Goal: Information Seeking & Learning: Check status

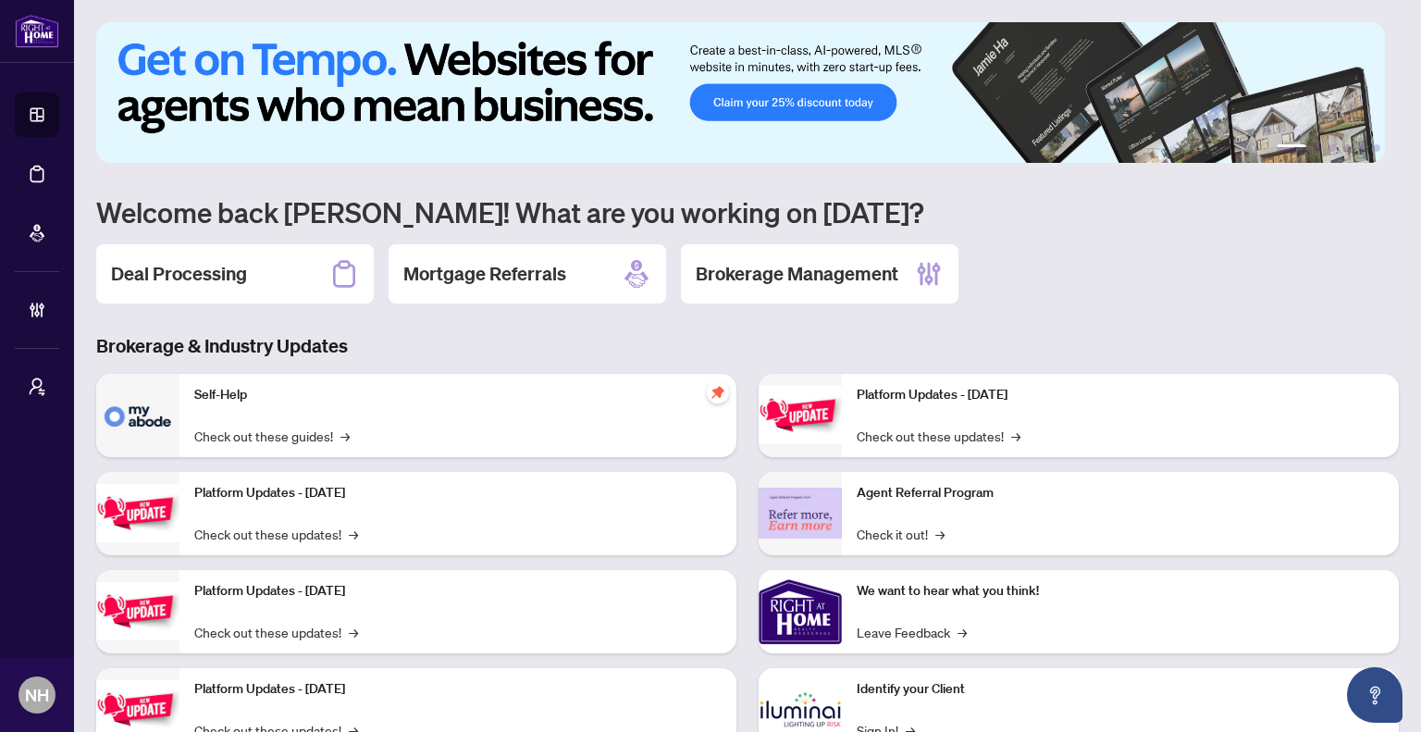
drag, startPoint x: 268, startPoint y: 264, endPoint x: 590, endPoint y: 288, distance: 322.9
click at [267, 264] on div "Deal Processing" at bounding box center [235, 273] width 278 height 59
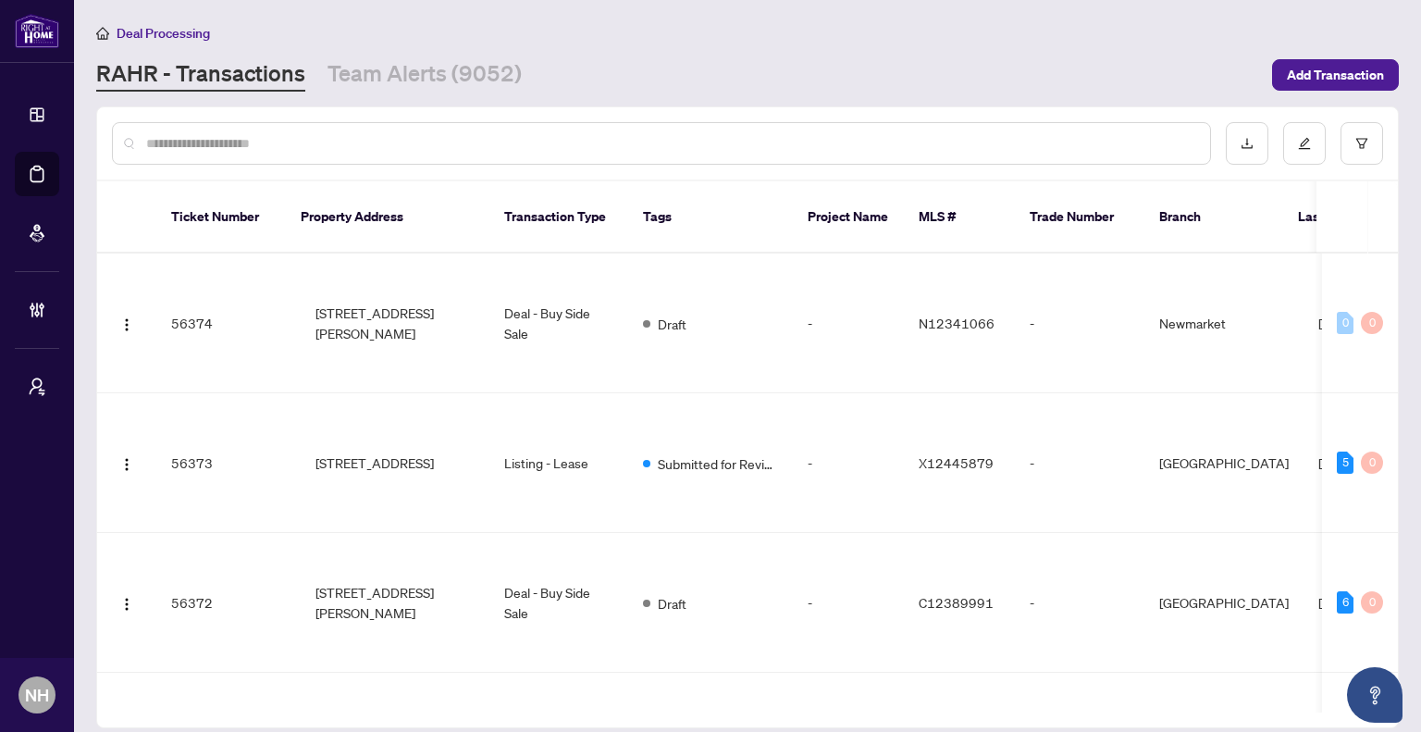
click at [274, 142] on input "text" at bounding box center [670, 143] width 1049 height 20
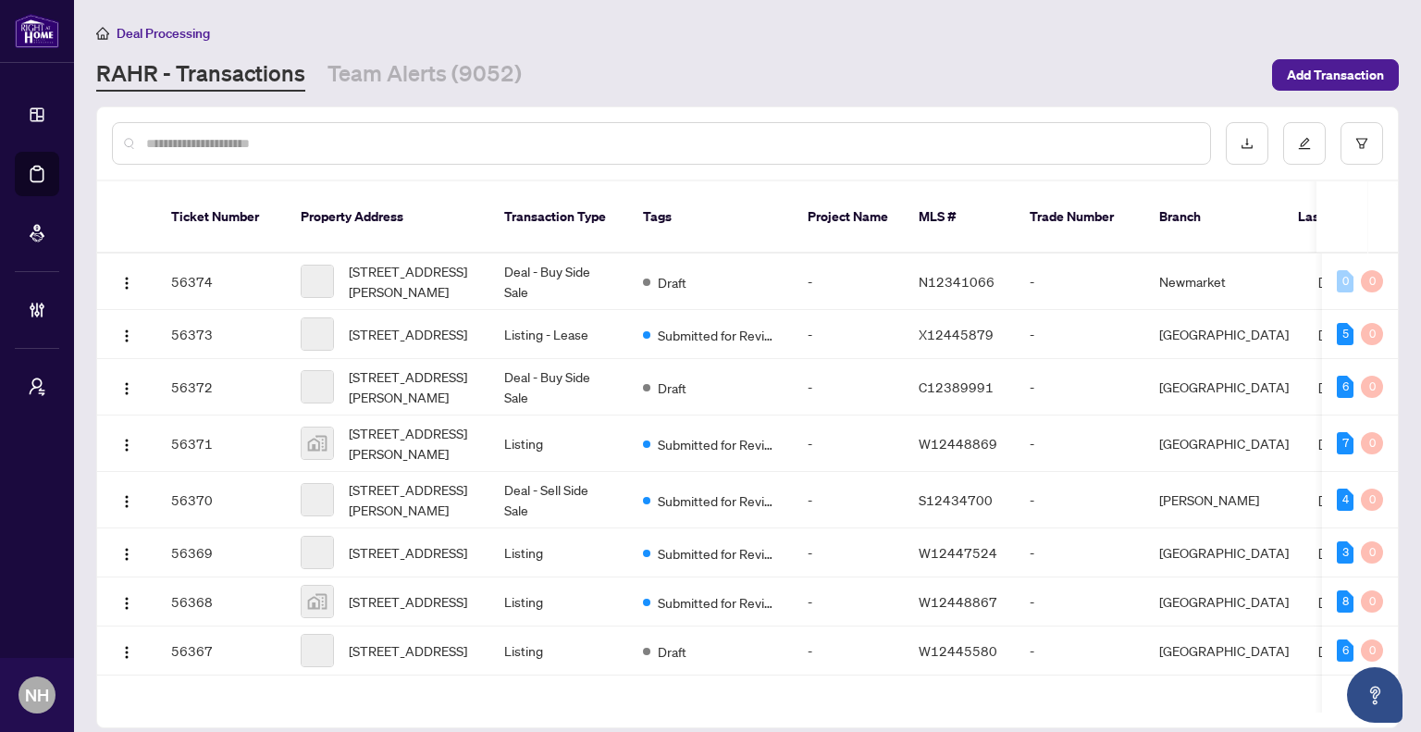
paste input "**********"
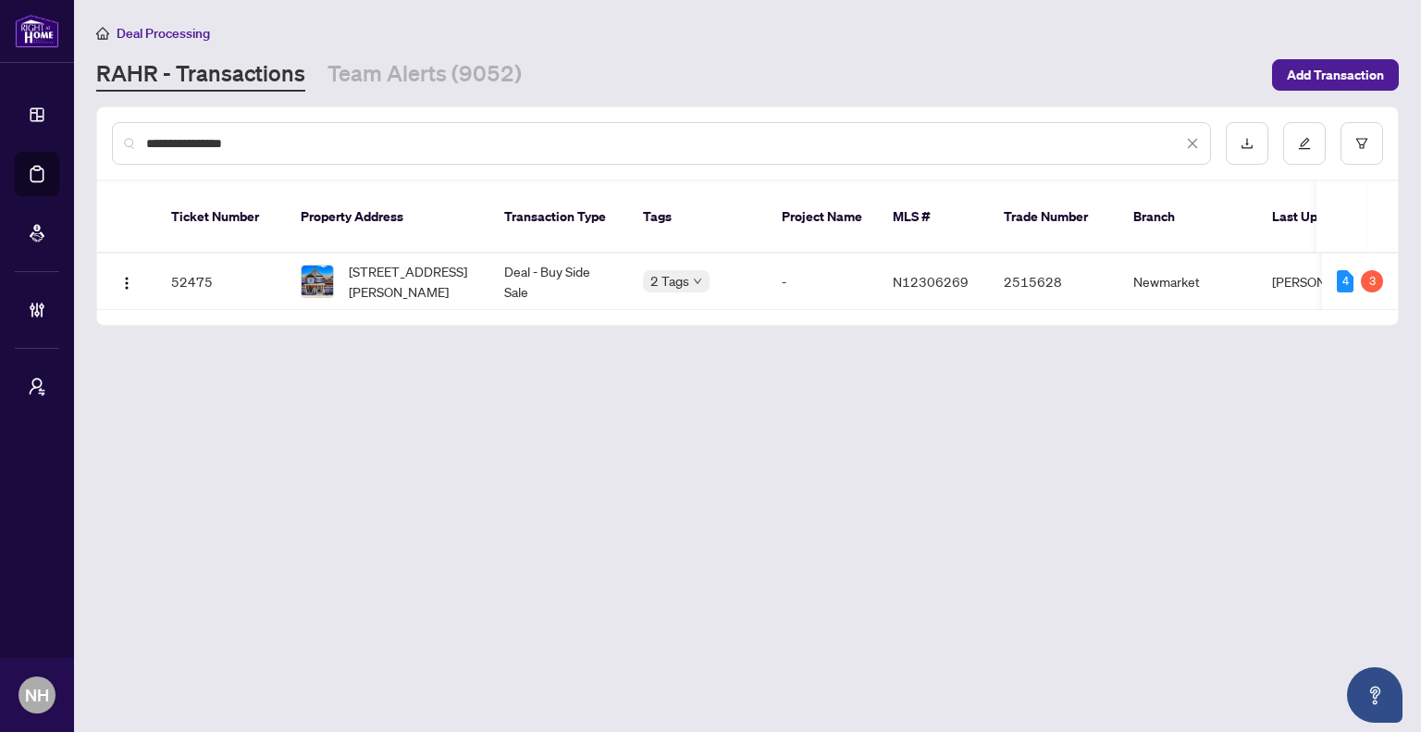
click at [393, 261] on span "19 Mazarine Lane, Richmond Hill, Ontario L4S 0G2, Canada" at bounding box center [412, 281] width 126 height 41
click at [428, 261] on span "19 Mazarine Lane, Richmond Hill, Ontario L4S 0G2, Canada" at bounding box center [412, 281] width 126 height 41
click at [585, 138] on input "**********" at bounding box center [664, 143] width 1036 height 20
paste input "**********"
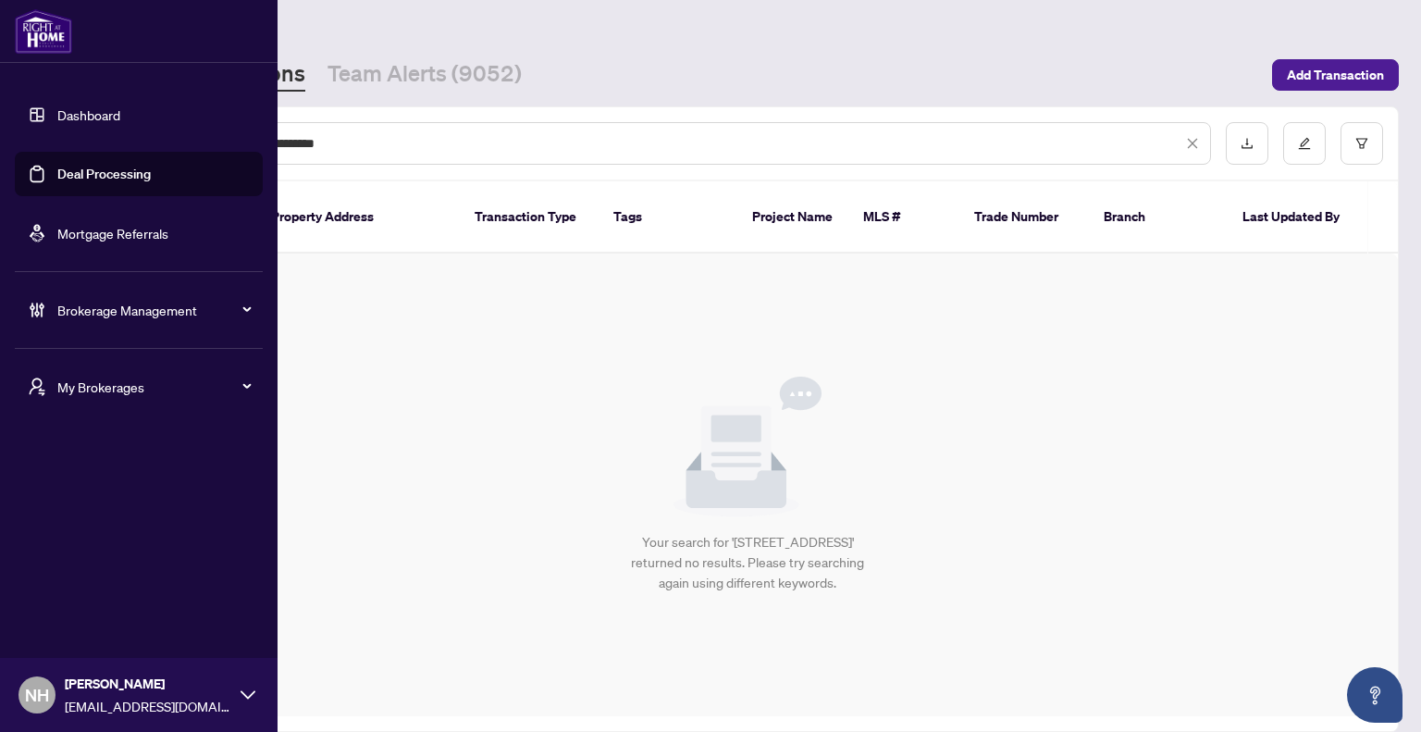
drag, startPoint x: 571, startPoint y: 148, endPoint x: 0, endPoint y: 131, distance: 571.2
click at [0, 131] on div "**********" at bounding box center [710, 366] width 1421 height 732
paste input "text"
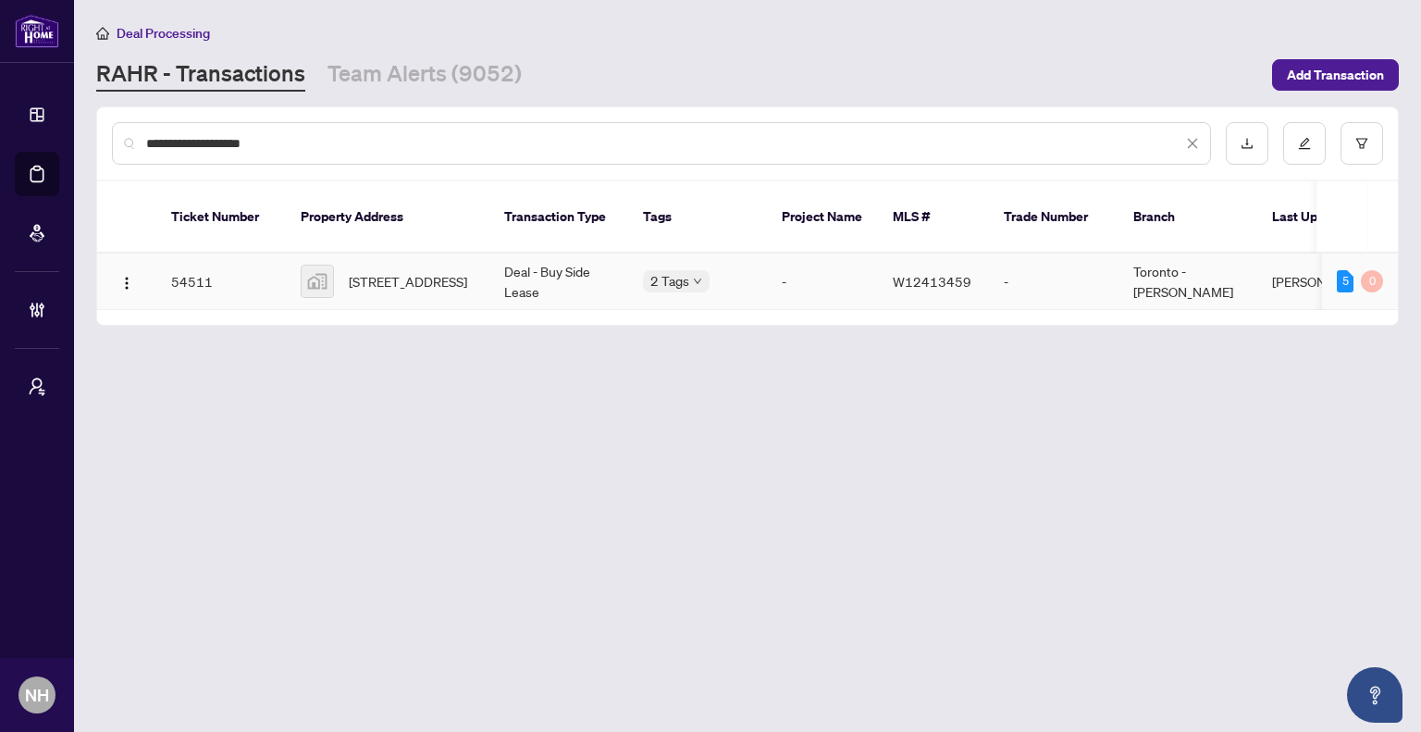
click at [428, 271] on span "5511 Meadowcrest Ave, Mississauga, Ontario L5M 0V7, Canada" at bounding box center [408, 281] width 118 height 20
drag, startPoint x: 354, startPoint y: 118, endPoint x: 341, endPoint y: 129, distance: 17.8
click at [354, 120] on div "**********" at bounding box center [747, 143] width 1301 height 72
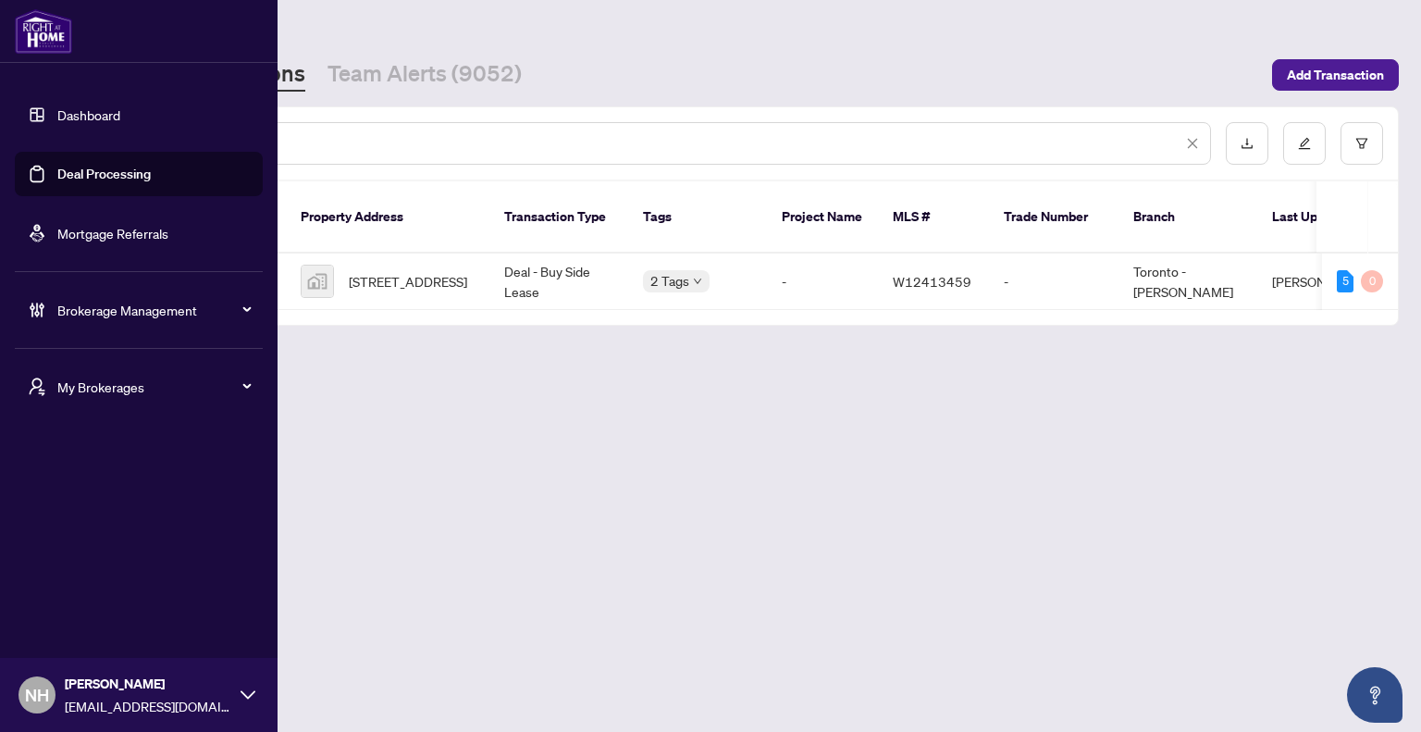
drag, startPoint x: 338, startPoint y: 132, endPoint x: 707, endPoint y: 87, distance: 372.0
click at [1, 94] on div "**********" at bounding box center [710, 366] width 1421 height 732
paste input "**"
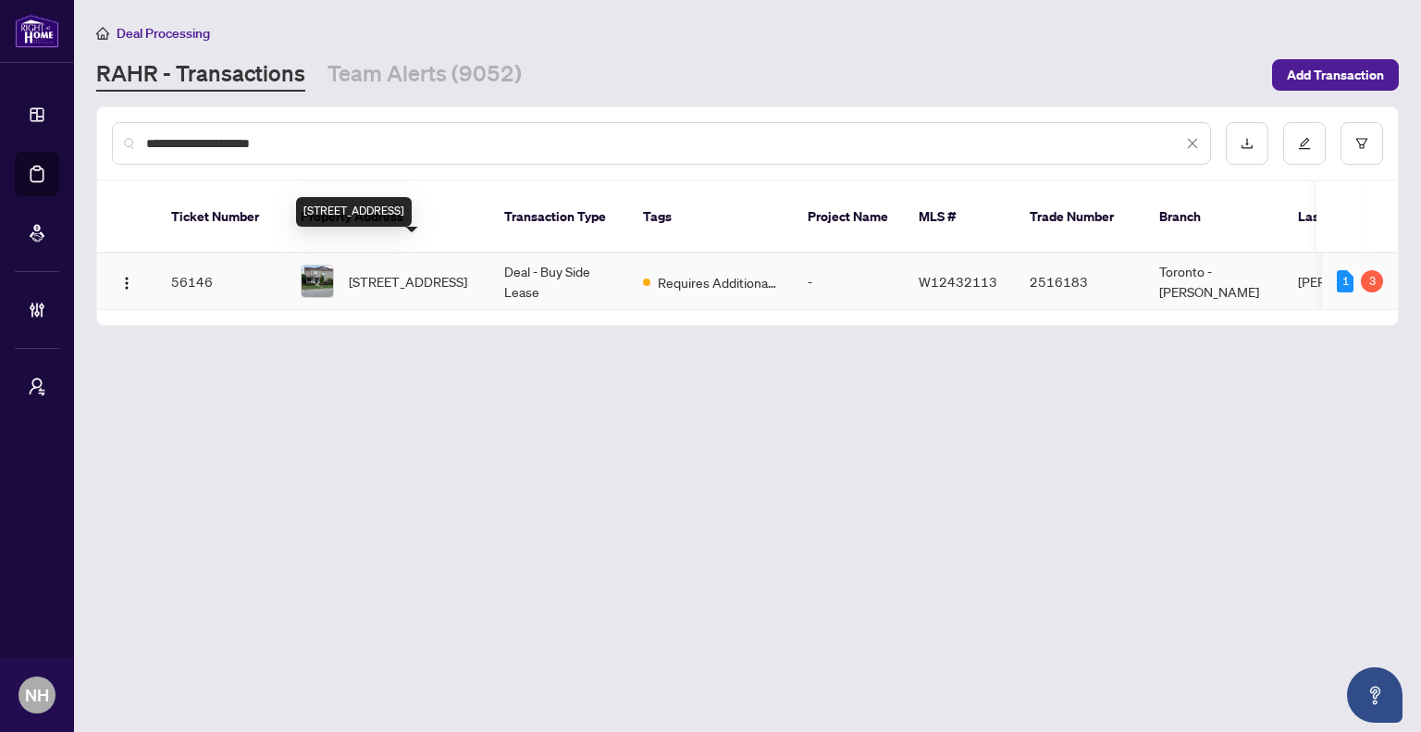
click at [444, 271] on span "3541 Fountain Park Ave, Mississauga, Ontario L5M 7E8, Canada" at bounding box center [408, 281] width 118 height 20
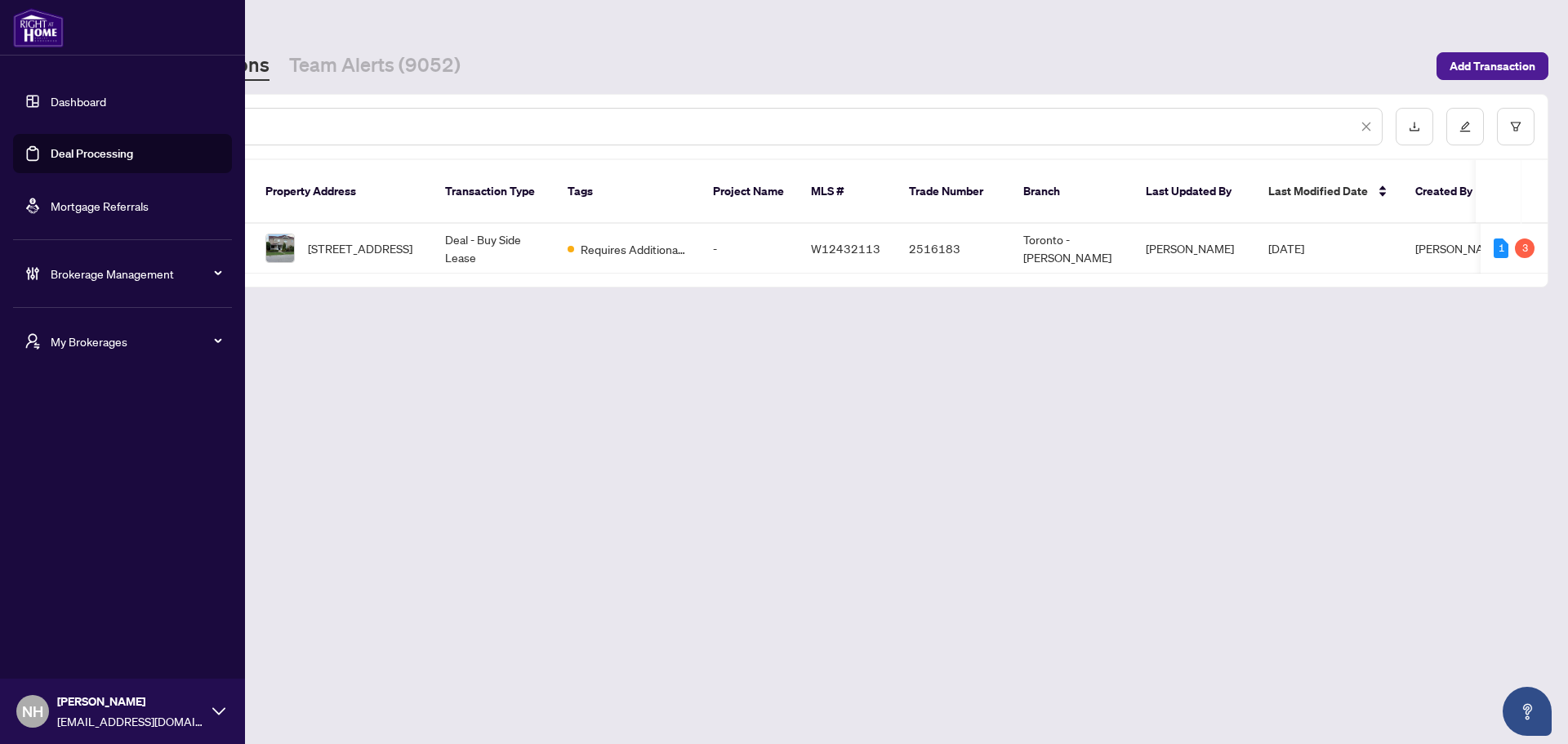
drag, startPoint x: 260, startPoint y: 128, endPoint x: -35, endPoint y: 116, distance: 295.2
click at [0, 116] on html "**********" at bounding box center [784, 372] width 1568 height 744
paste input "text"
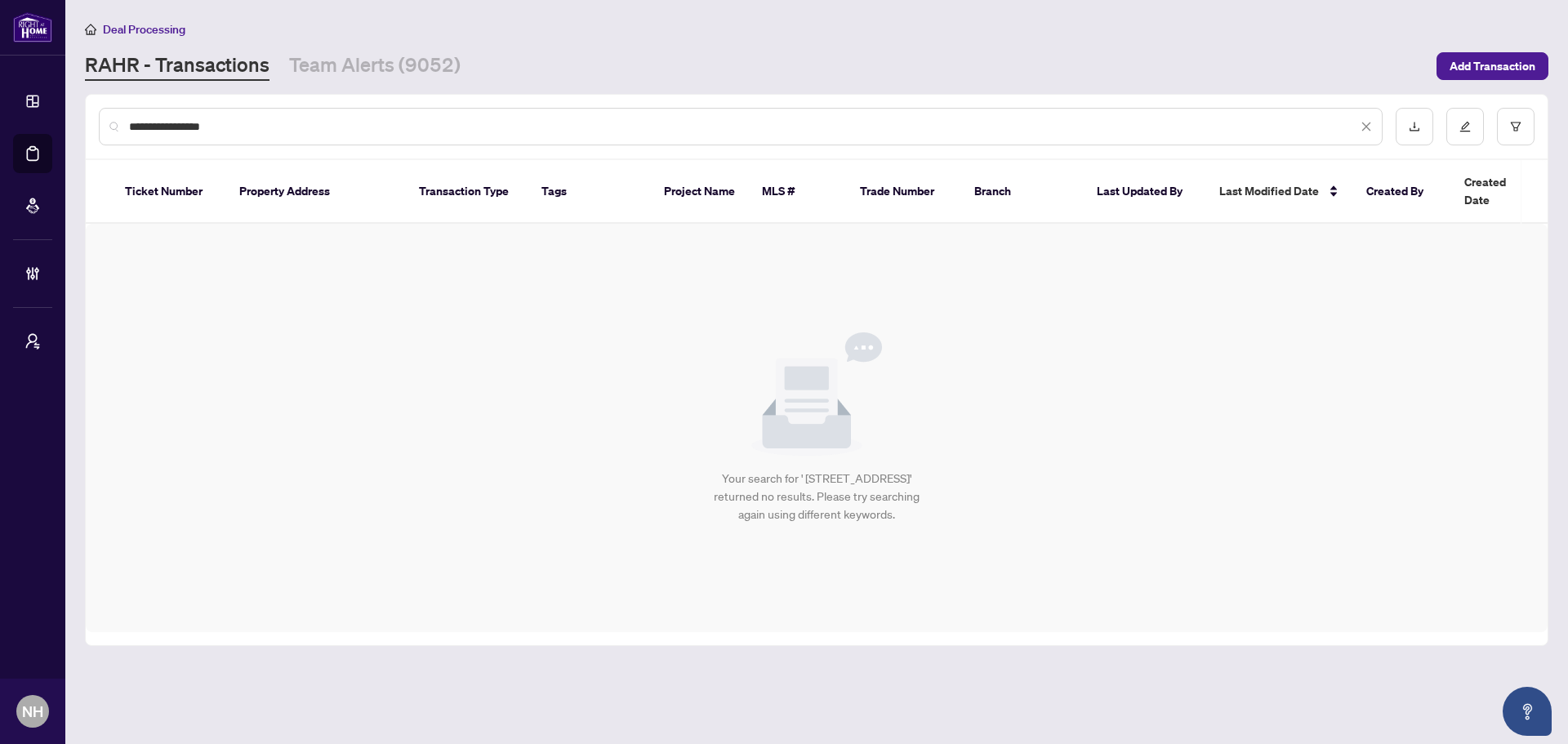
type input "**********"
click at [193, 66] on link "RAHR - Transactions" at bounding box center [176, 65] width 184 height 29
click at [300, 122] on input "**********" at bounding box center [743, 126] width 1228 height 18
click at [349, 59] on link "Team Alerts (9052)" at bounding box center [375, 65] width 171 height 29
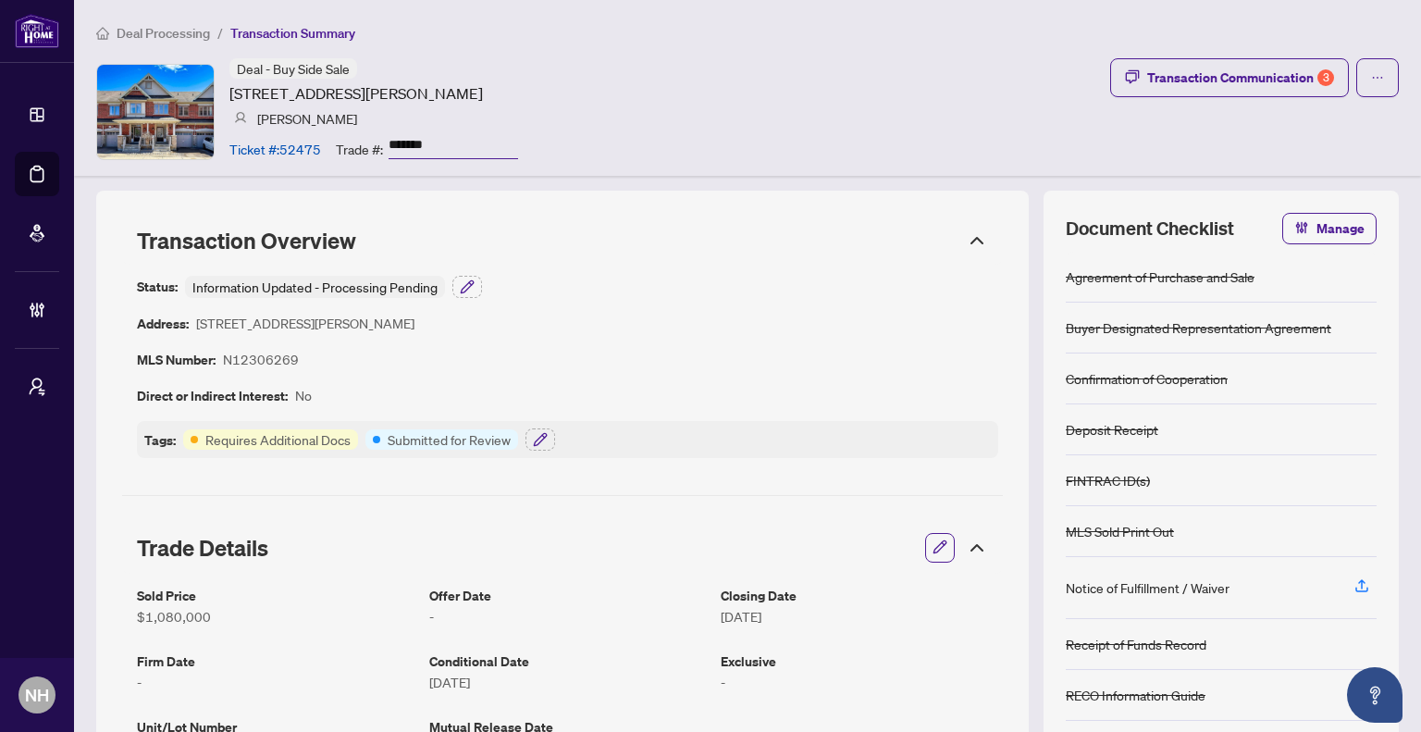
drag, startPoint x: 473, startPoint y: 140, endPoint x: 390, endPoint y: 136, distance: 83.4
click at [390, 136] on input "*******" at bounding box center [454, 145] width 130 height 27
click at [145, 32] on span "Deal Processing" at bounding box center [163, 33] width 93 height 17
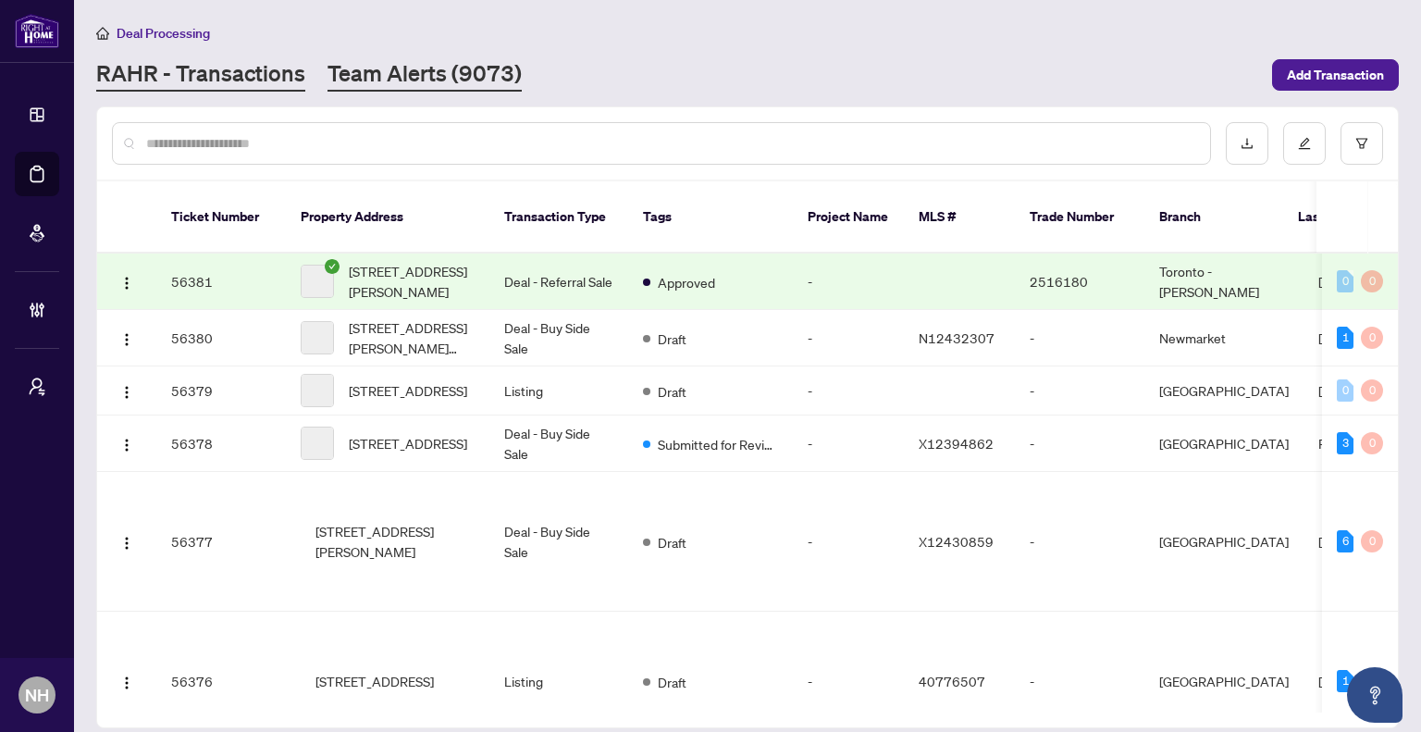
click at [422, 74] on link "Team Alerts (9073)" at bounding box center [425, 74] width 194 height 33
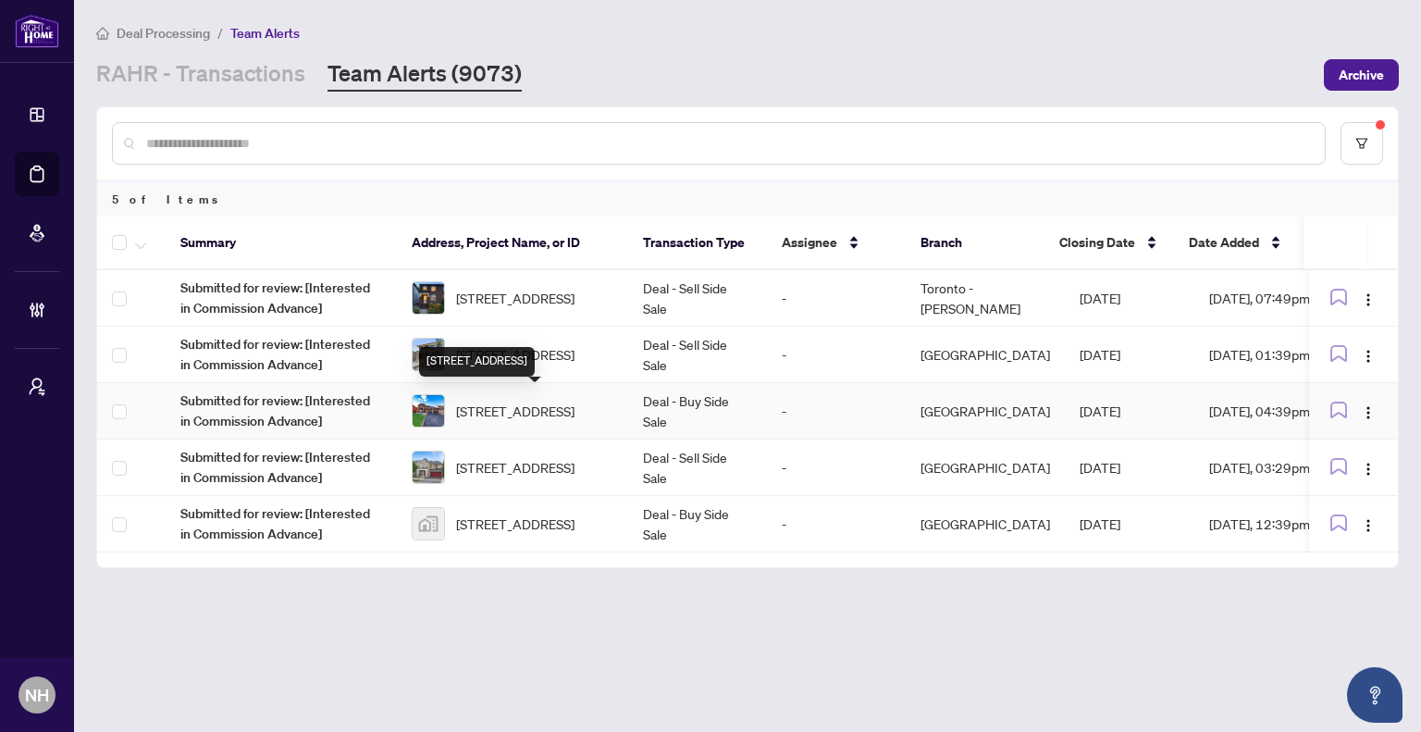
click at [562, 406] on span "[STREET_ADDRESS]" at bounding box center [515, 411] width 118 height 20
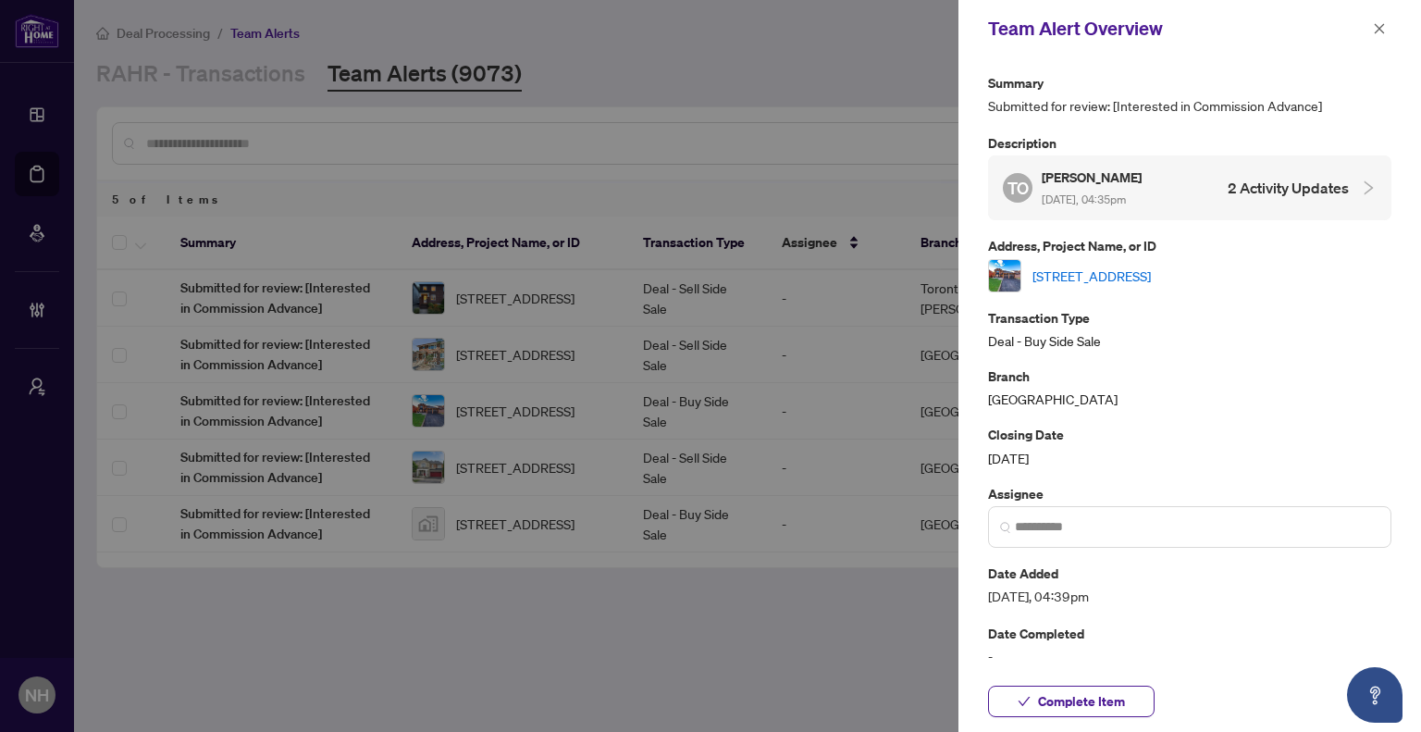
click at [1091, 274] on link "[STREET_ADDRESS]" at bounding box center [1092, 276] width 118 height 20
click at [1384, 30] on icon "close" at bounding box center [1379, 28] width 13 height 13
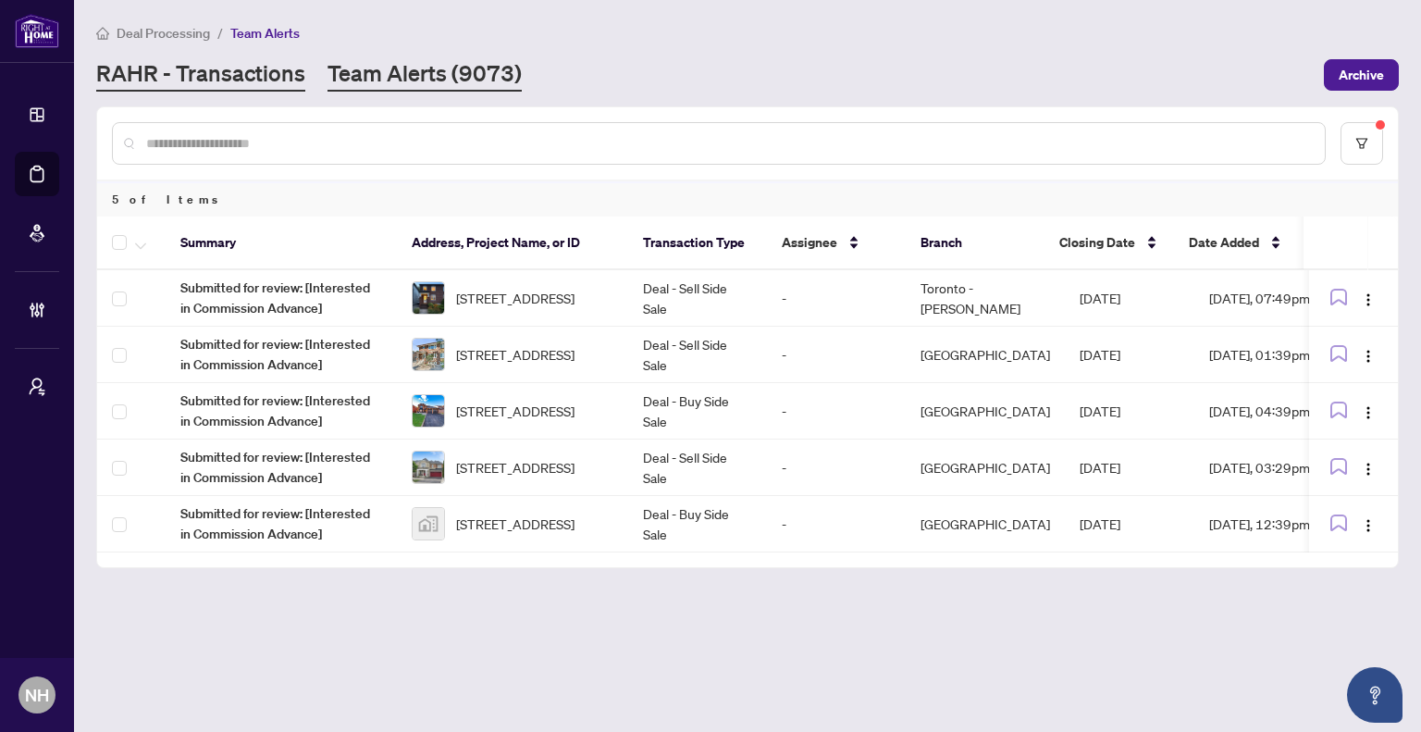
click at [207, 67] on link "RAHR - Transactions" at bounding box center [200, 74] width 209 height 33
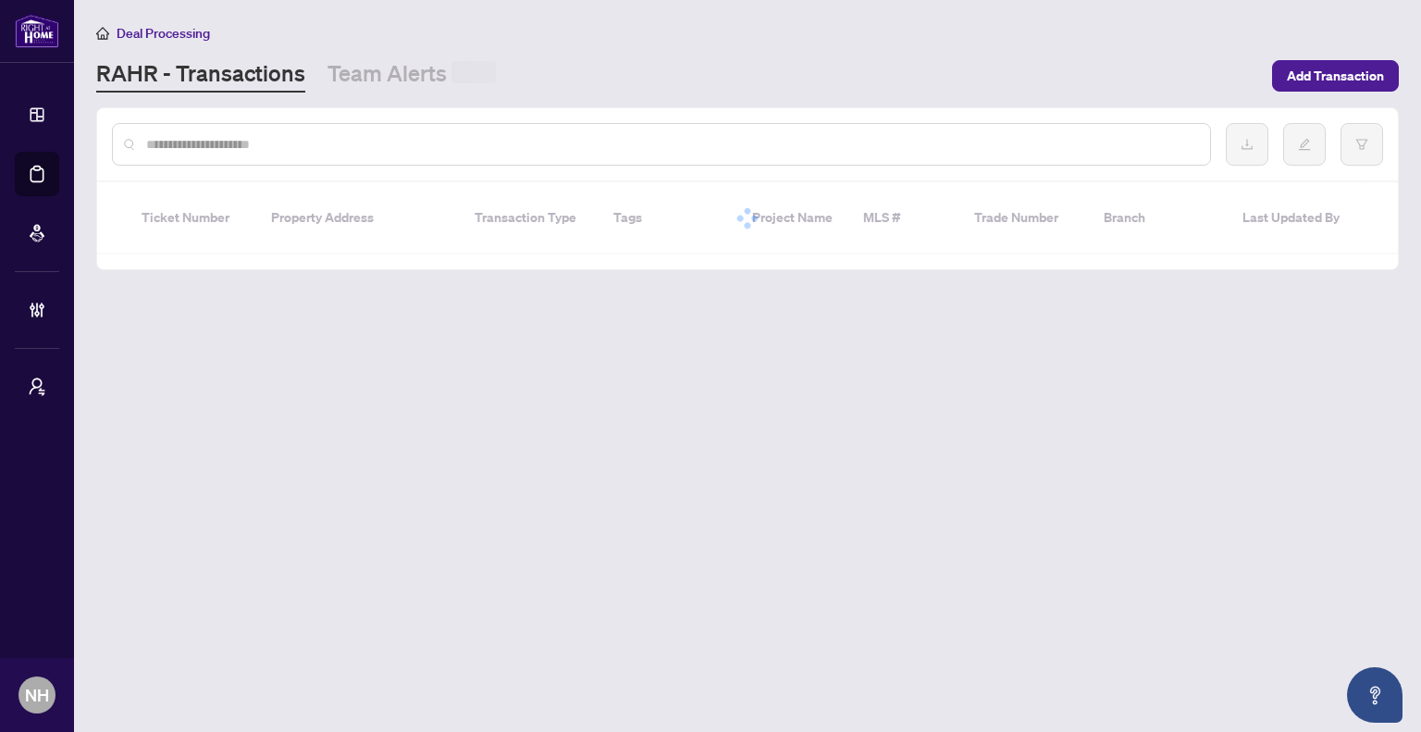
click at [389, 149] on input "text" at bounding box center [670, 144] width 1049 height 20
paste input "**********"
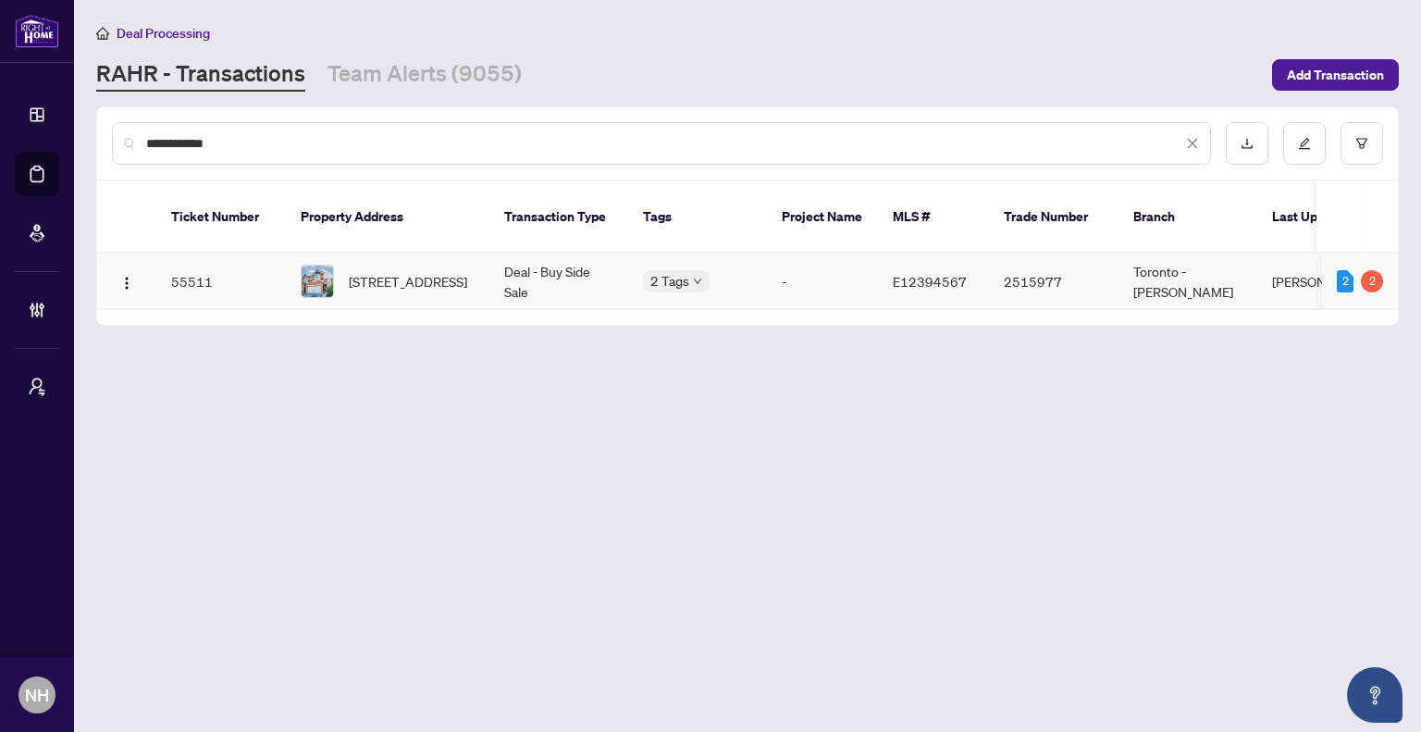
click at [459, 271] on span "113 Bach Ave, Whitby, Ontario L1R 2P8, Canada" at bounding box center [408, 281] width 118 height 20
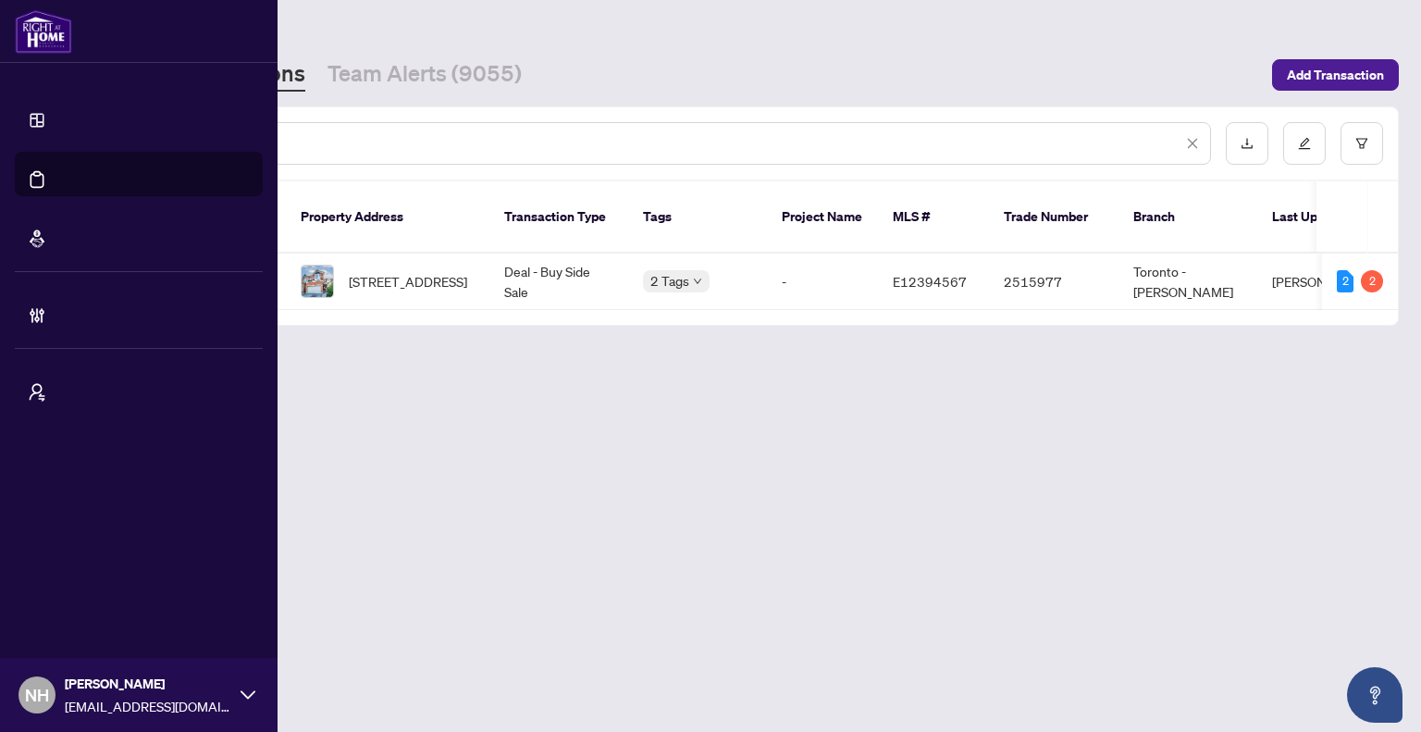
drag, startPoint x: 285, startPoint y: 107, endPoint x: 0, endPoint y: 93, distance: 285.4
click at [0, 93] on div "**********" at bounding box center [710, 366] width 1421 height 732
paste input "*********"
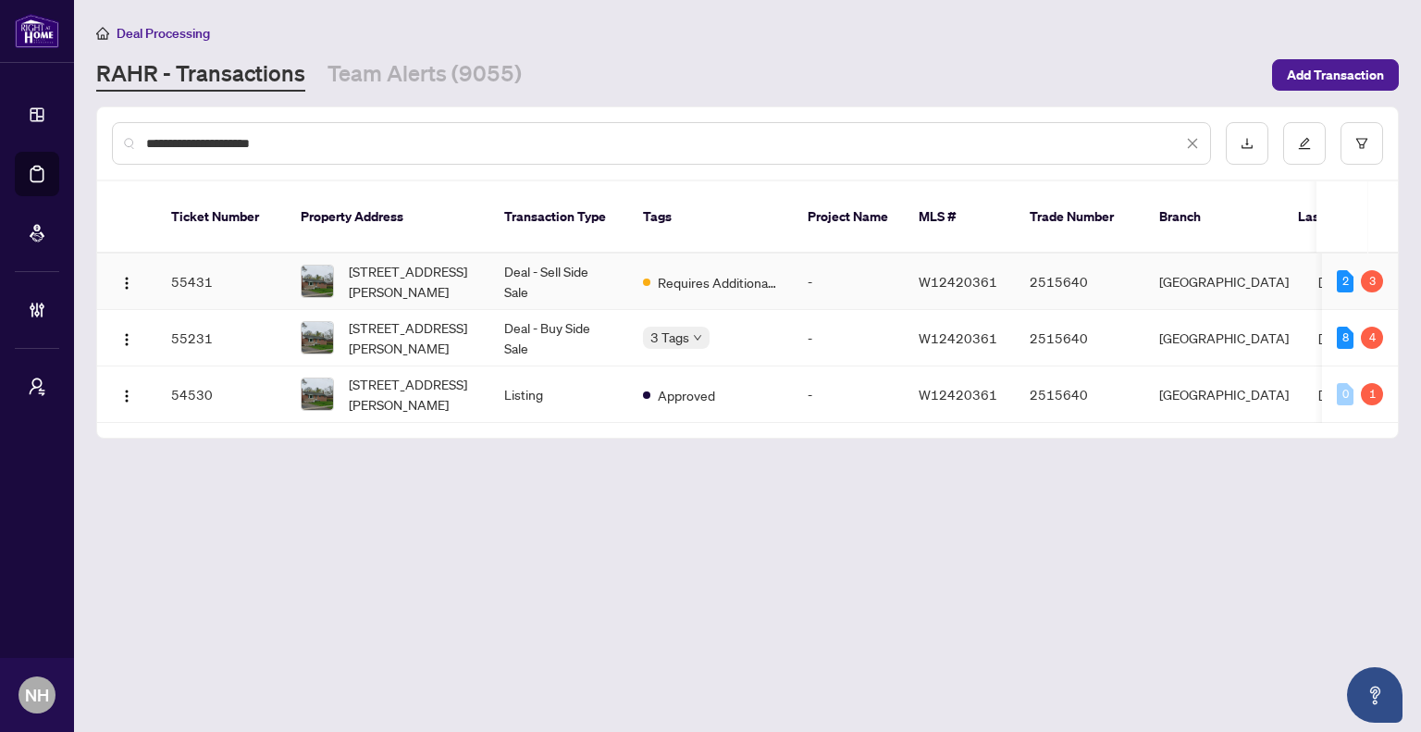
type input "**********"
click at [444, 261] on span "253 Hampton Heath Rd, Burlington, Ontario L7L 4P4, Canada" at bounding box center [412, 281] width 126 height 41
drag, startPoint x: 371, startPoint y: 65, endPoint x: 406, endPoint y: 105, distance: 53.8
click at [371, 65] on link "Team Alerts (9055)" at bounding box center [425, 74] width 194 height 33
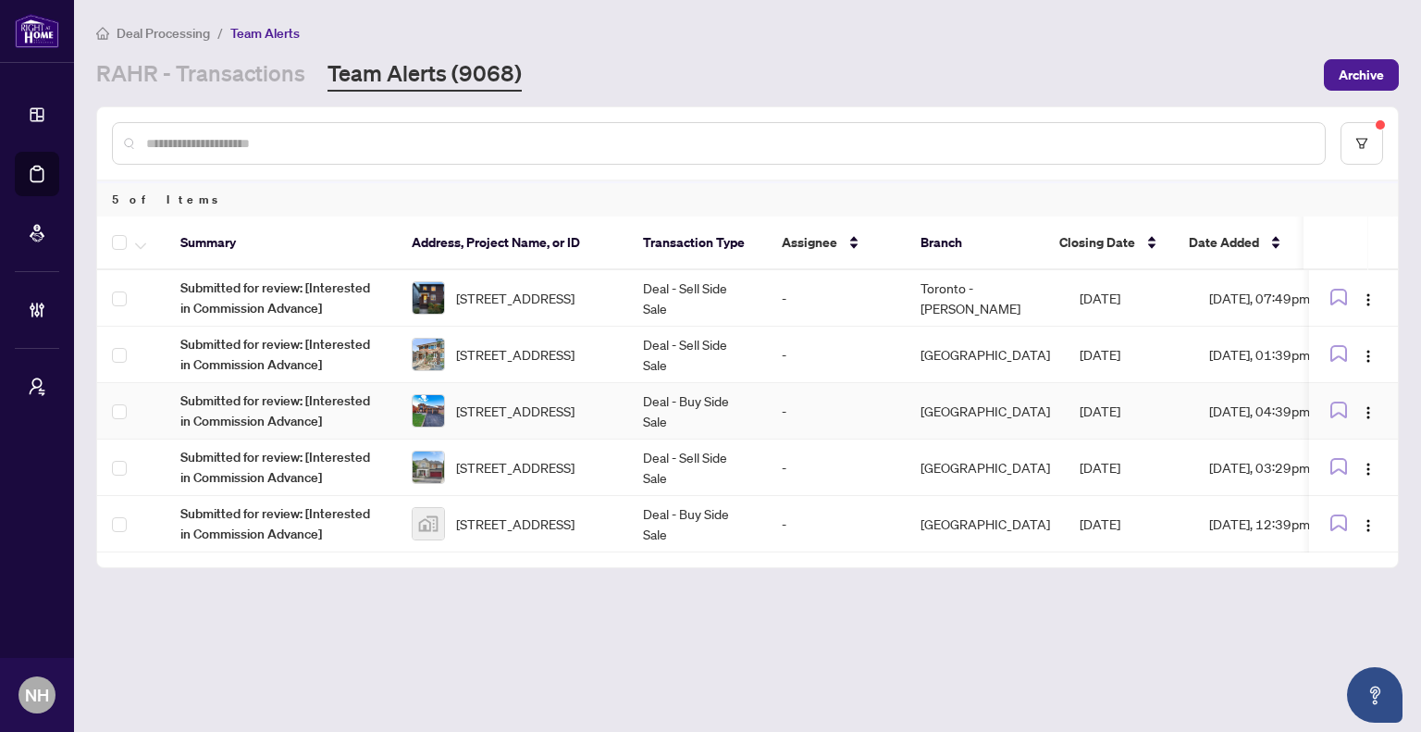
click at [629, 421] on td "Deal - Buy Side Sale" at bounding box center [697, 411] width 139 height 56
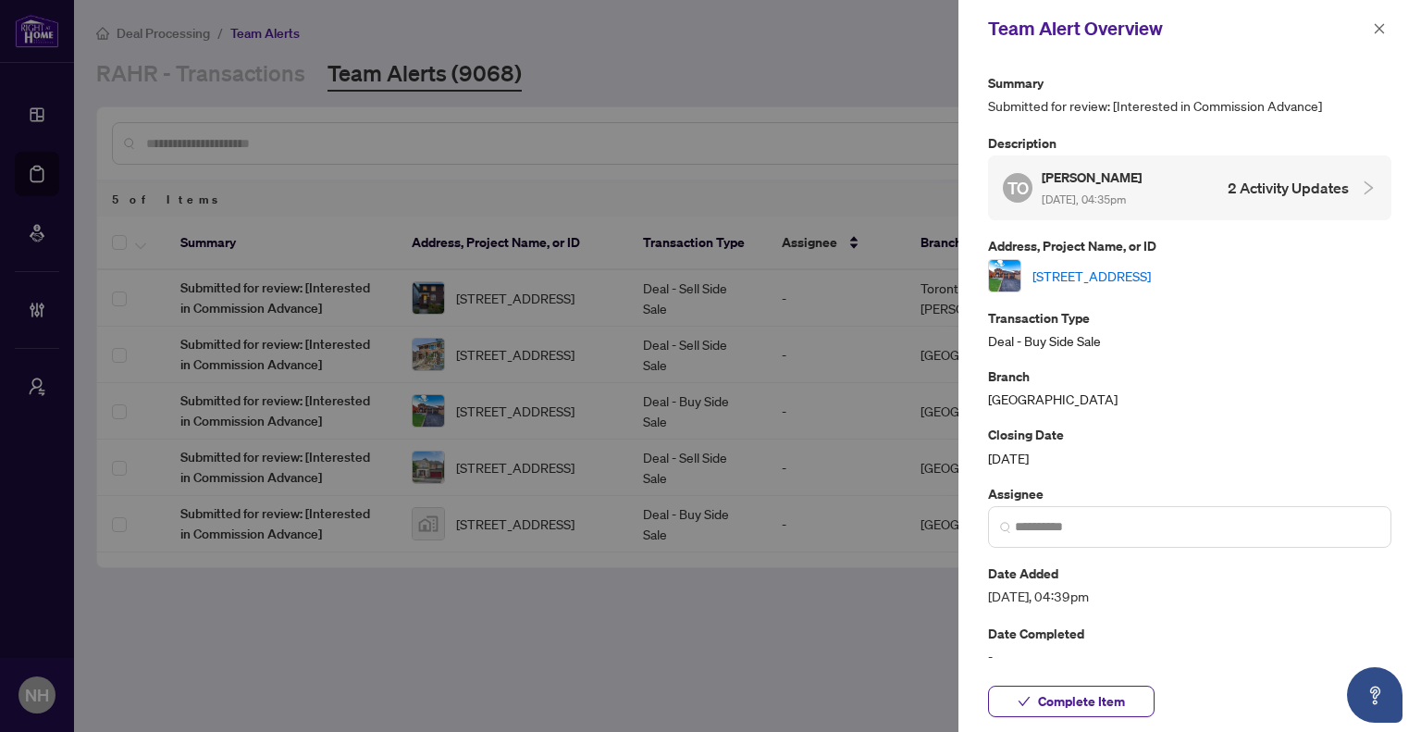
click at [1151, 280] on link "[STREET_ADDRESS]" at bounding box center [1092, 276] width 118 height 20
click at [233, 80] on div at bounding box center [710, 366] width 1421 height 732
click at [1383, 32] on icon "close" at bounding box center [1380, 28] width 10 height 10
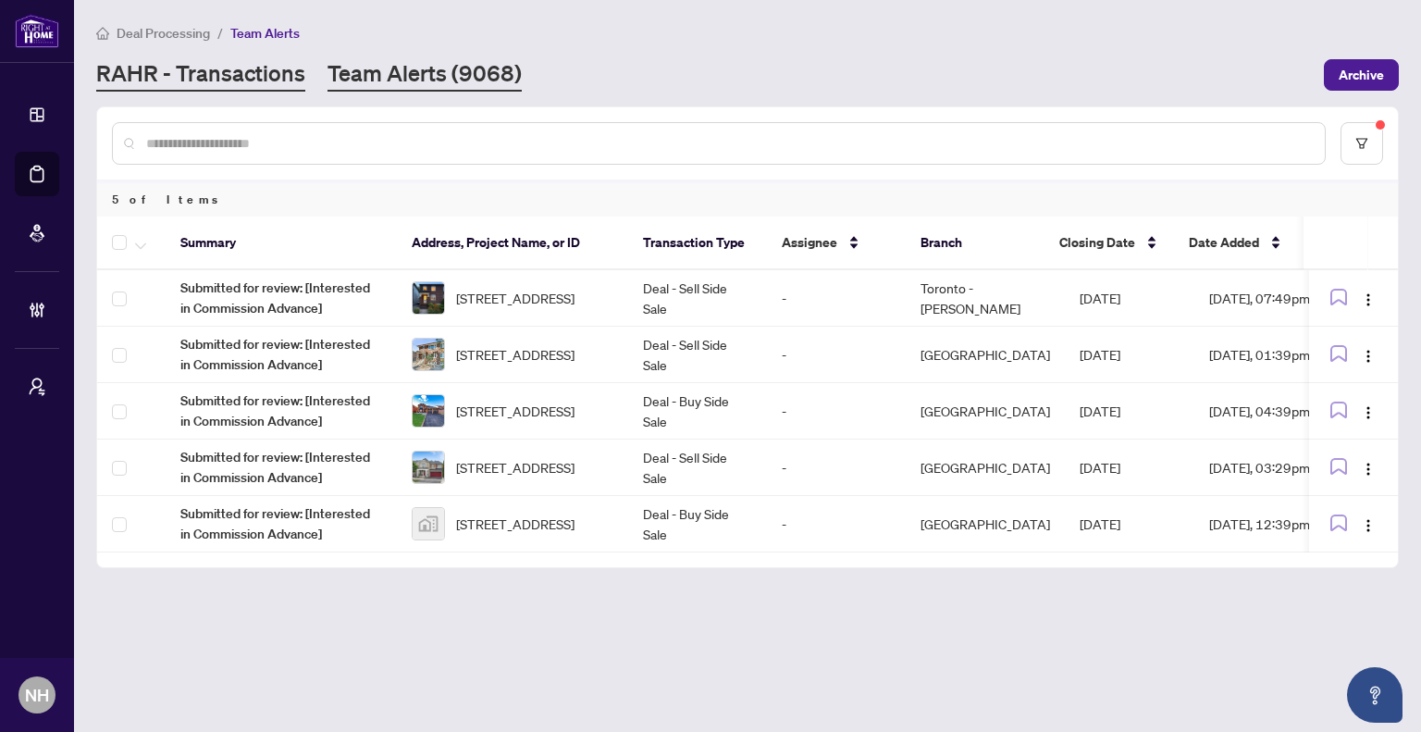
click at [215, 69] on link "RAHR - Transactions" at bounding box center [200, 74] width 209 height 33
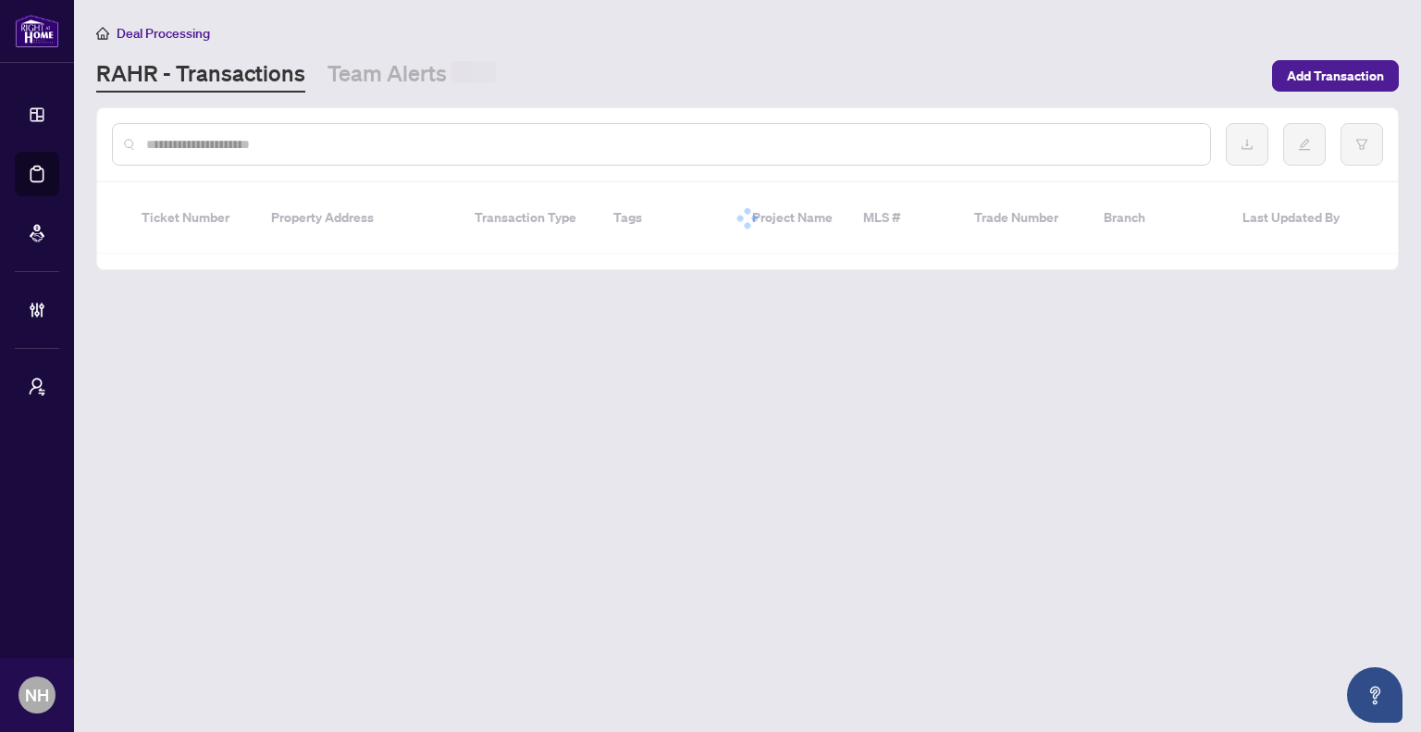
click at [341, 140] on input "text" at bounding box center [670, 144] width 1049 height 20
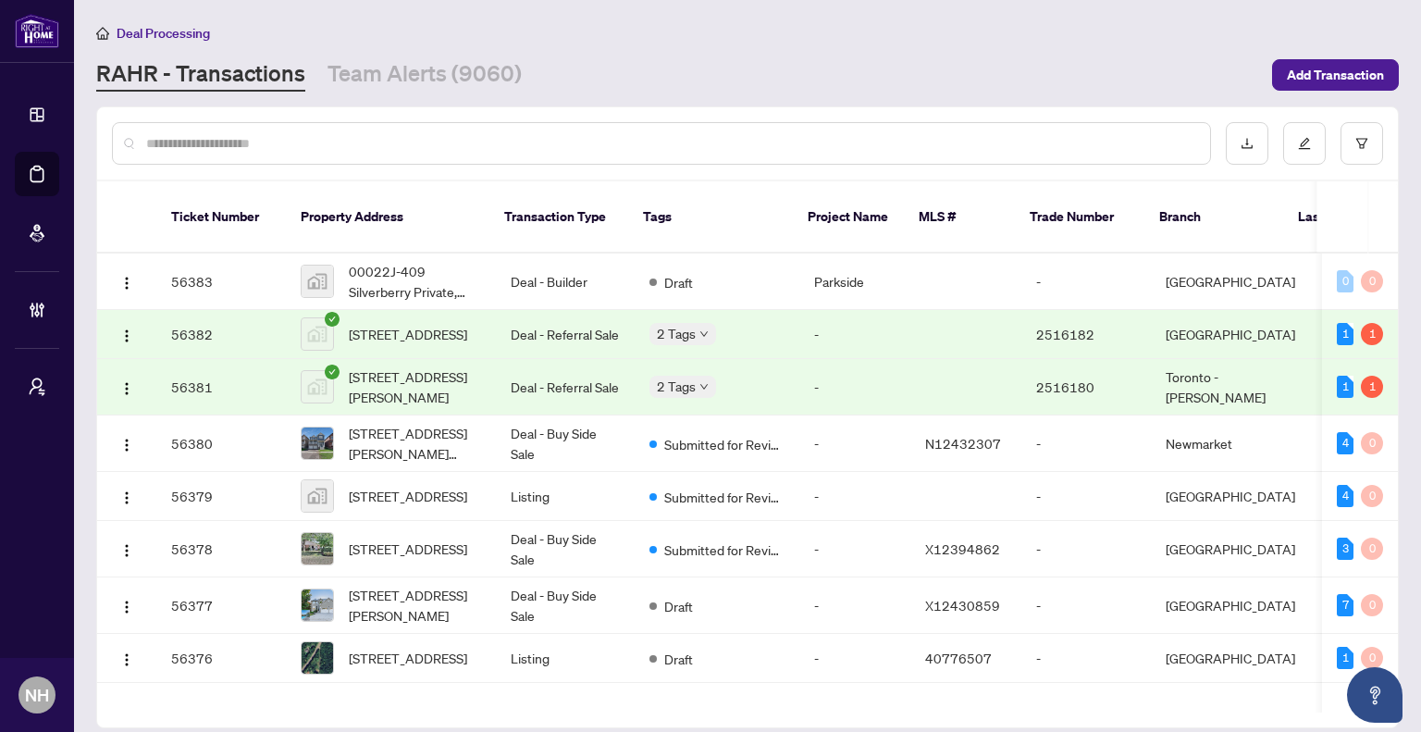
type input "*"
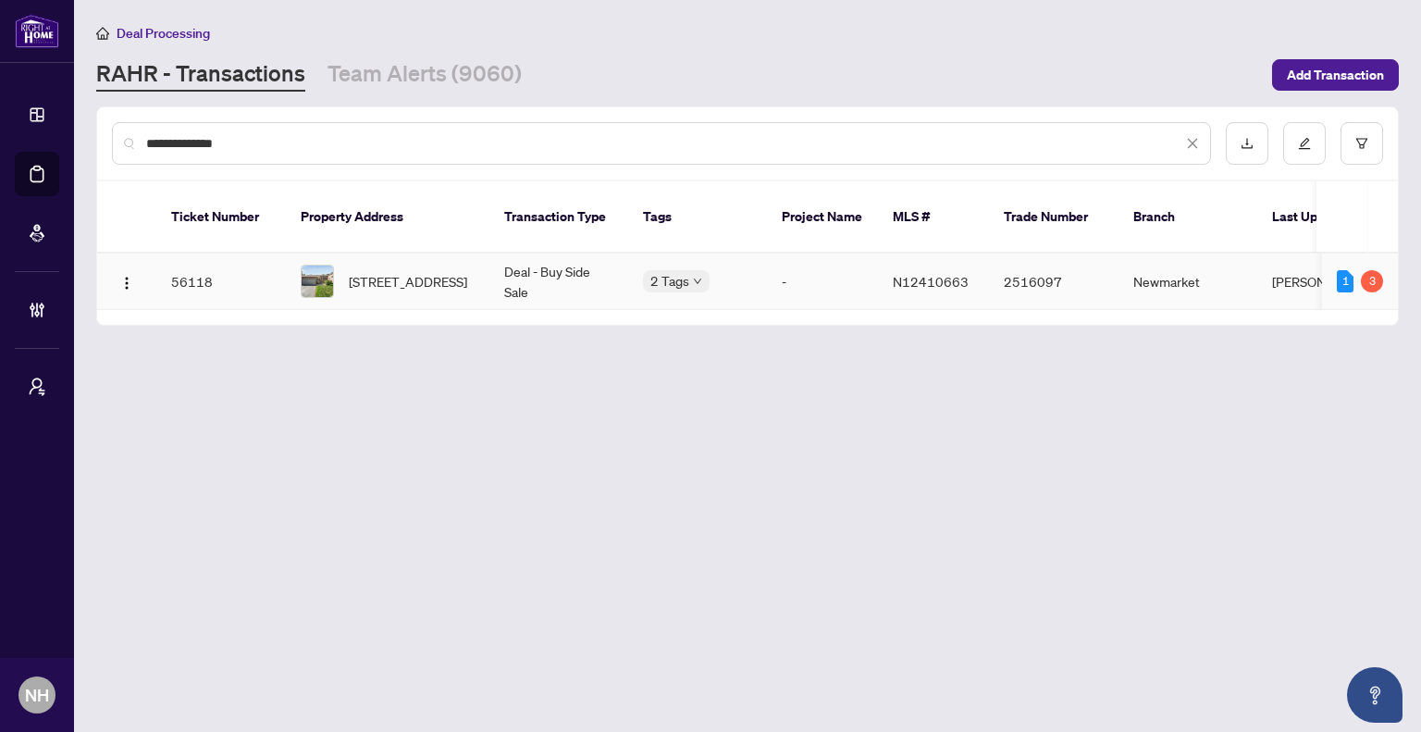
type input "**********"
click at [440, 271] on span "3 Bronze Cres, Bradford West Gwillimbury, Ontario L3Z 2Z4, Canada" at bounding box center [408, 281] width 118 height 20
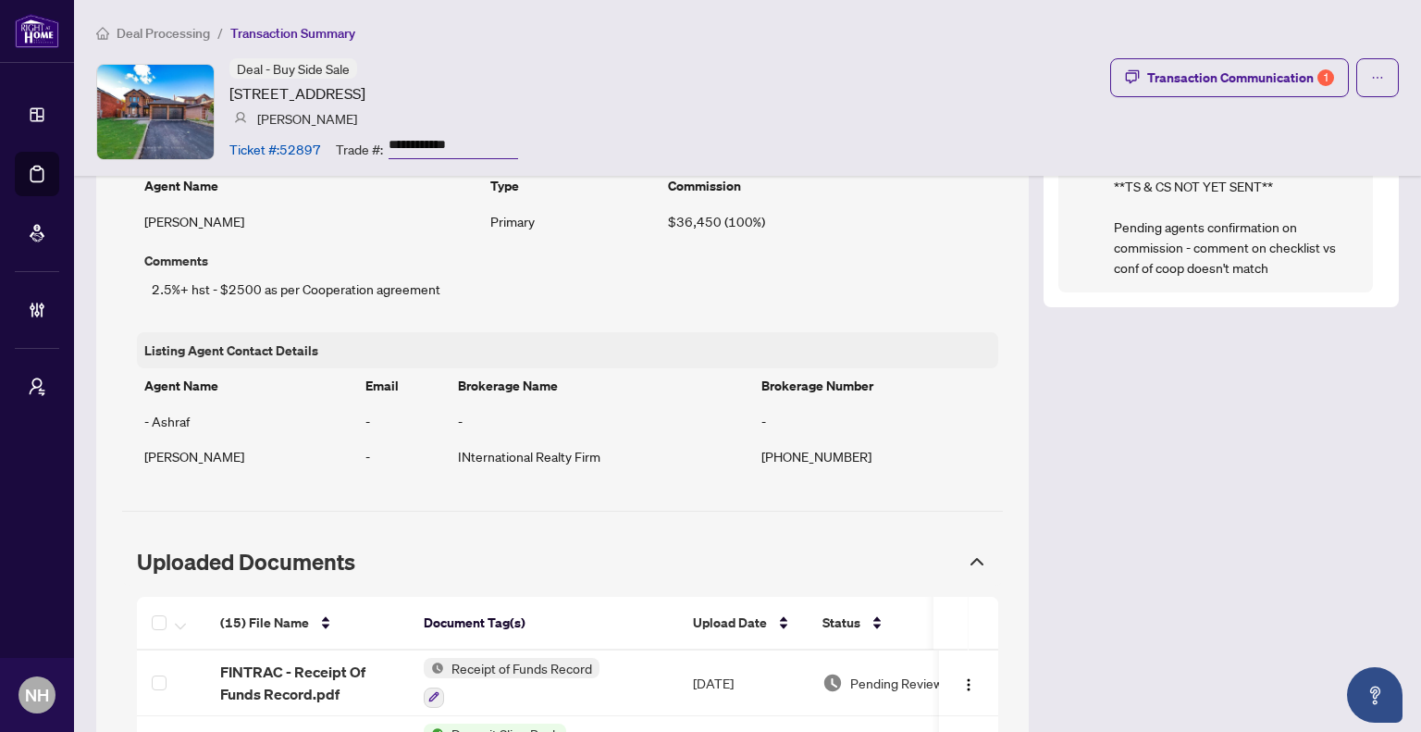
scroll to position [1481, 0]
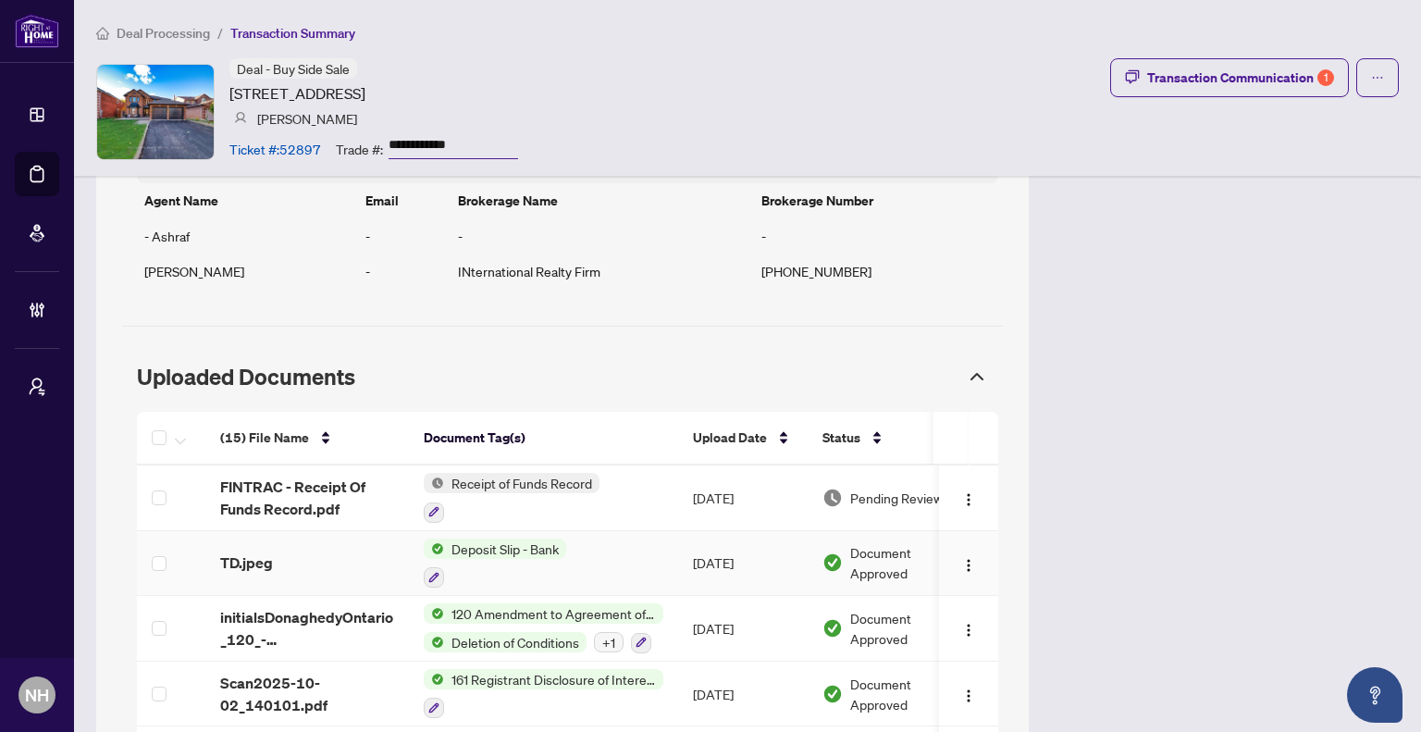
click at [304, 552] on div "TD.jpeg" at bounding box center [307, 563] width 174 height 22
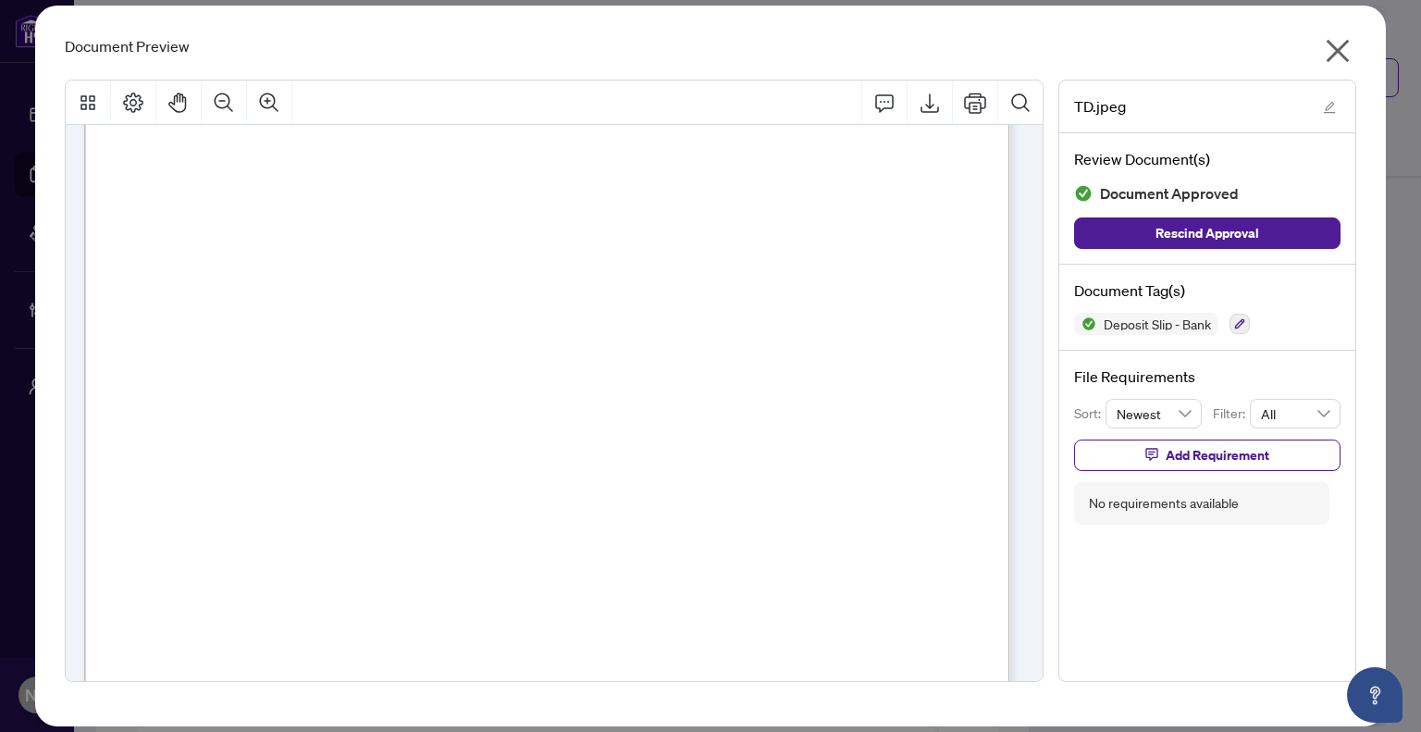
scroll to position [0, 0]
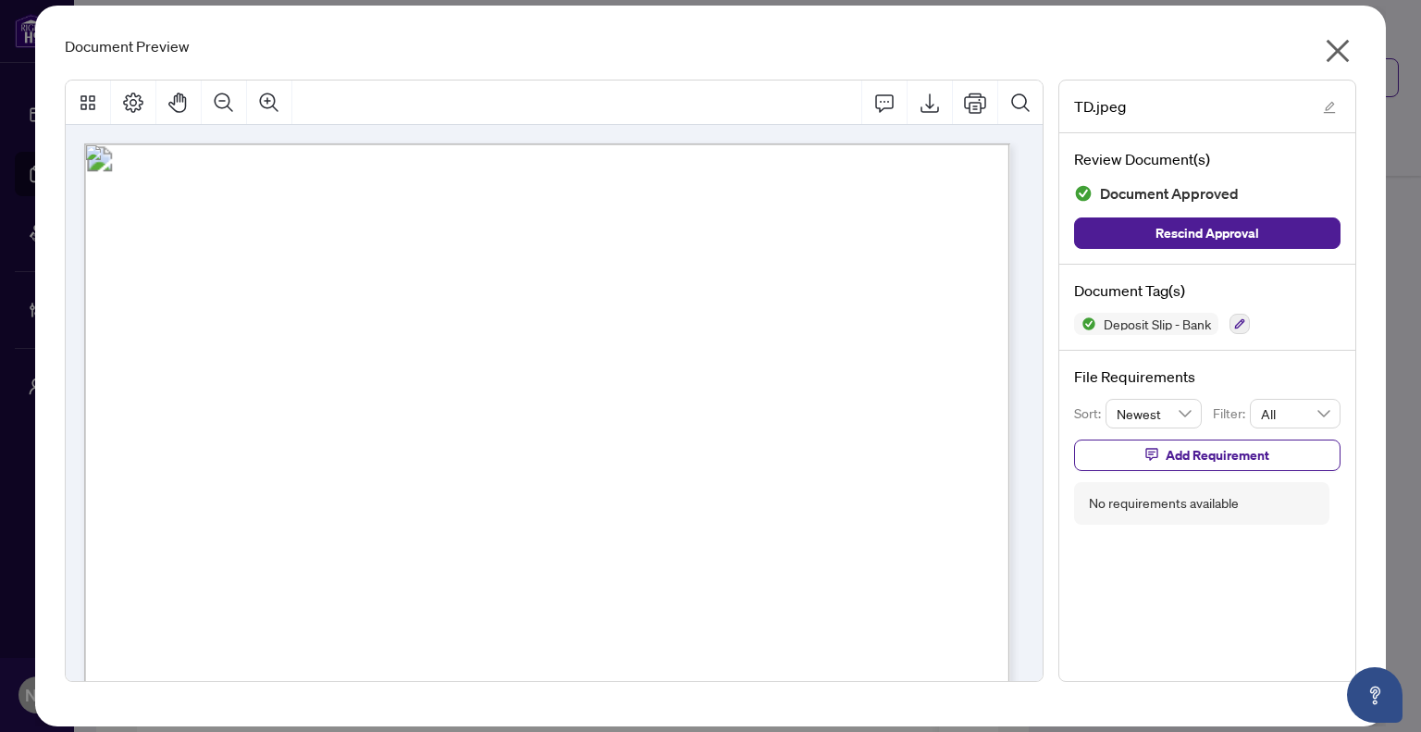
click at [1339, 51] on icon "close" at bounding box center [1337, 51] width 23 height 23
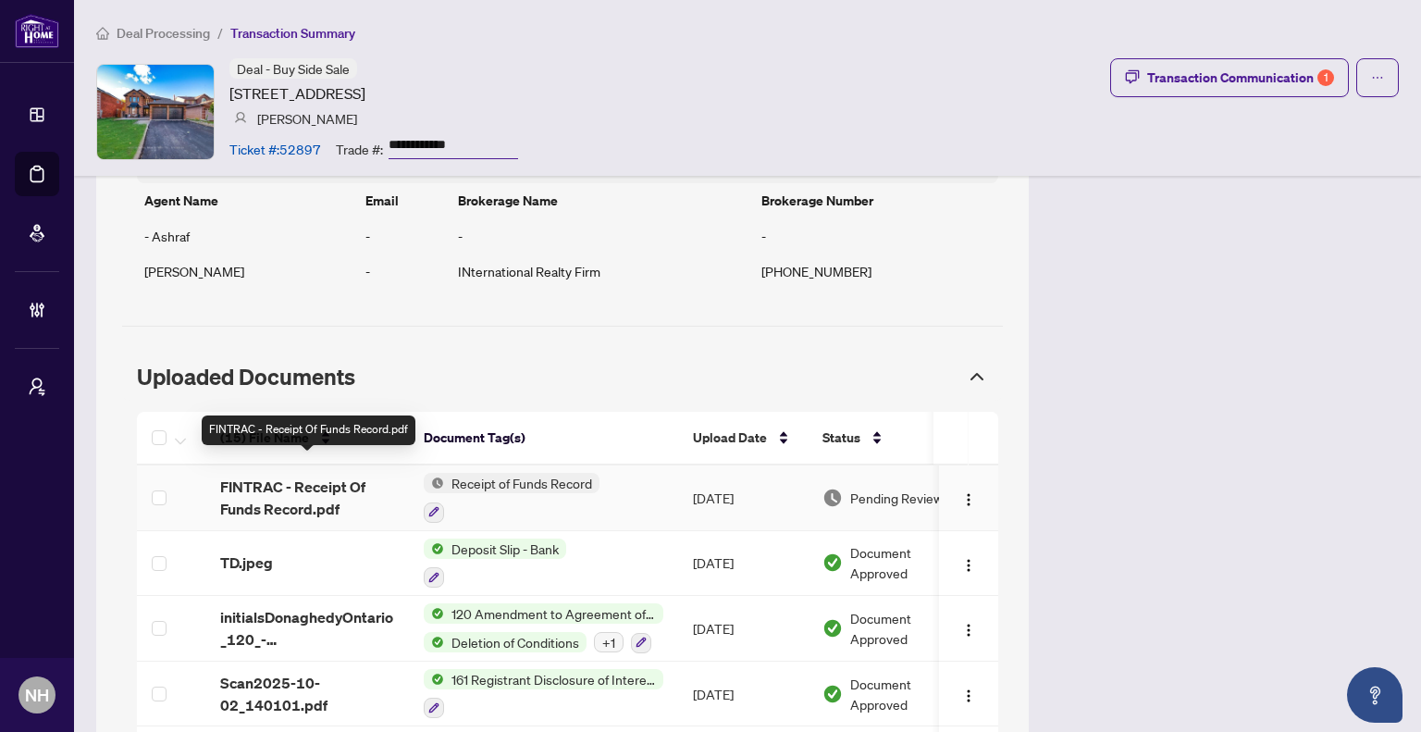
click at [344, 476] on span "FINTRAC - Receipt Of Funds Record.pdf" at bounding box center [307, 498] width 174 height 44
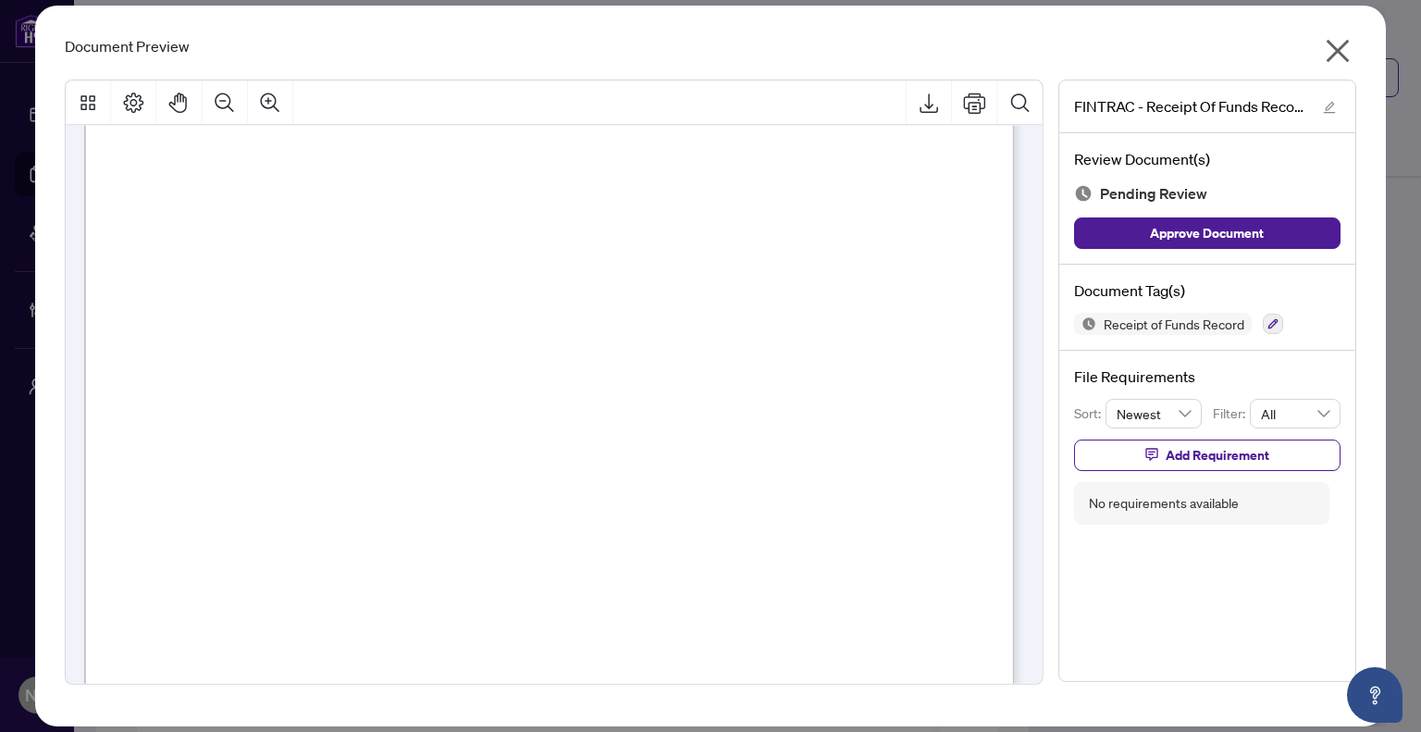
scroll to position [370, 0]
click at [1349, 56] on icon "close" at bounding box center [1338, 51] width 30 height 30
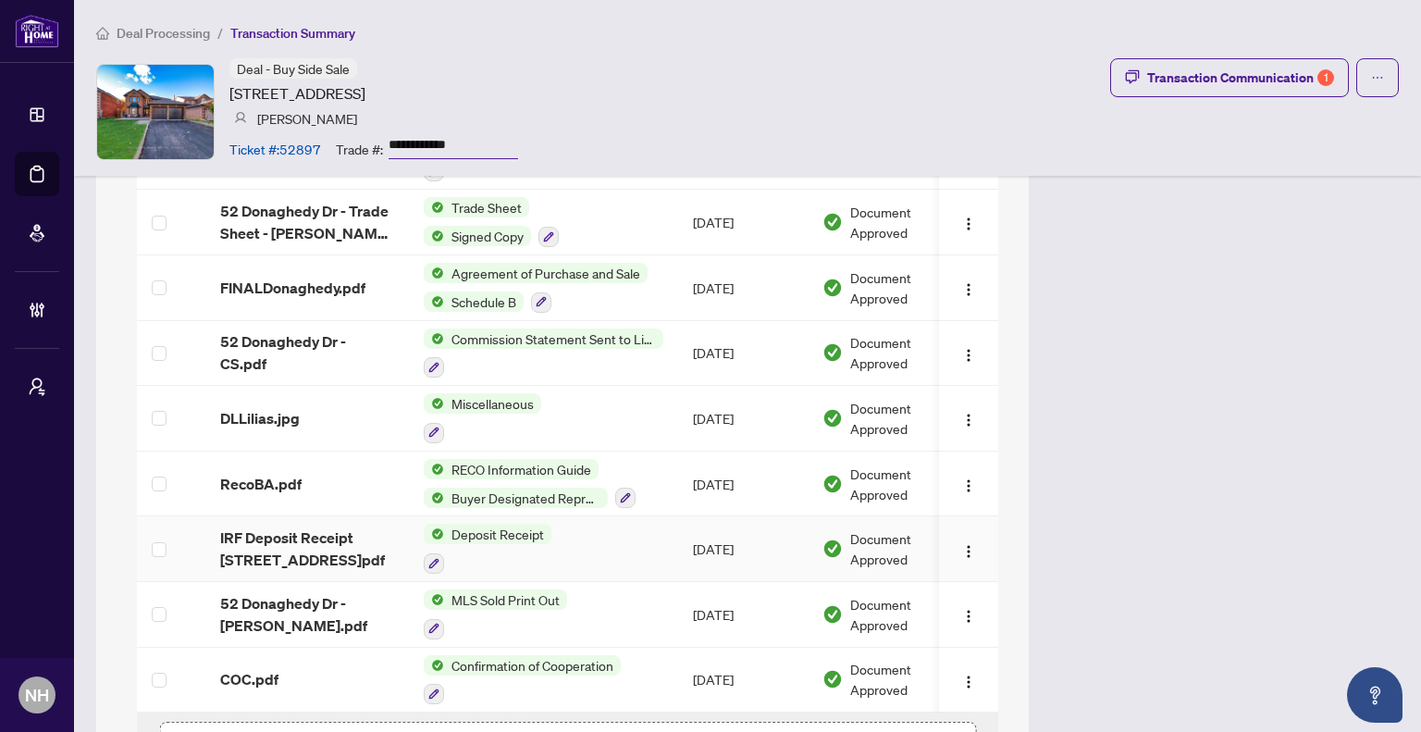
scroll to position [2214, 0]
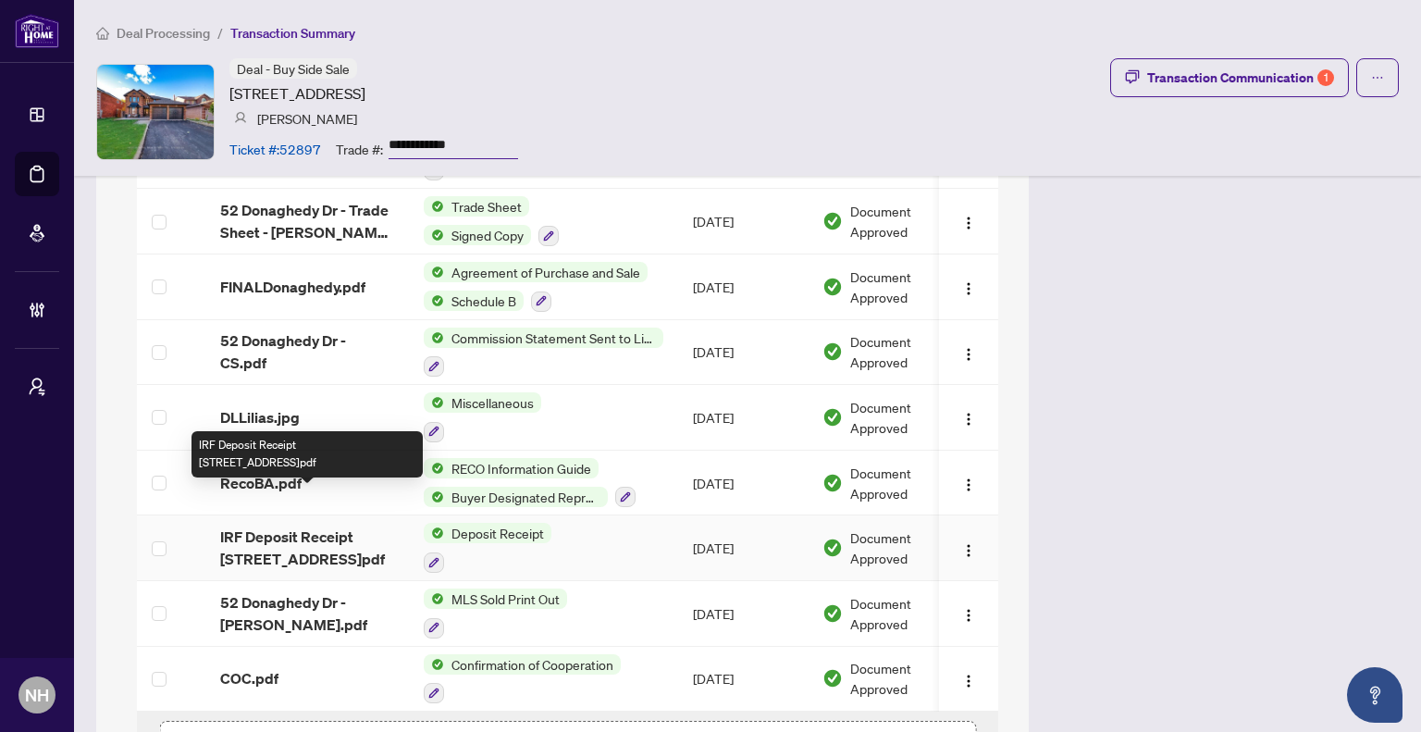
drag, startPoint x: 313, startPoint y: 500, endPoint x: 327, endPoint y: 498, distance: 14.0
click at [313, 526] on span "IRF Deposit Receipt 52 Donaghedy Drive.pdf" at bounding box center [307, 548] width 174 height 44
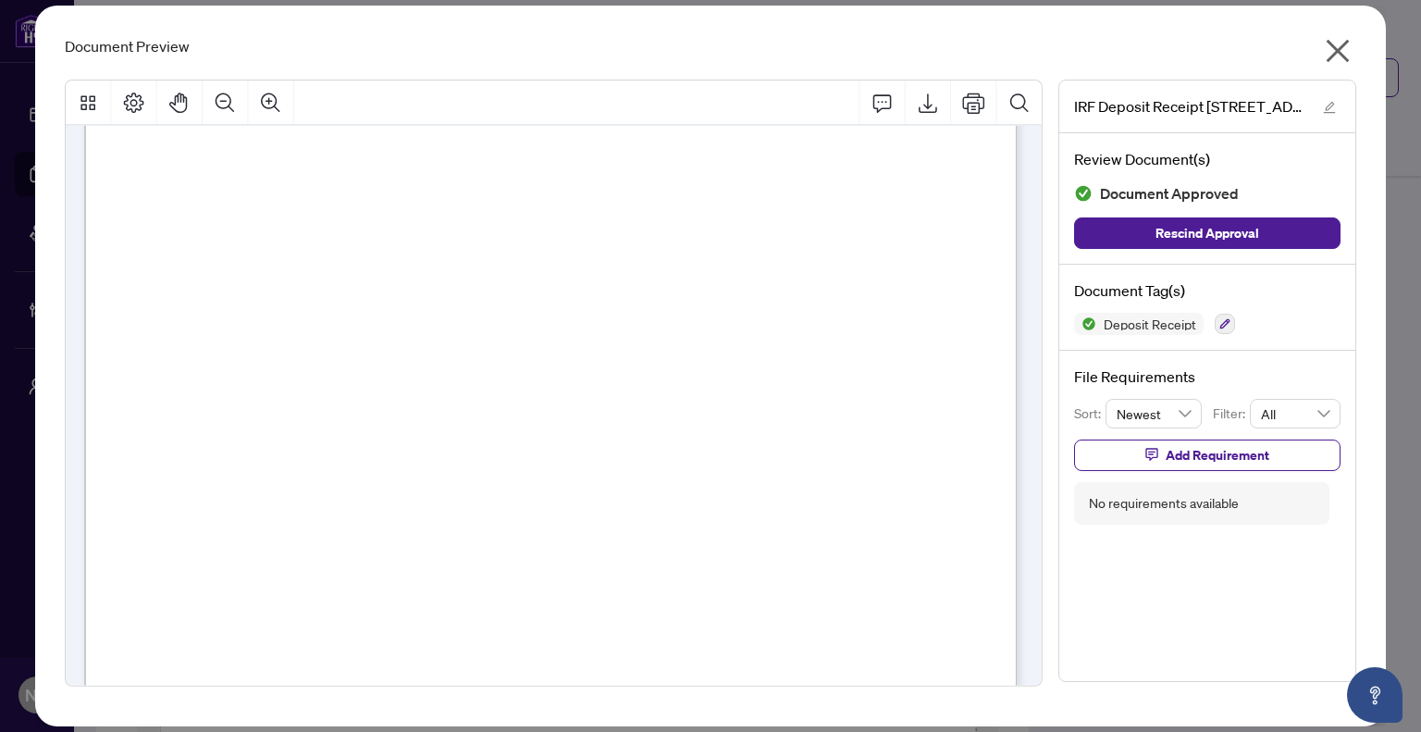
scroll to position [0, 0]
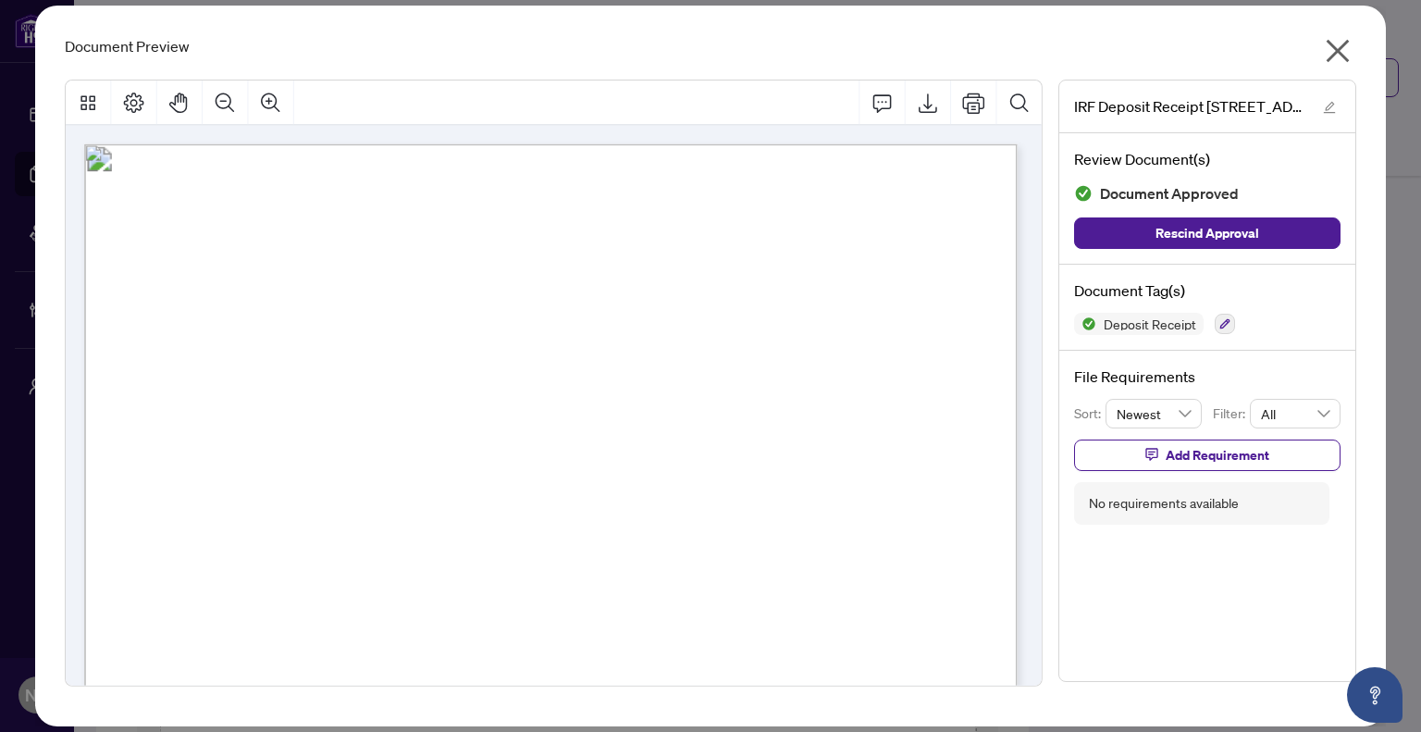
click at [1335, 55] on icon "close" at bounding box center [1337, 51] width 23 height 23
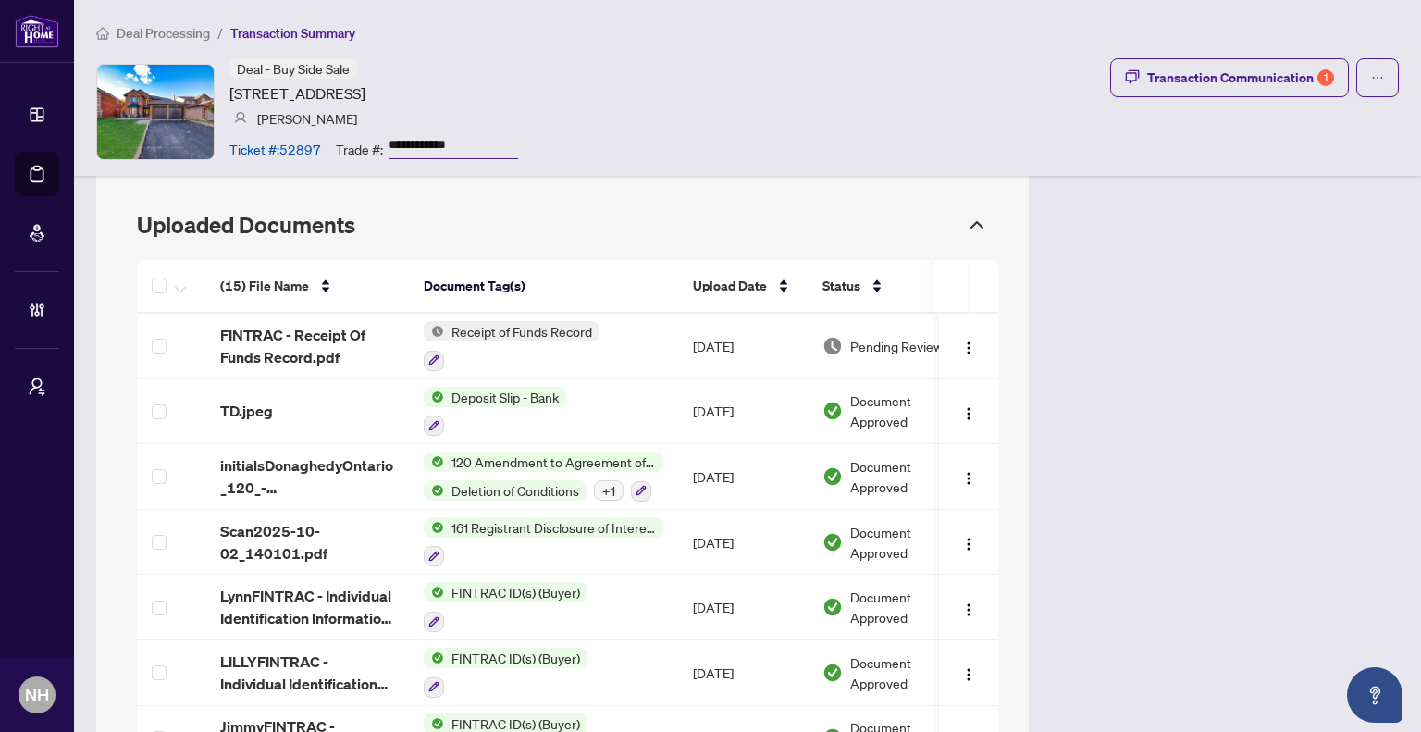
scroll to position [1659, 0]
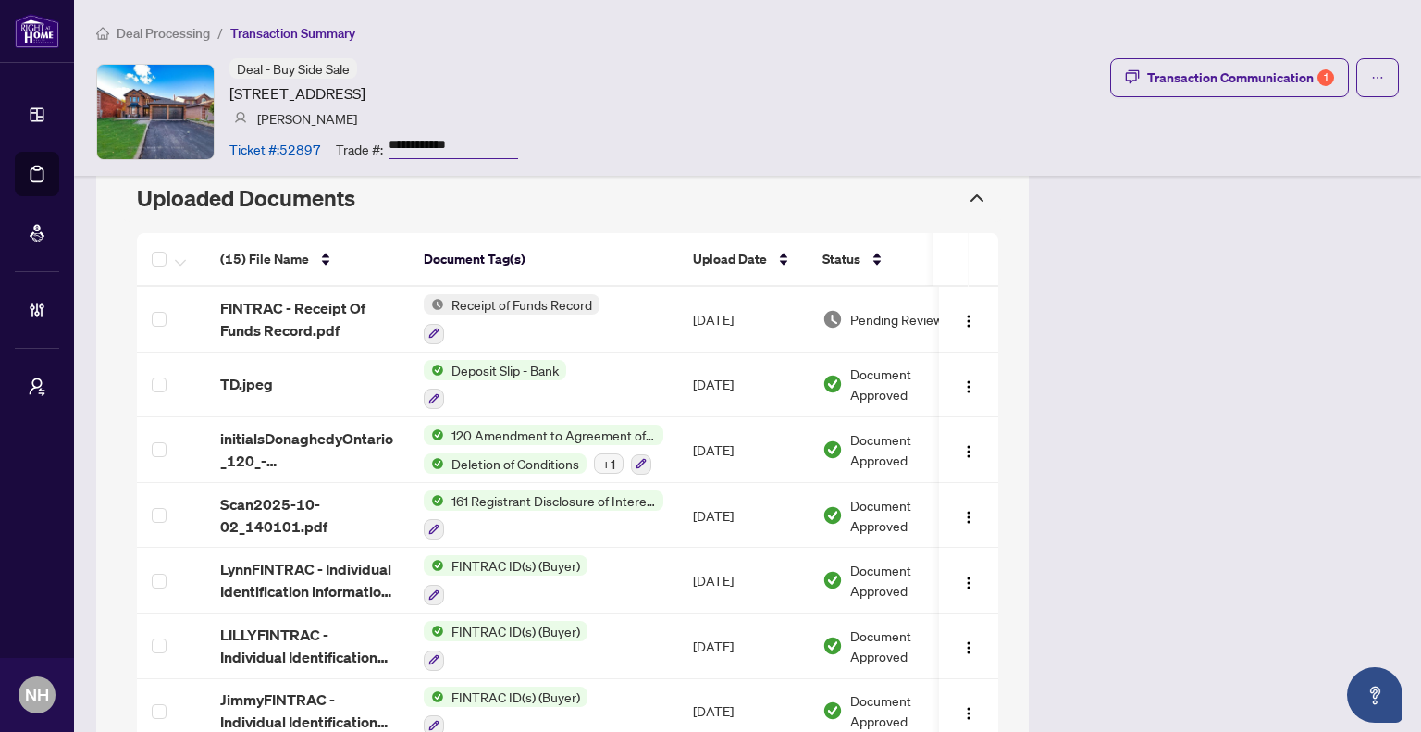
click at [143, 21] on div "**********" at bounding box center [747, 88] width 1347 height 176
click at [155, 32] on span "Deal Processing" at bounding box center [163, 33] width 93 height 17
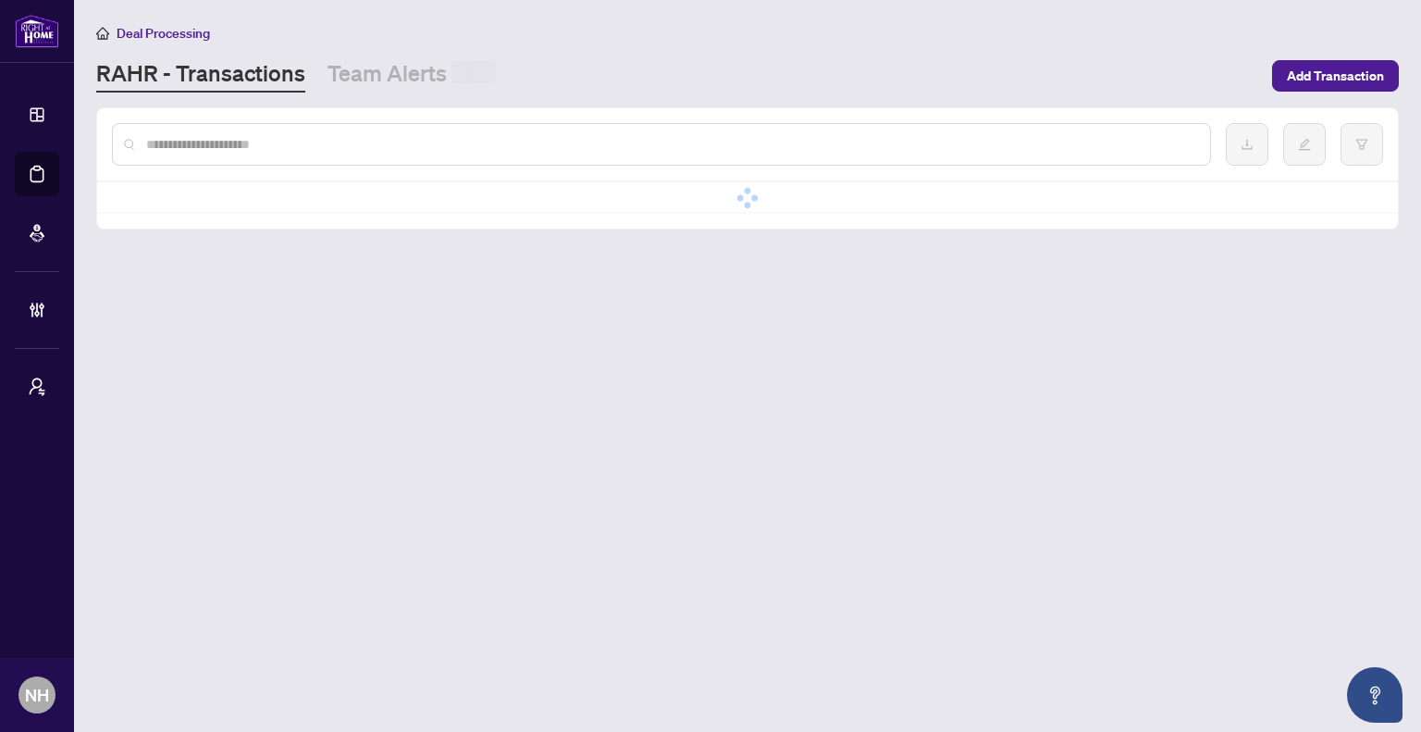
click at [320, 134] on input "text" at bounding box center [670, 144] width 1049 height 20
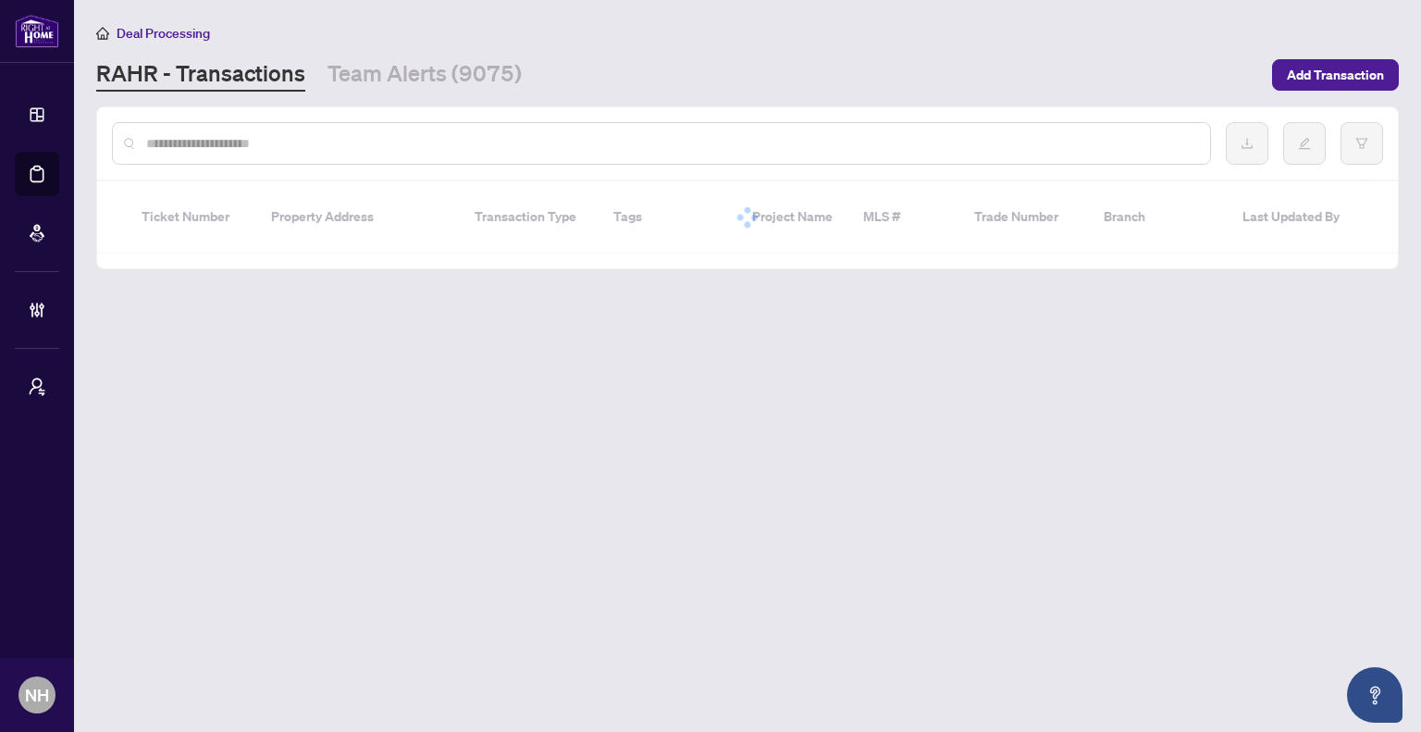
paste input "**********"
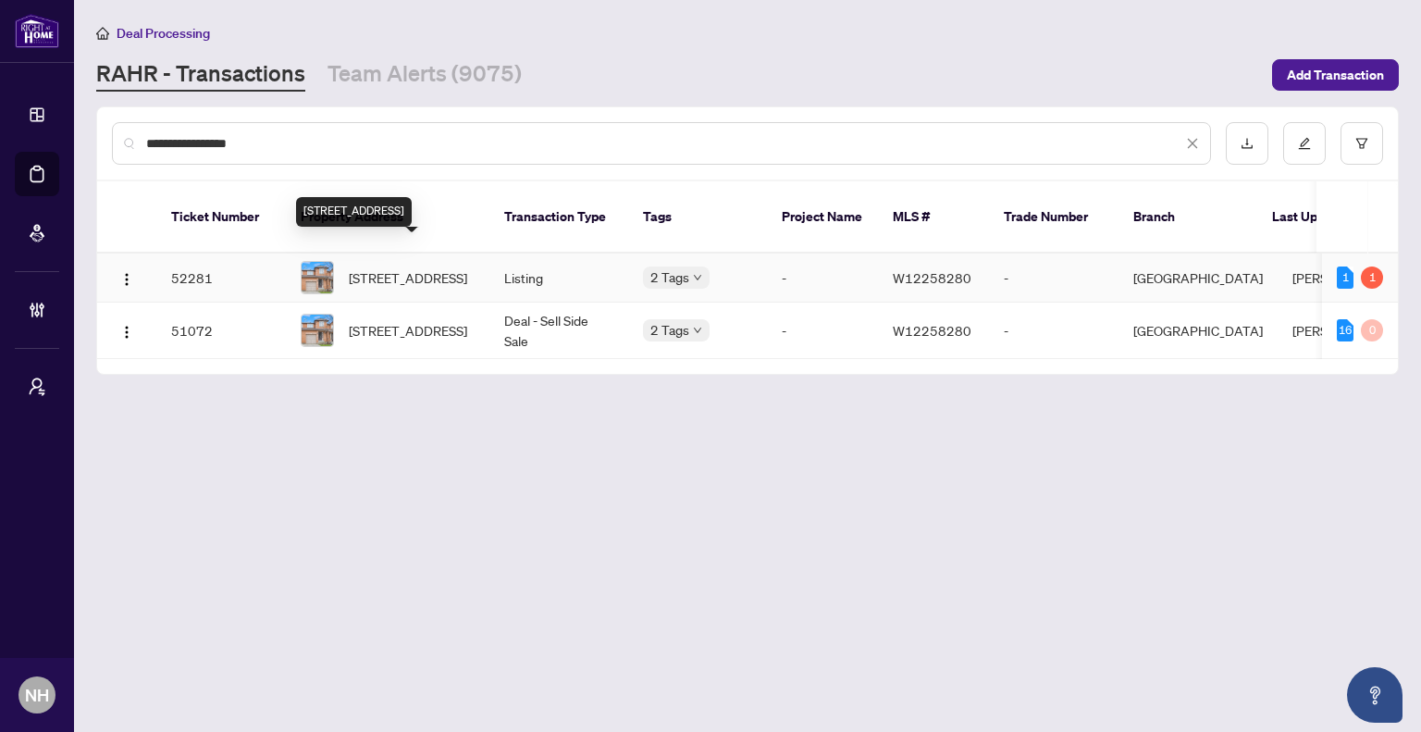
type input "**********"
click at [379, 267] on span "40-550 Steddick Crt, Mississauga, Ontario L5R 3S8, Canada" at bounding box center [408, 277] width 118 height 20
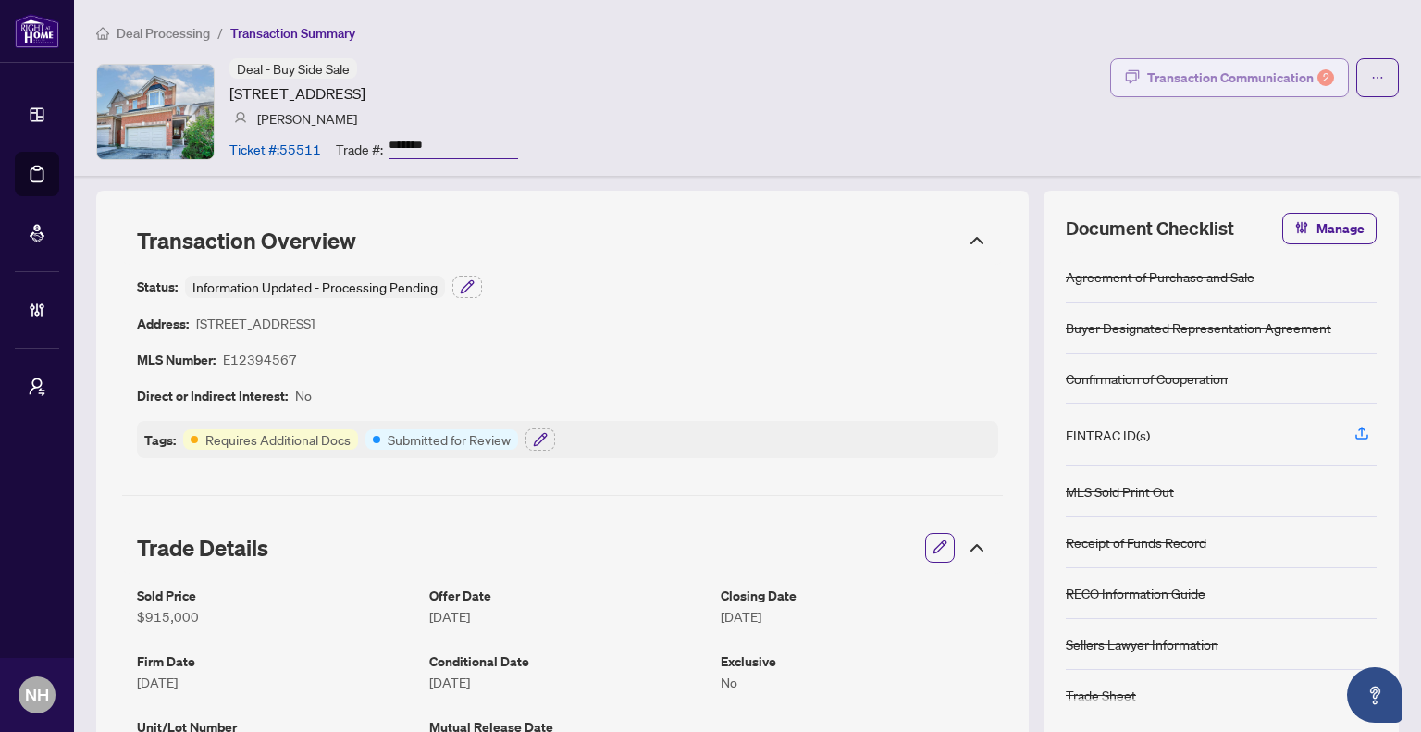
click at [1210, 75] on div "Transaction Communication 2" at bounding box center [1241, 78] width 187 height 30
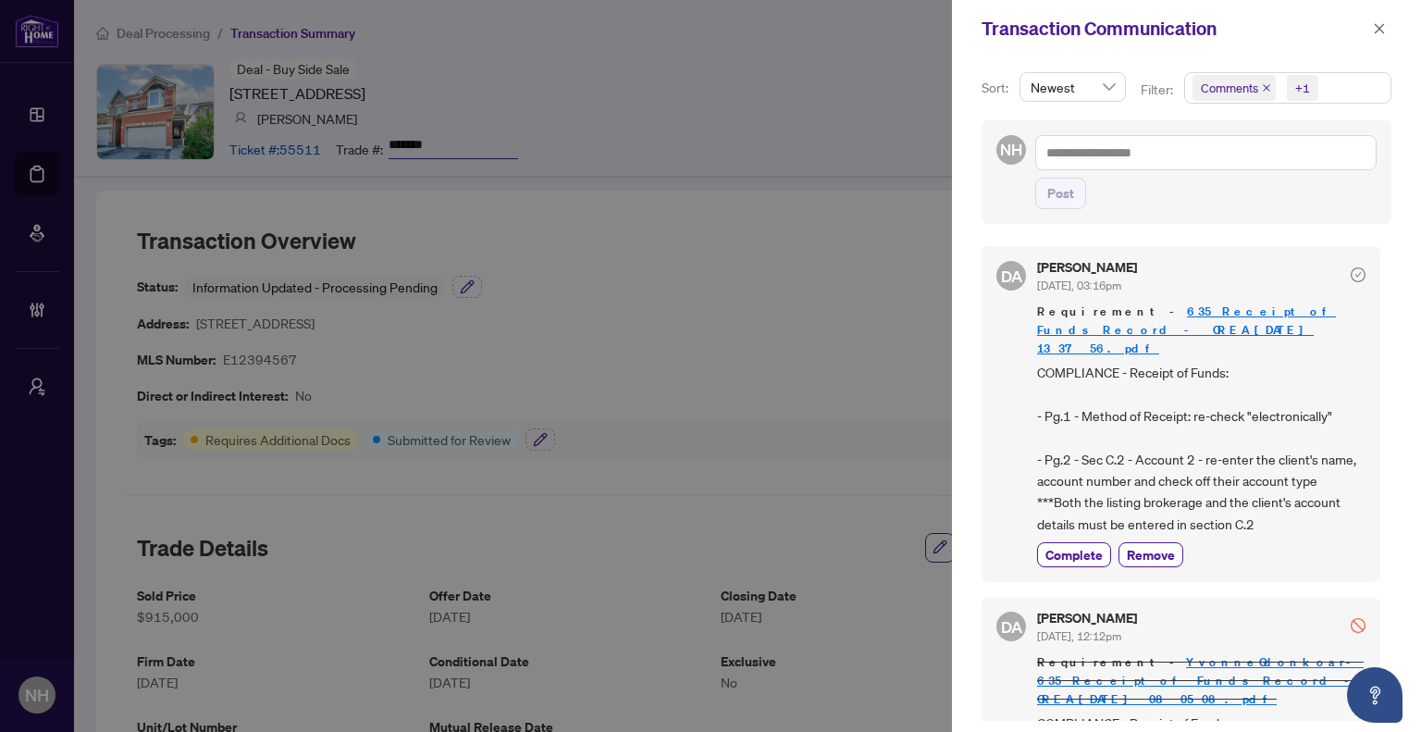
click at [1371, 15] on div "Transaction Communication" at bounding box center [1186, 28] width 469 height 57
click at [1390, 31] on button "button" at bounding box center [1380, 29] width 24 height 22
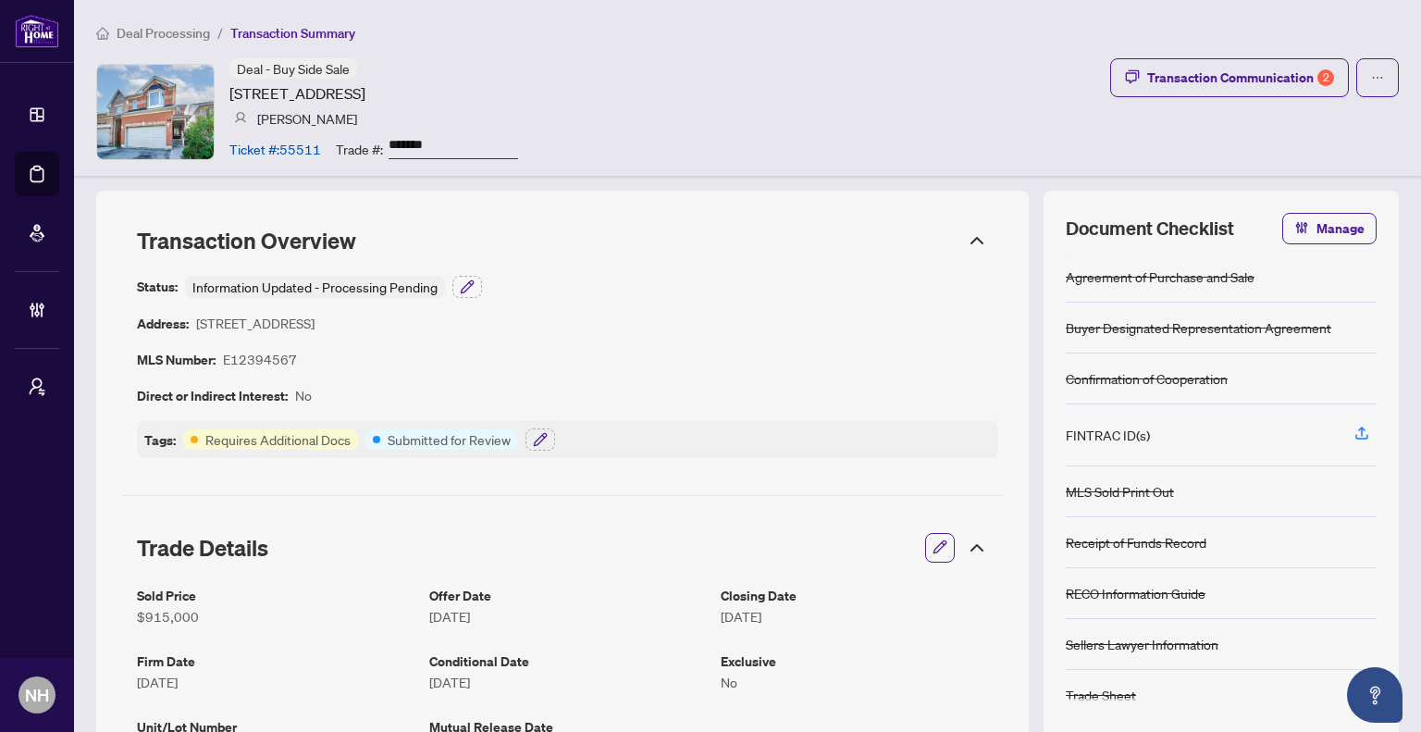
drag, startPoint x: 474, startPoint y: 140, endPoint x: 385, endPoint y: 137, distance: 88.9
click at [385, 137] on div "Trade #: *******" at bounding box center [427, 148] width 182 height 32
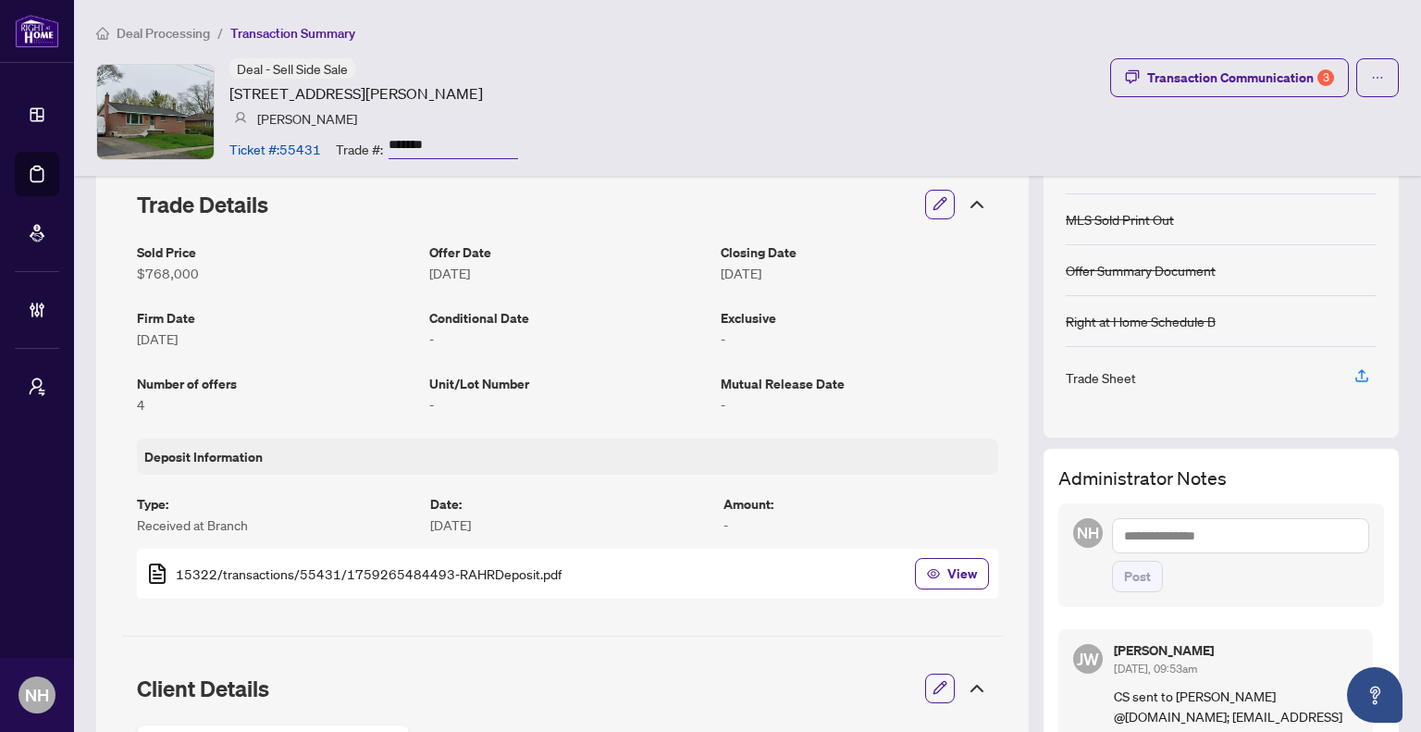
scroll to position [185, 0]
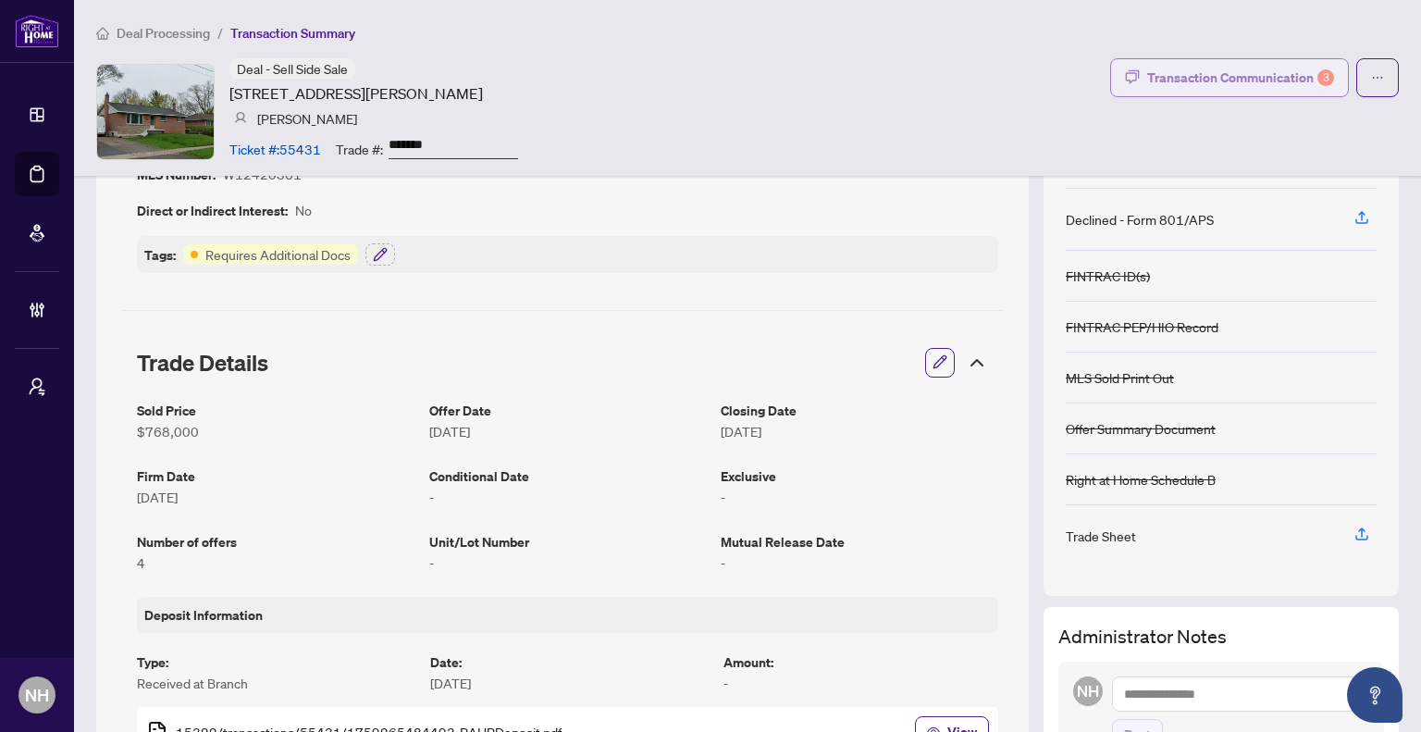
click at [1222, 84] on div "Transaction Communication 3" at bounding box center [1241, 78] width 187 height 30
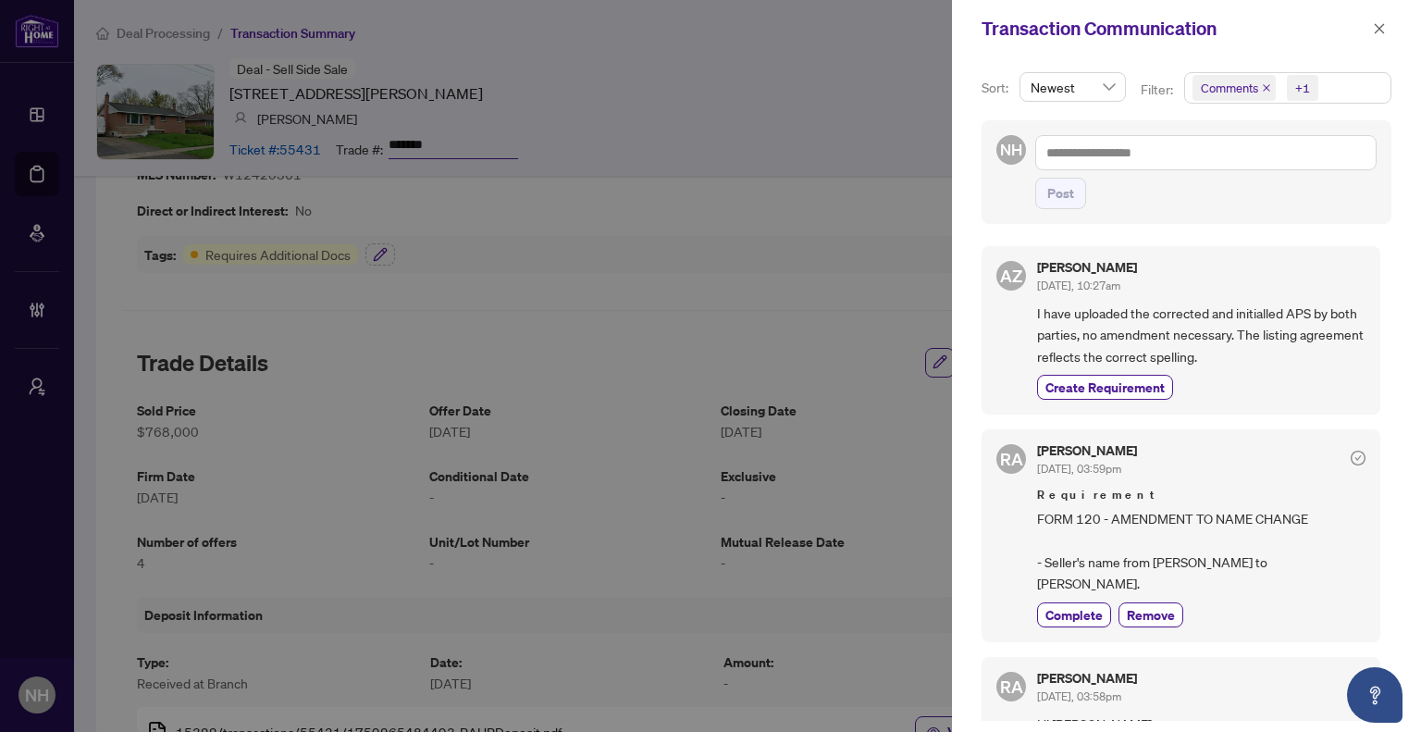
click at [1264, 88] on icon "close" at bounding box center [1266, 87] width 7 height 7
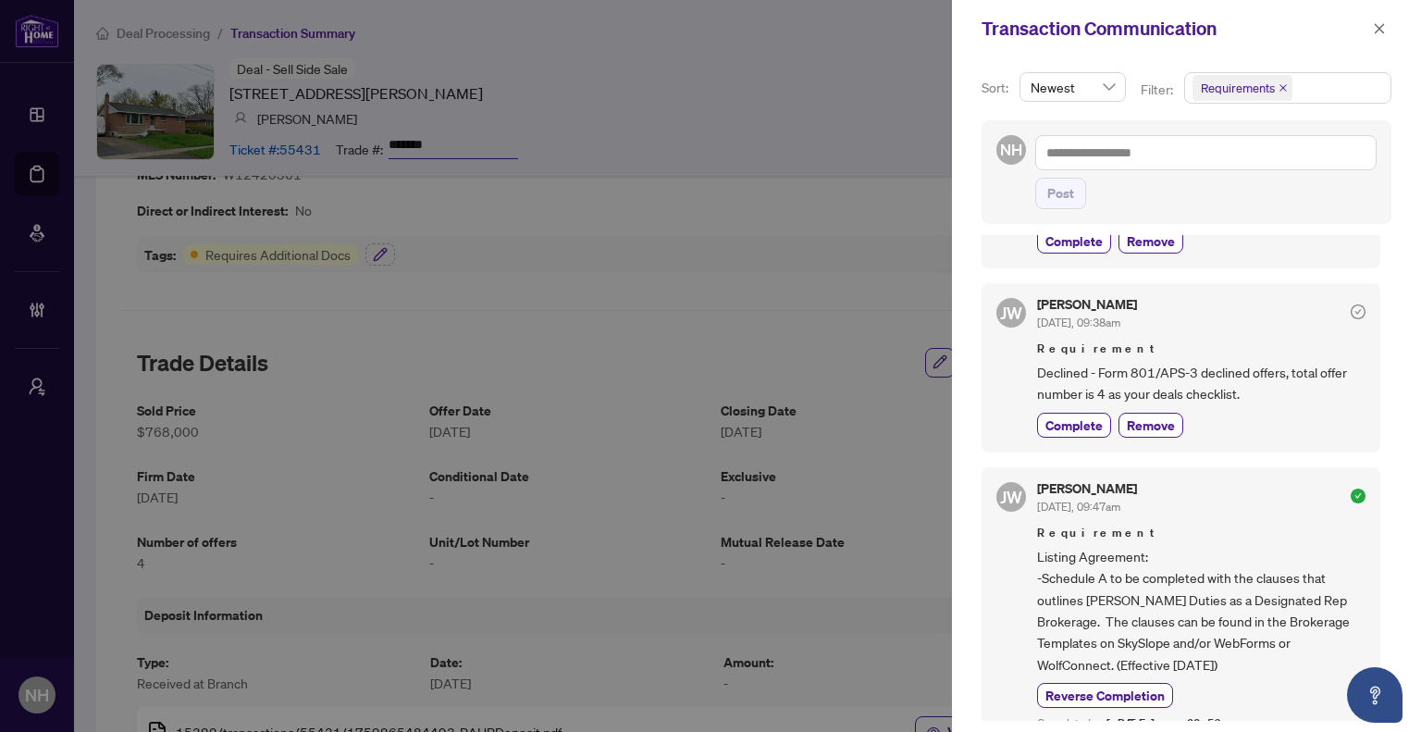
scroll to position [0, 0]
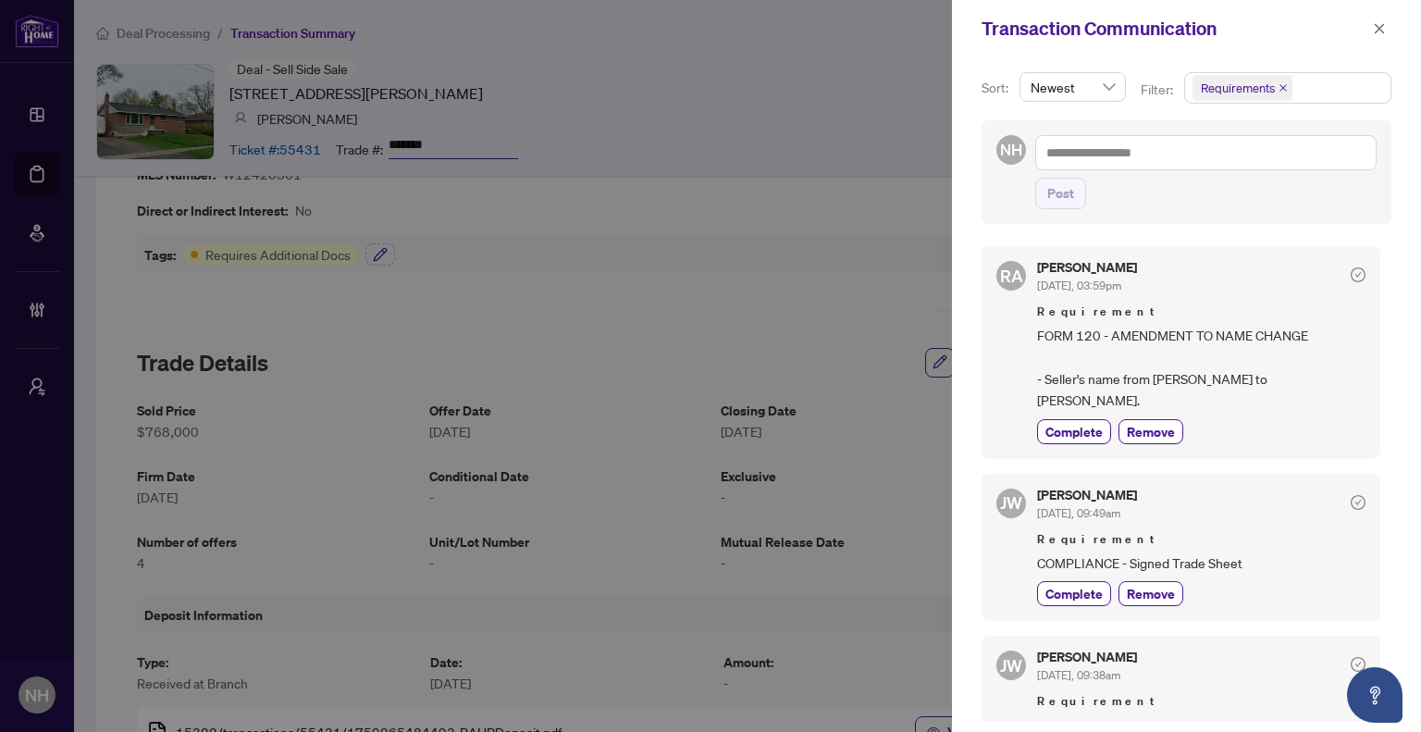
drag, startPoint x: 1380, startPoint y: 23, endPoint x: 1312, endPoint y: 49, distance: 72.4
click at [1379, 23] on icon "close" at bounding box center [1379, 28] width 13 height 13
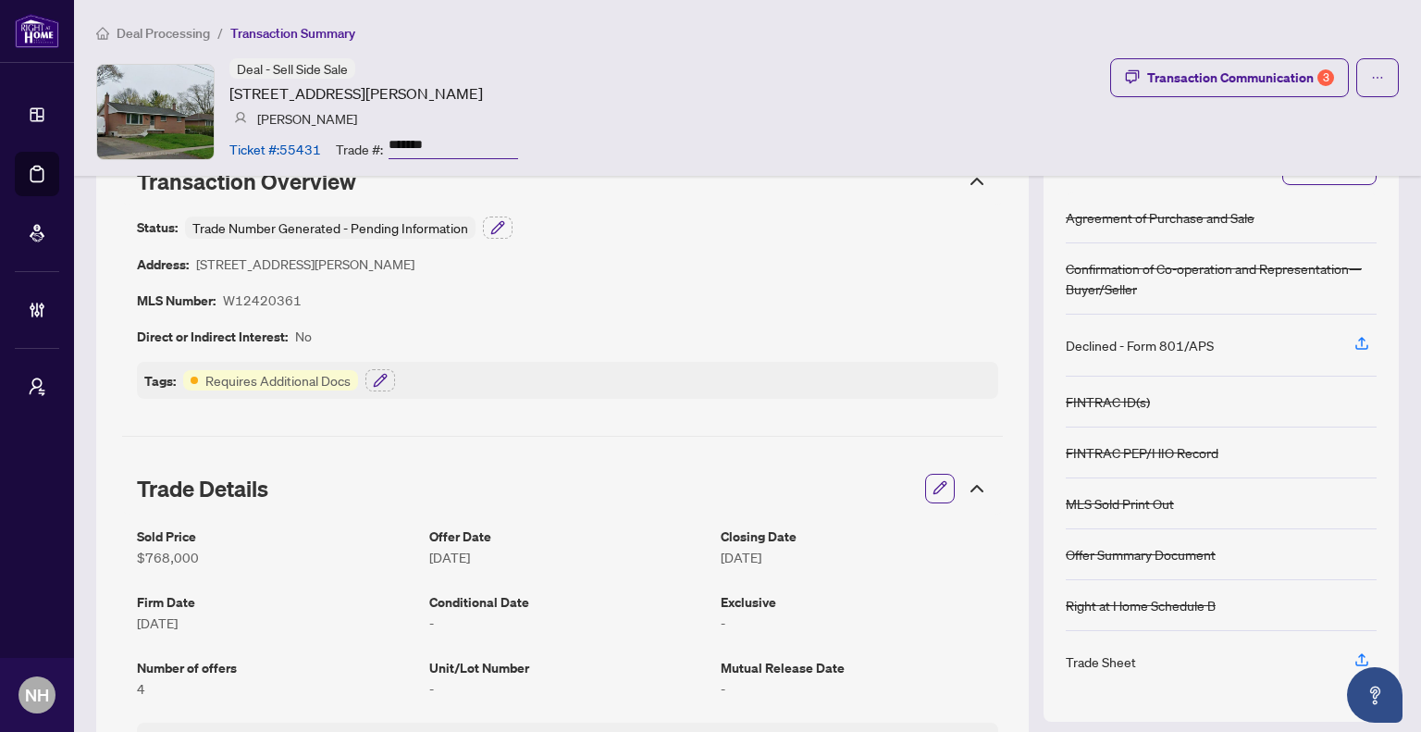
scroll to position [93, 0]
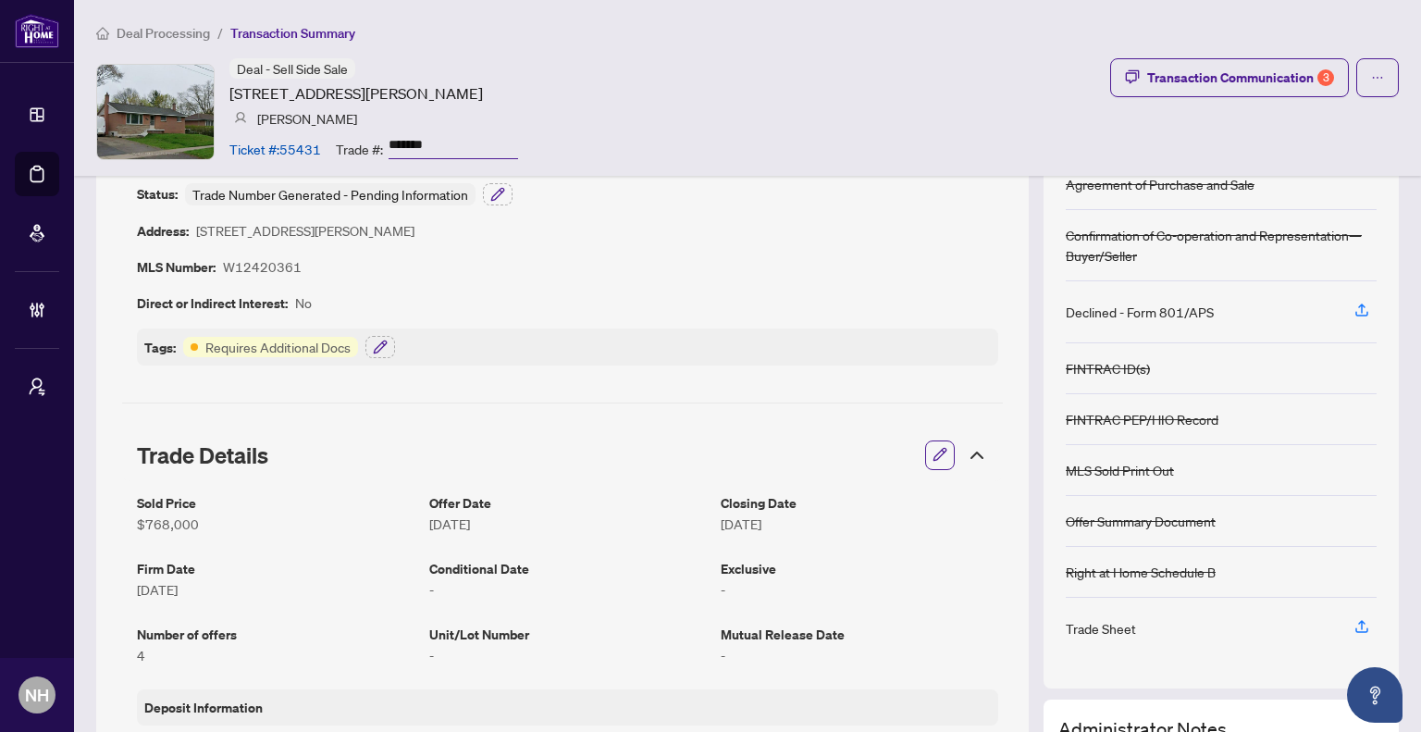
drag, startPoint x: 456, startPoint y: 151, endPoint x: 389, endPoint y: 147, distance: 67.7
click at [389, 147] on input "*******" at bounding box center [454, 145] width 130 height 27
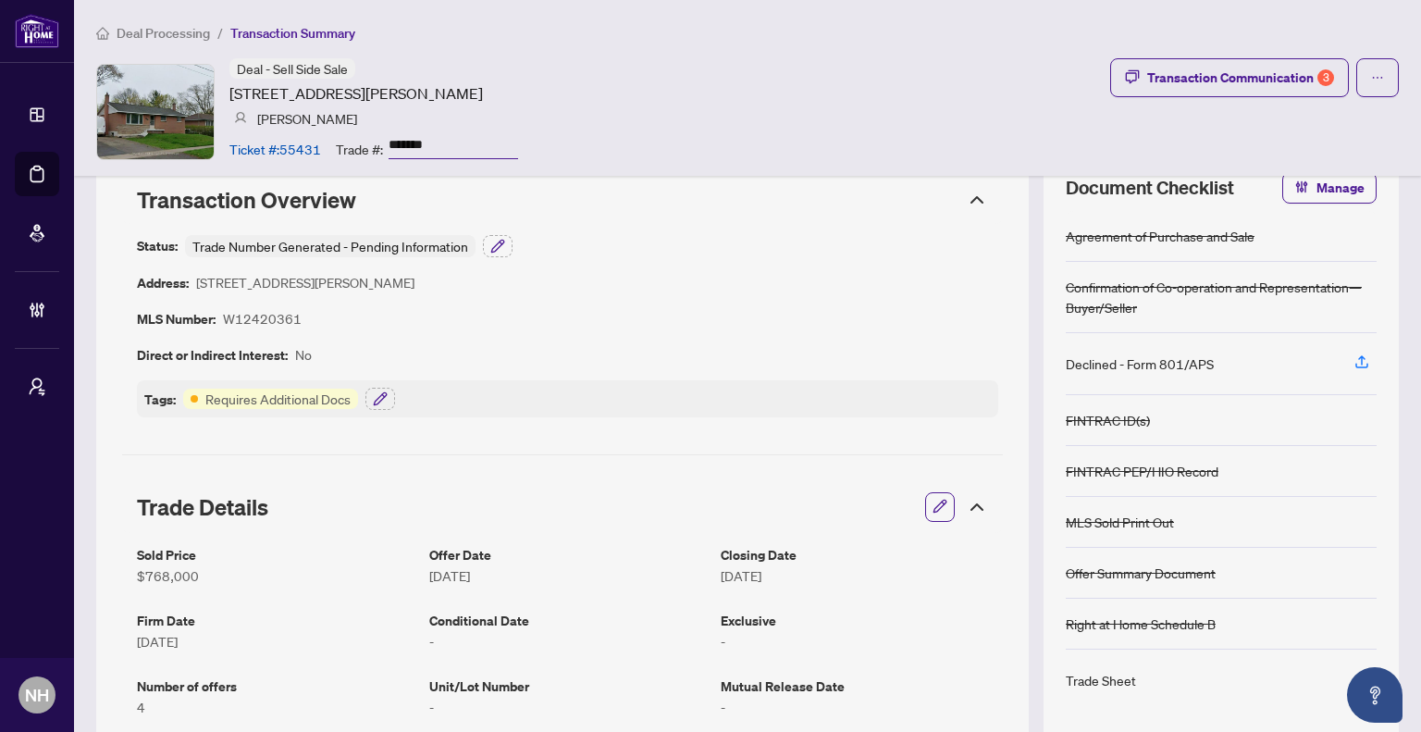
scroll to position [0, 0]
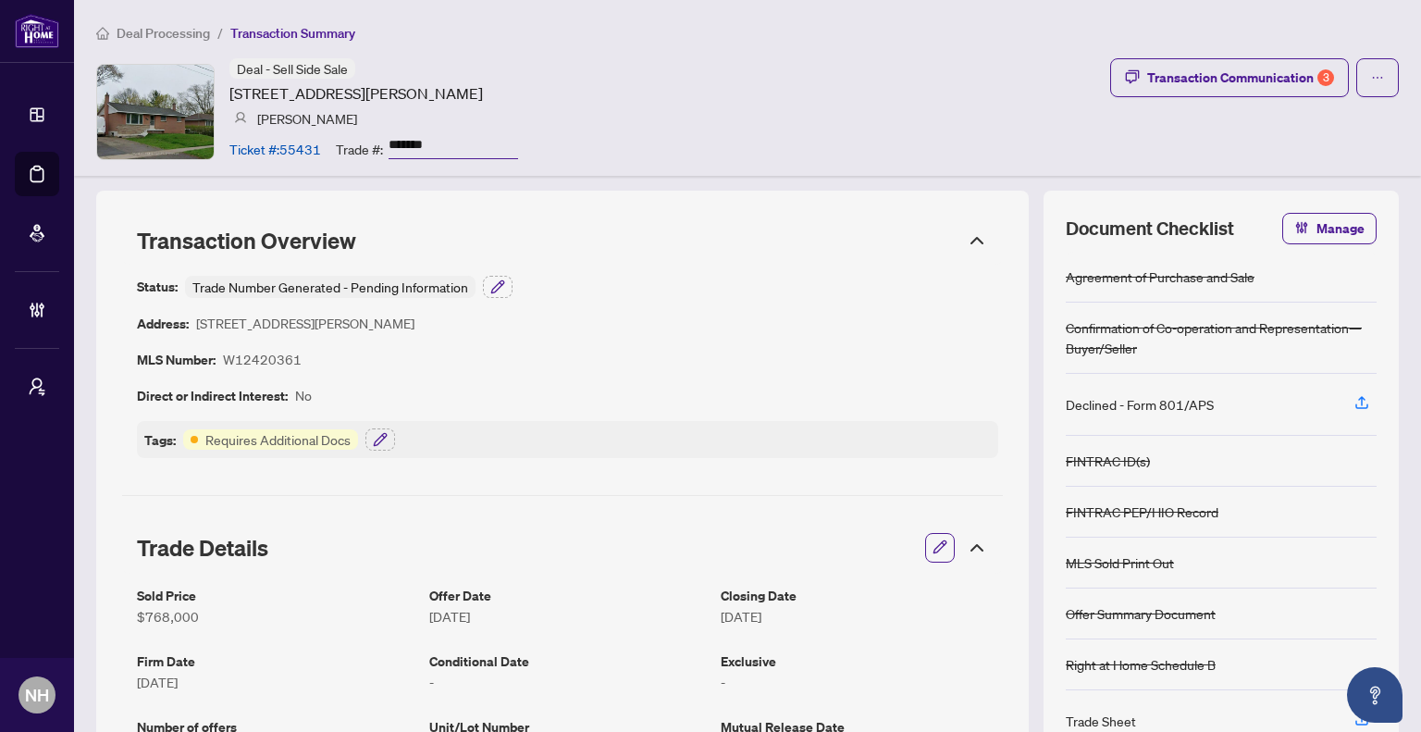
click at [164, 38] on span "Deal Processing" at bounding box center [163, 33] width 93 height 17
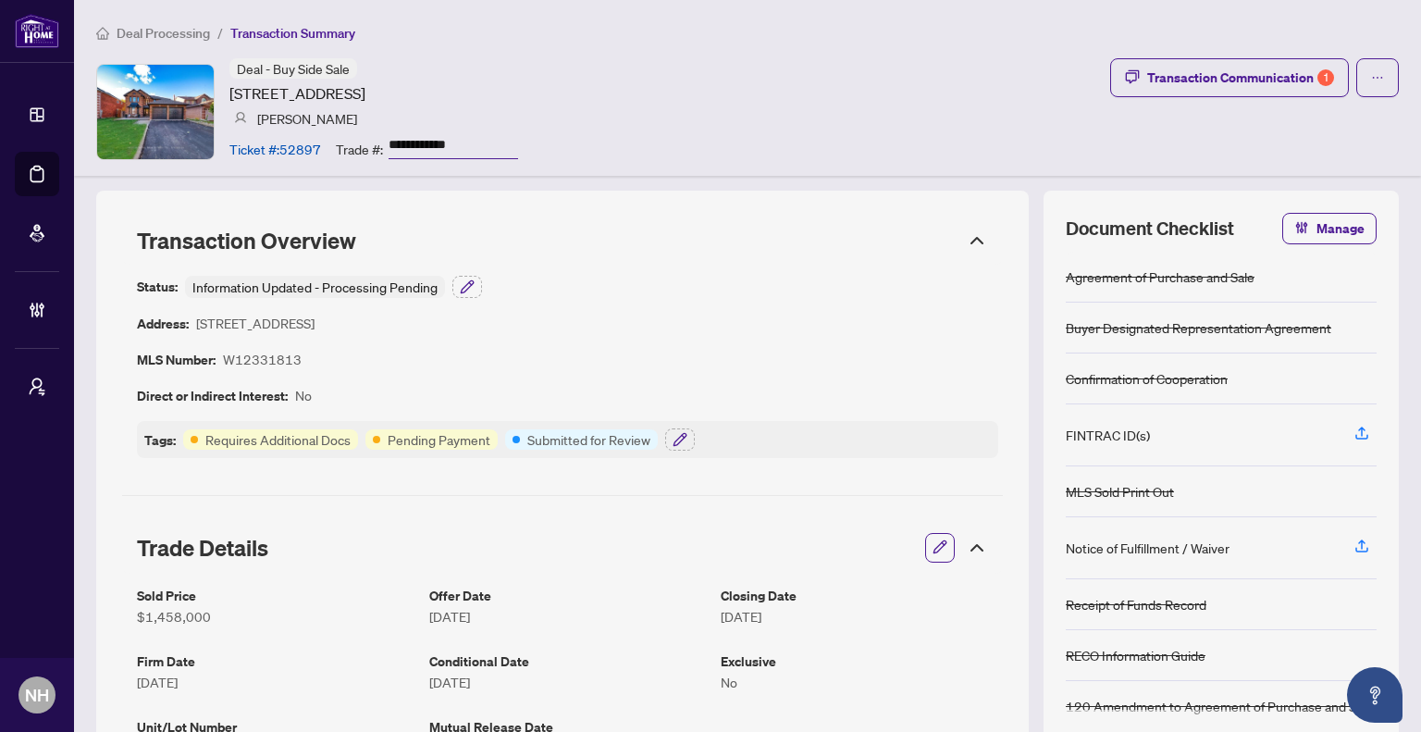
drag, startPoint x: 437, startPoint y: 143, endPoint x: 400, endPoint y: 143, distance: 37.0
click at [382, 143] on div "**********" at bounding box center [427, 148] width 182 height 32
click at [183, 36] on span "Deal Processing" at bounding box center [163, 33] width 93 height 17
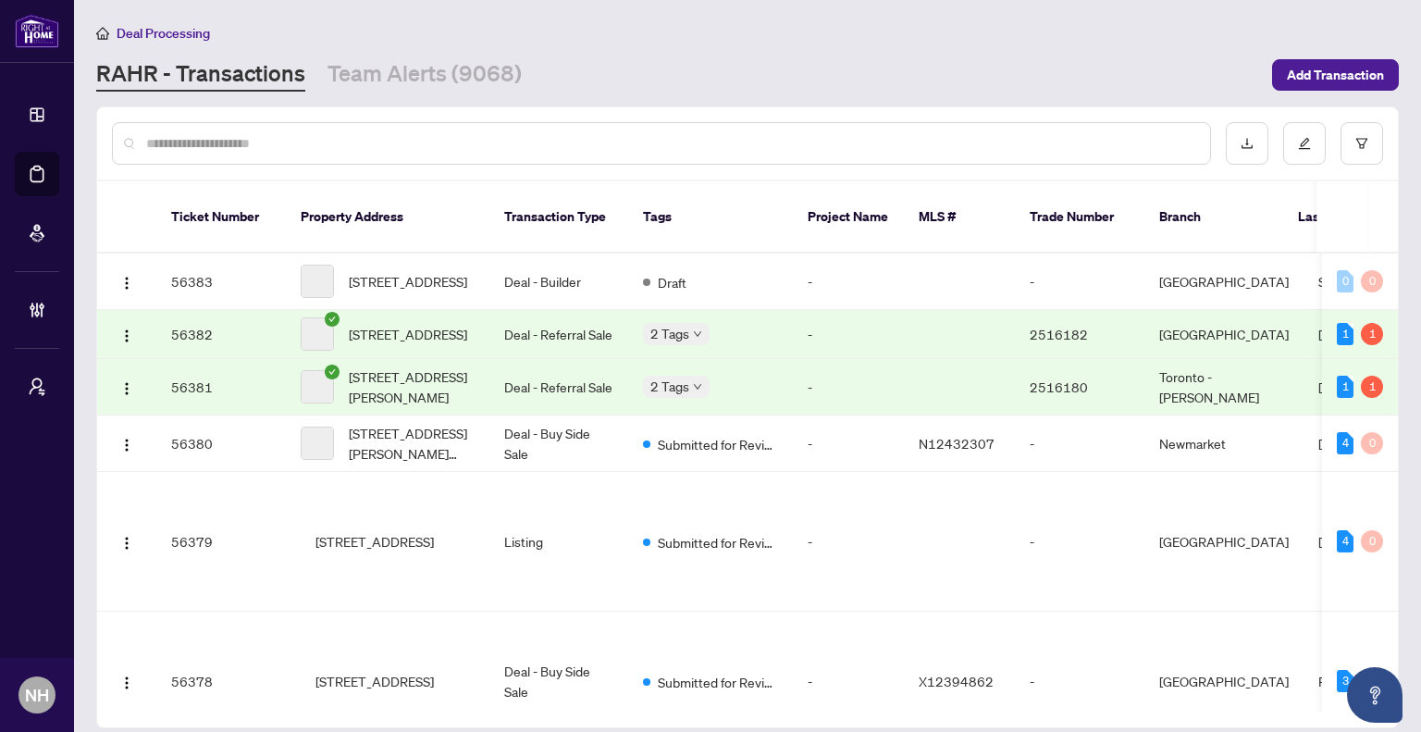
click at [420, 136] on input "text" at bounding box center [670, 143] width 1049 height 20
paste input "**********"
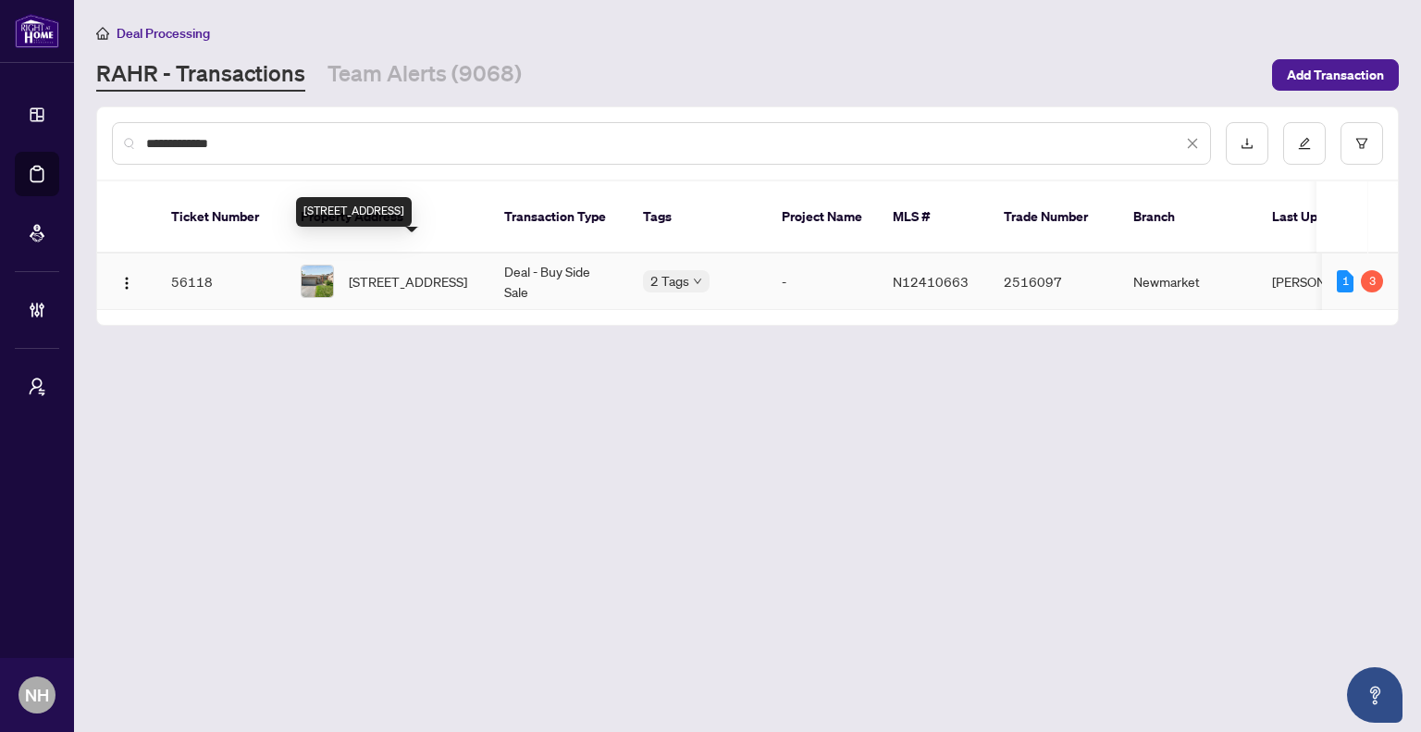
type input "**********"
click at [404, 275] on span "[STREET_ADDRESS]" at bounding box center [408, 281] width 118 height 20
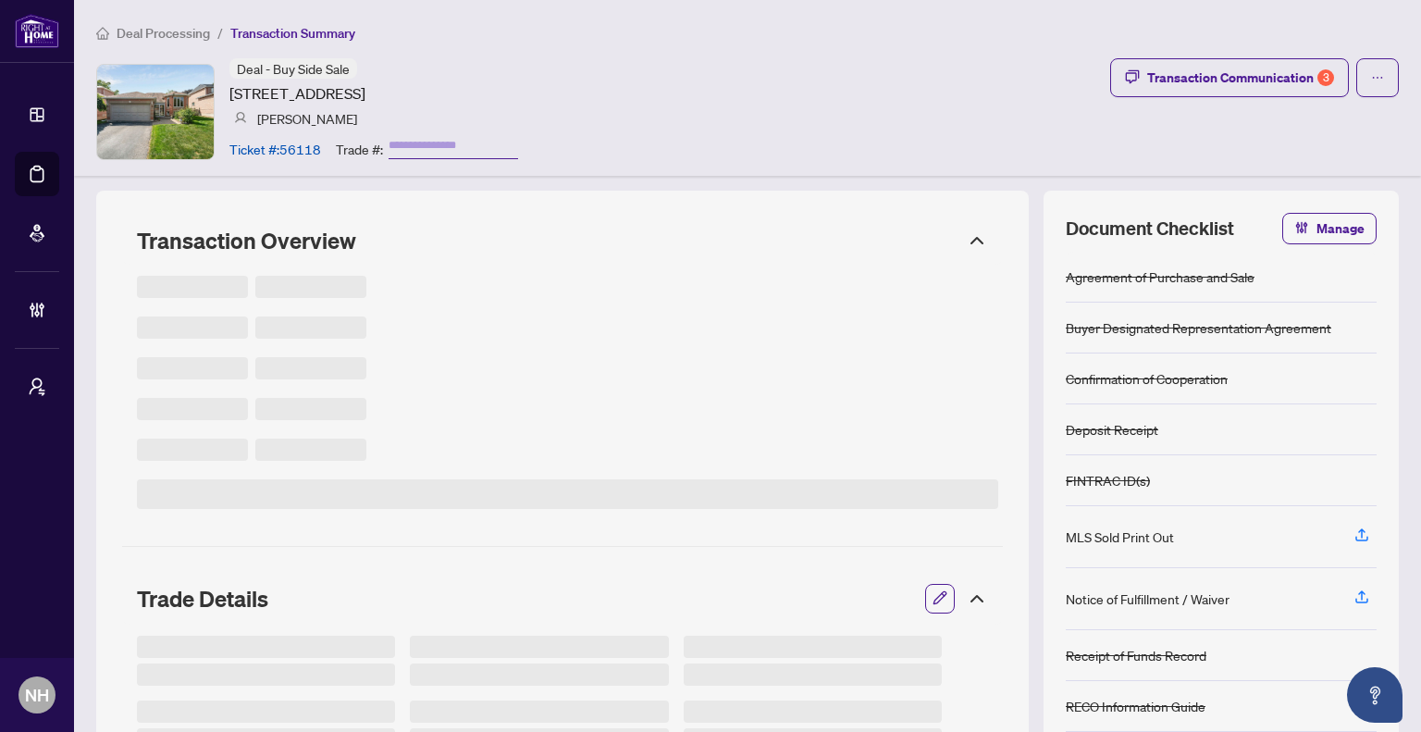
type input "*******"
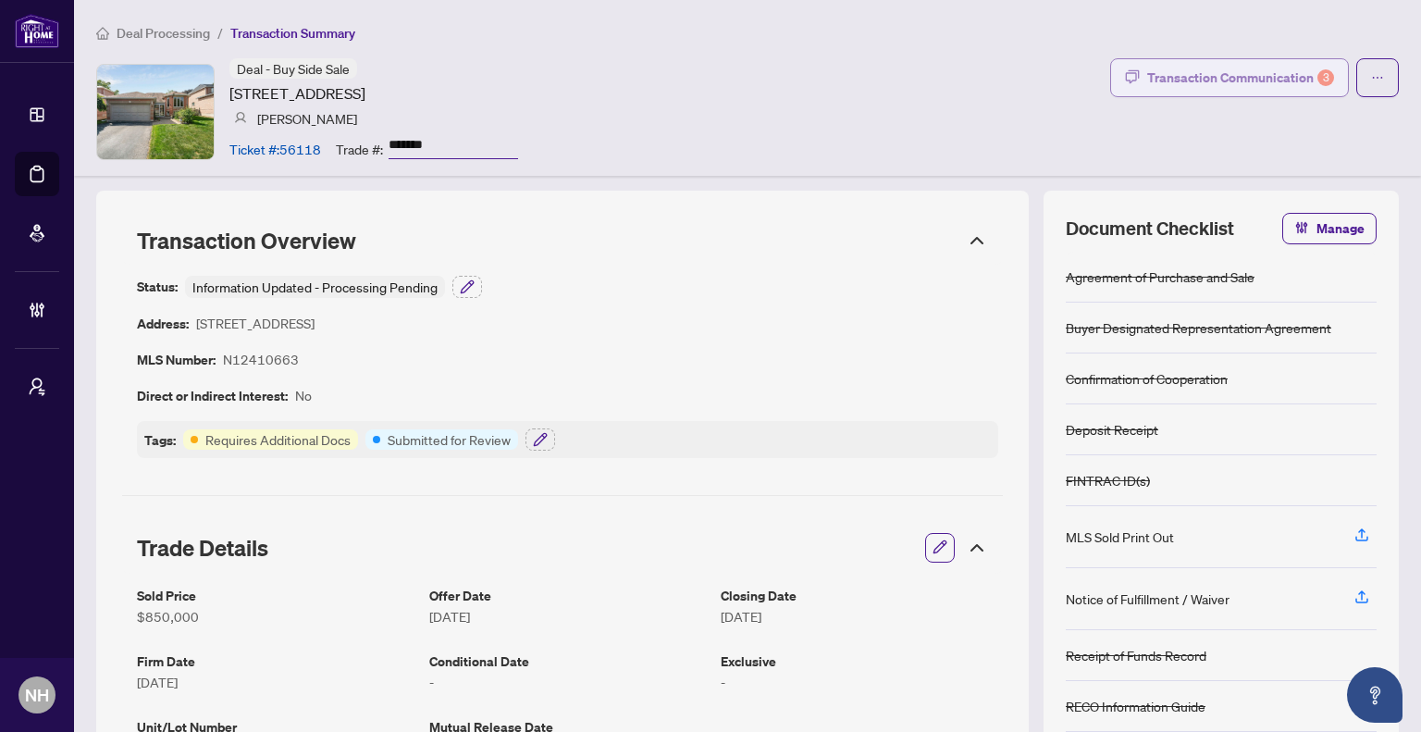
click at [1197, 80] on div "Transaction Communication 3" at bounding box center [1241, 78] width 187 height 30
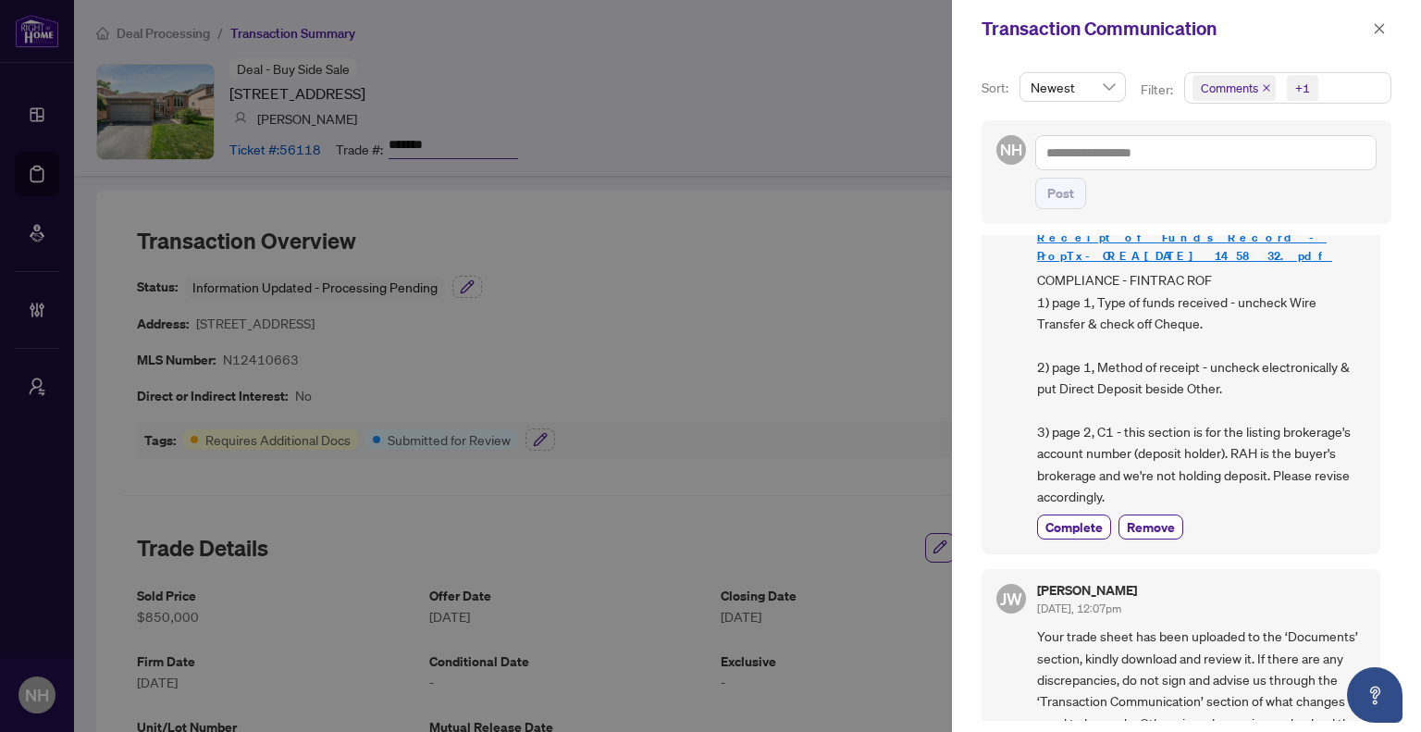
scroll to position [185, 0]
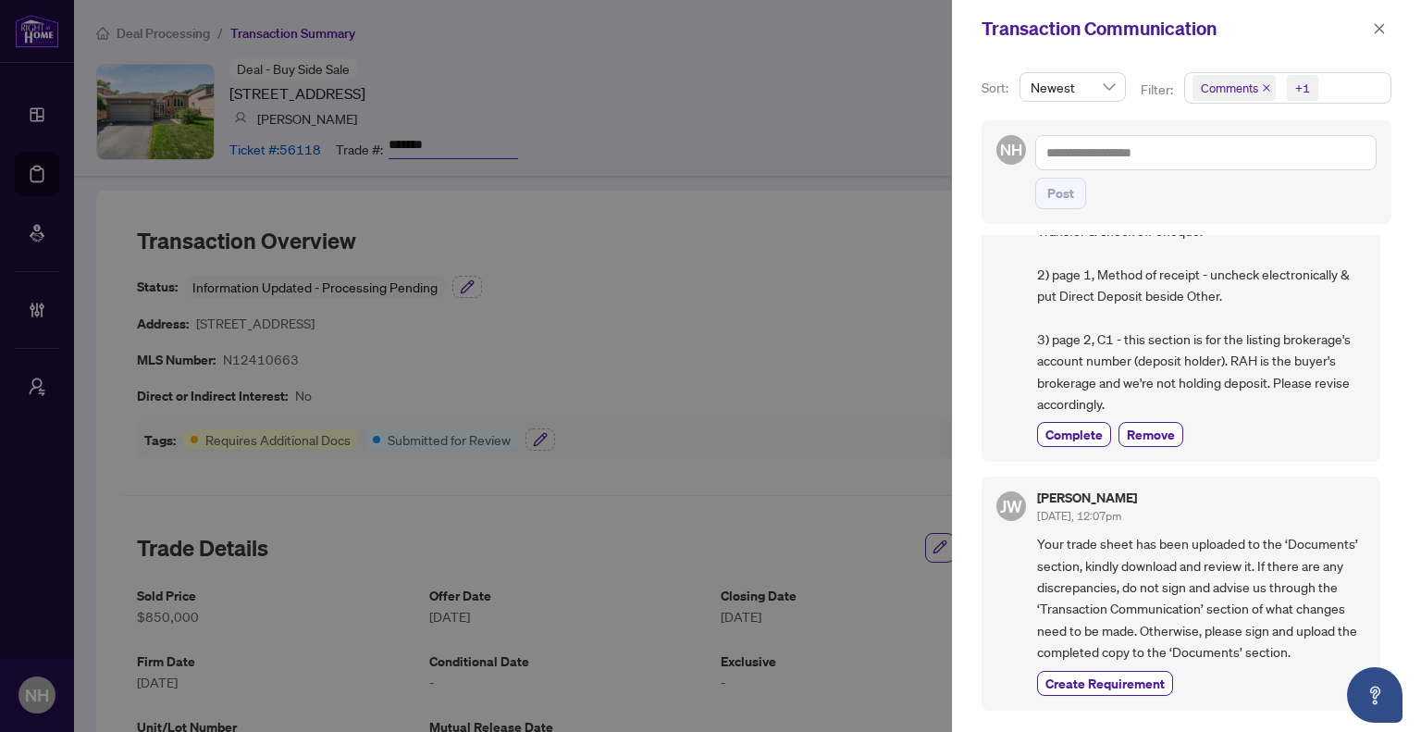
click at [1258, 89] on span "Comments" at bounding box center [1234, 88] width 83 height 26
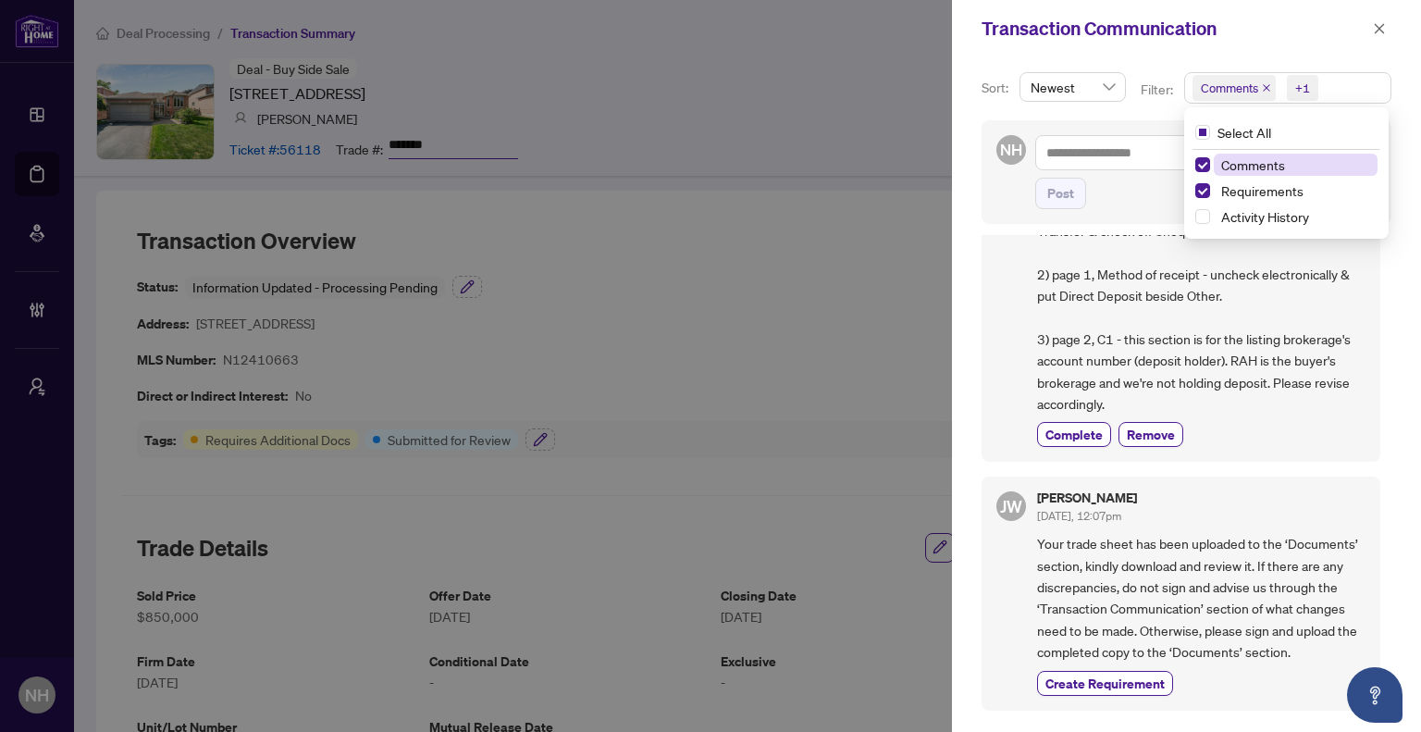
click at [1262, 86] on icon "close" at bounding box center [1266, 87] width 9 height 9
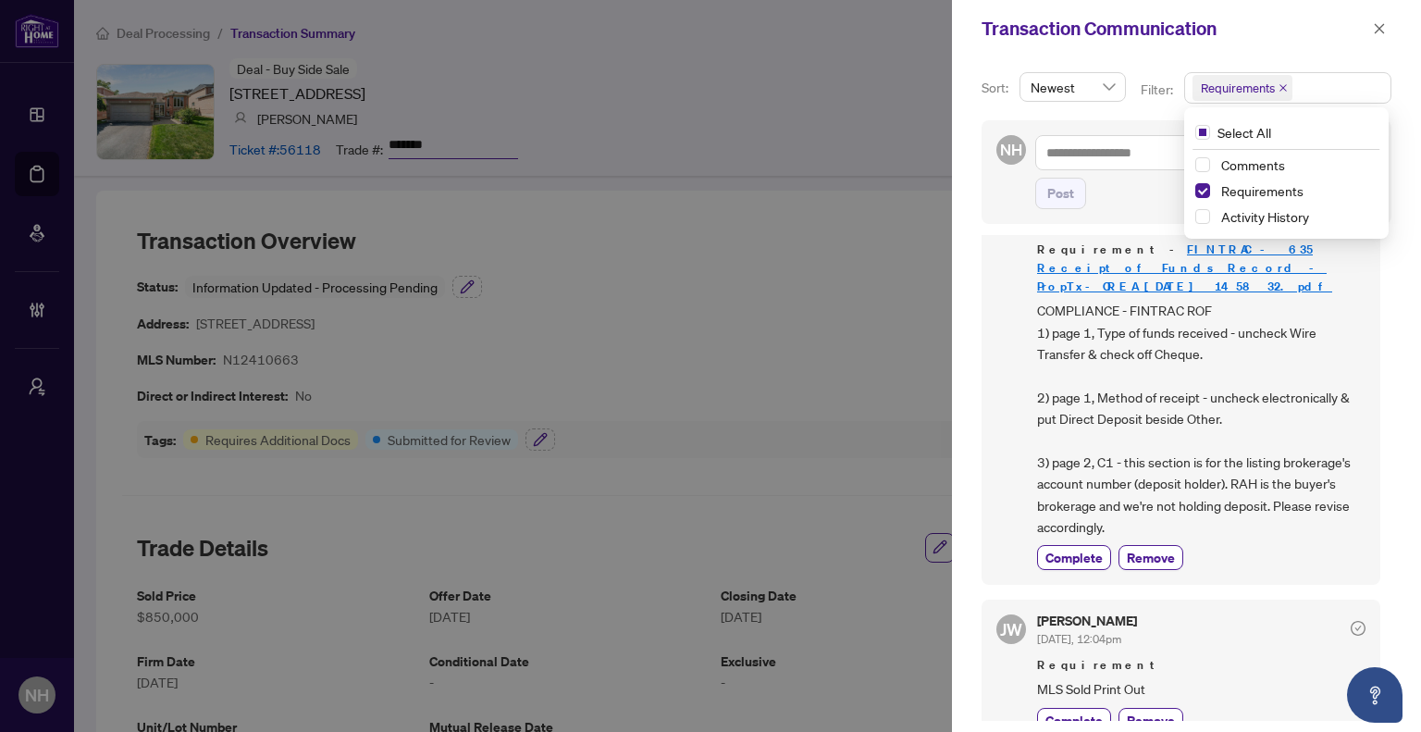
scroll to position [0, 0]
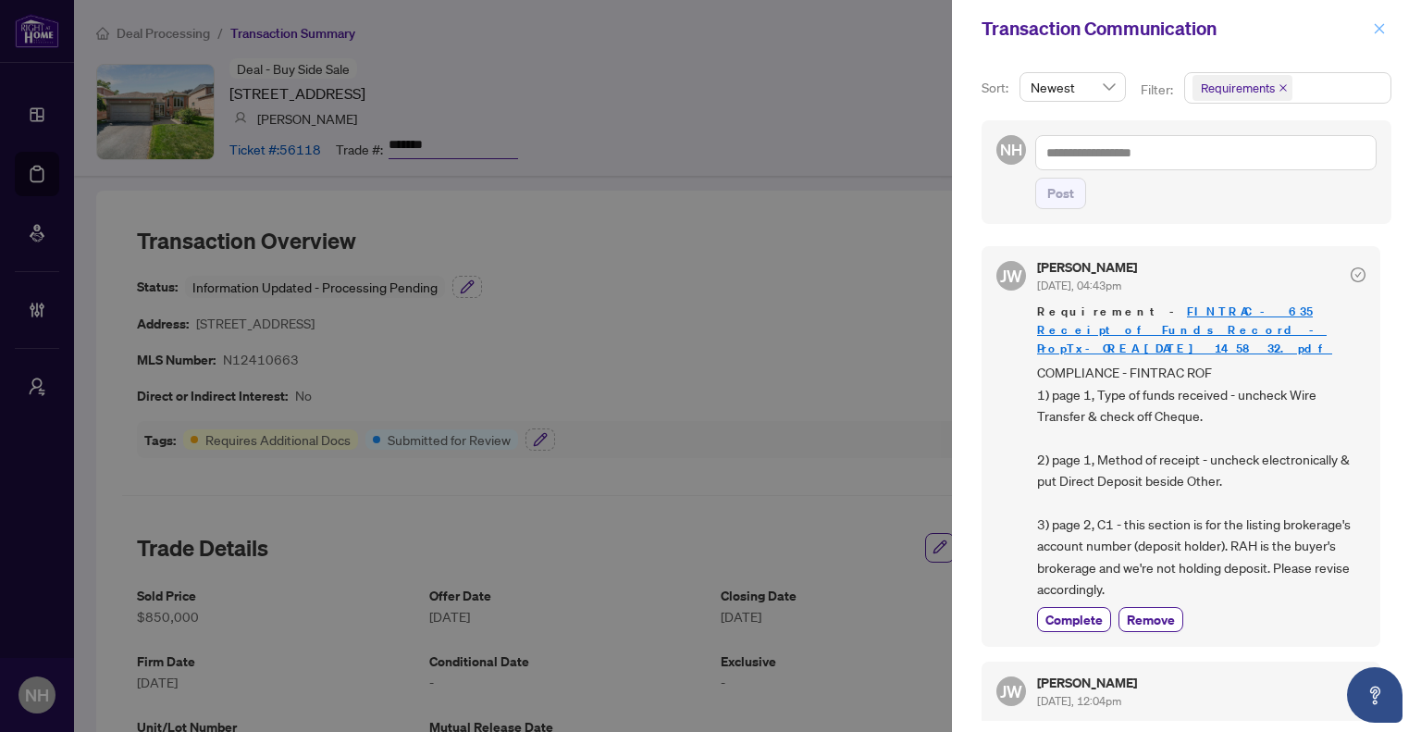
click at [1380, 30] on icon "close" at bounding box center [1379, 28] width 13 height 13
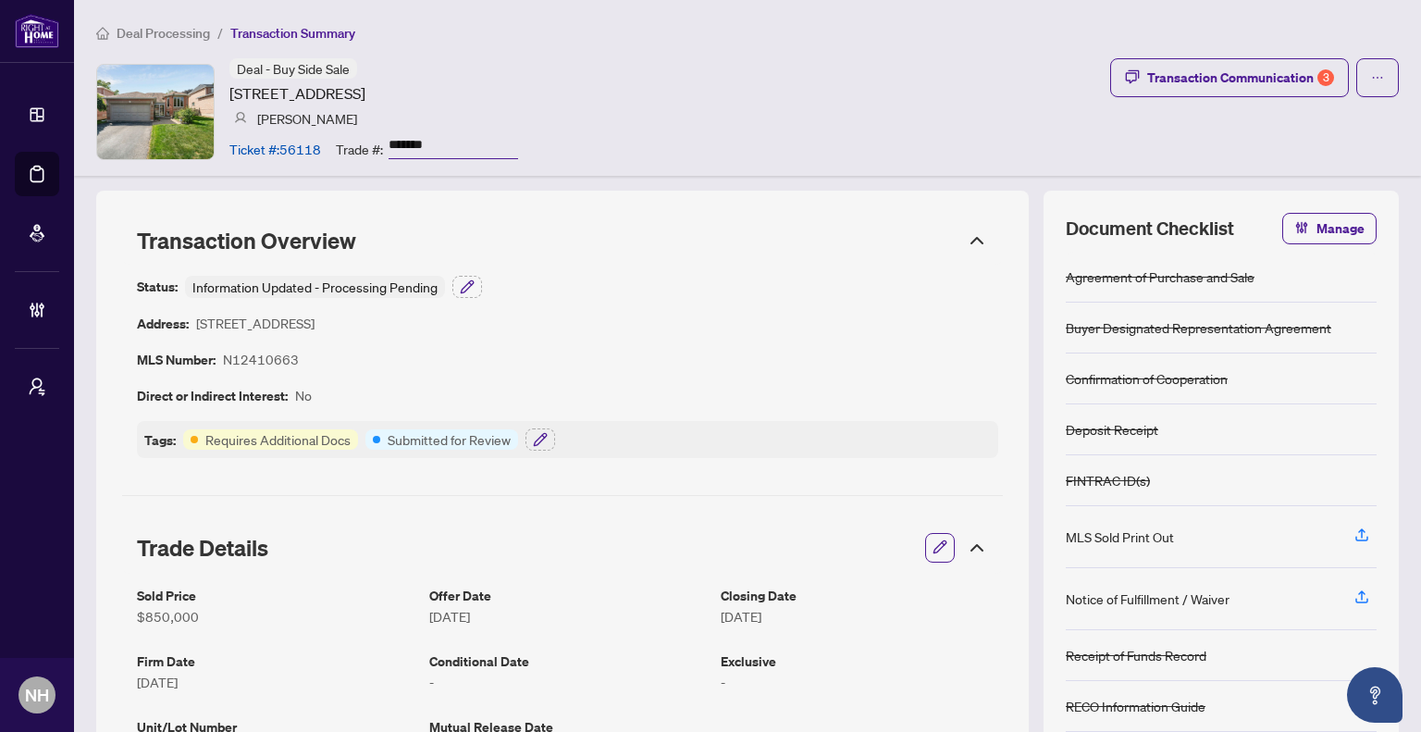
drag, startPoint x: 441, startPoint y: 148, endPoint x: 365, endPoint y: 132, distance: 78.4
click at [357, 134] on div "Trade #: *******" at bounding box center [427, 148] width 182 height 32
click at [167, 29] on span "Deal Processing" at bounding box center [163, 33] width 93 height 17
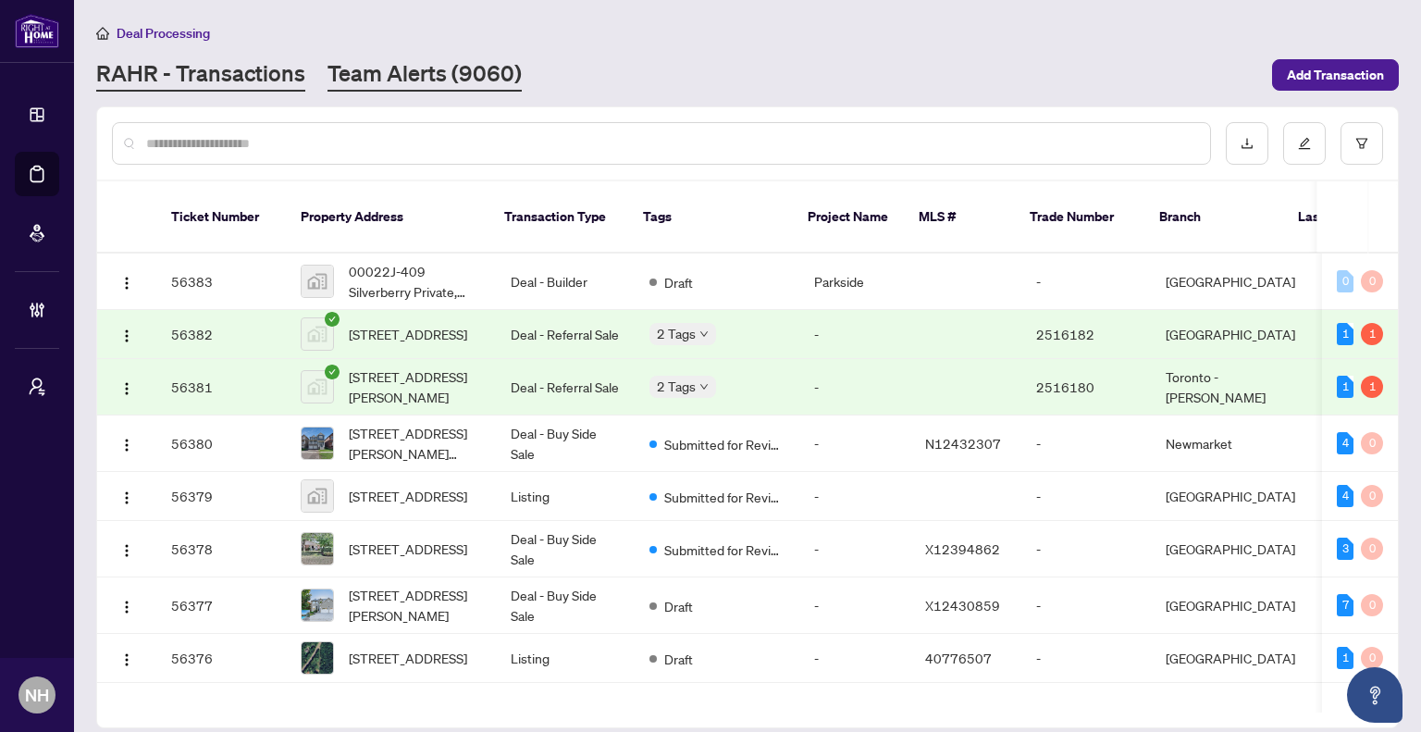
click at [444, 69] on link "Team Alerts (9060)" at bounding box center [425, 74] width 194 height 33
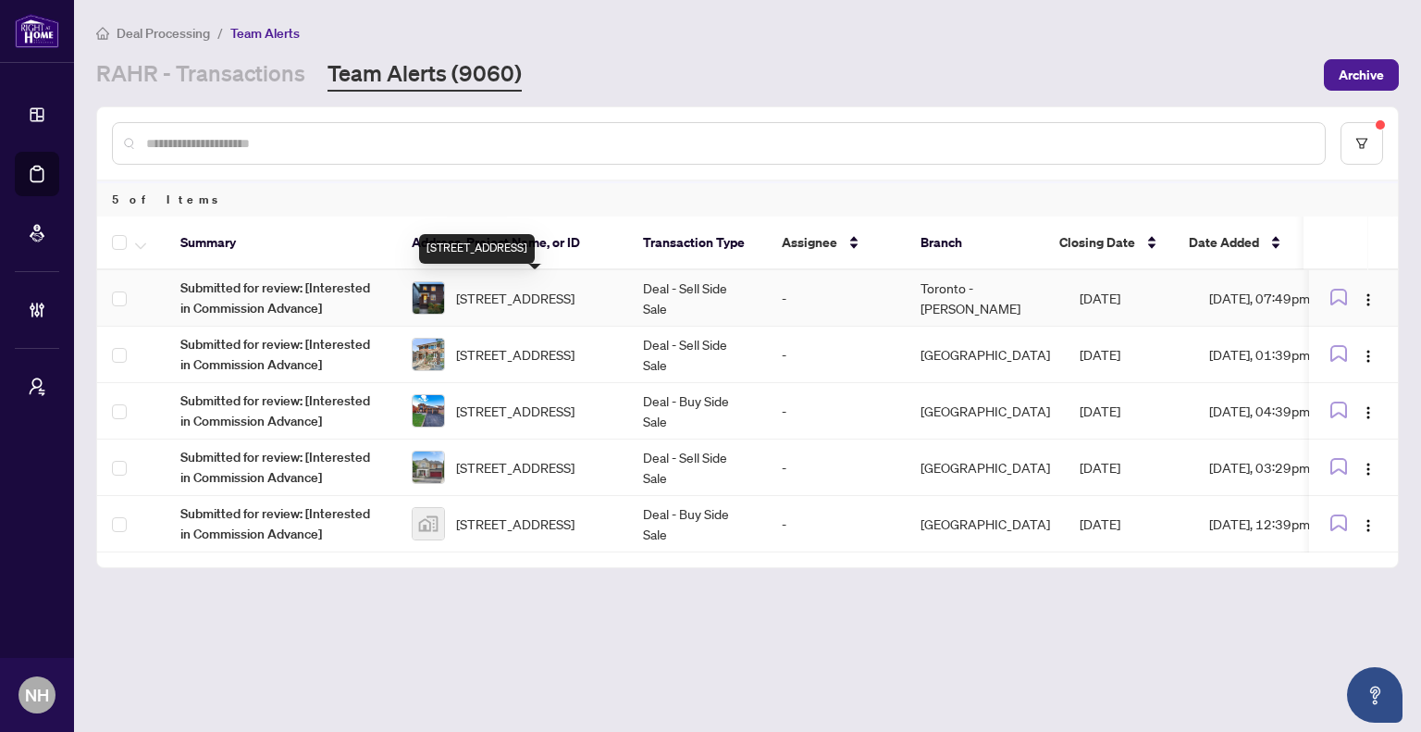
click at [543, 288] on span "[STREET_ADDRESS]" at bounding box center [515, 298] width 118 height 20
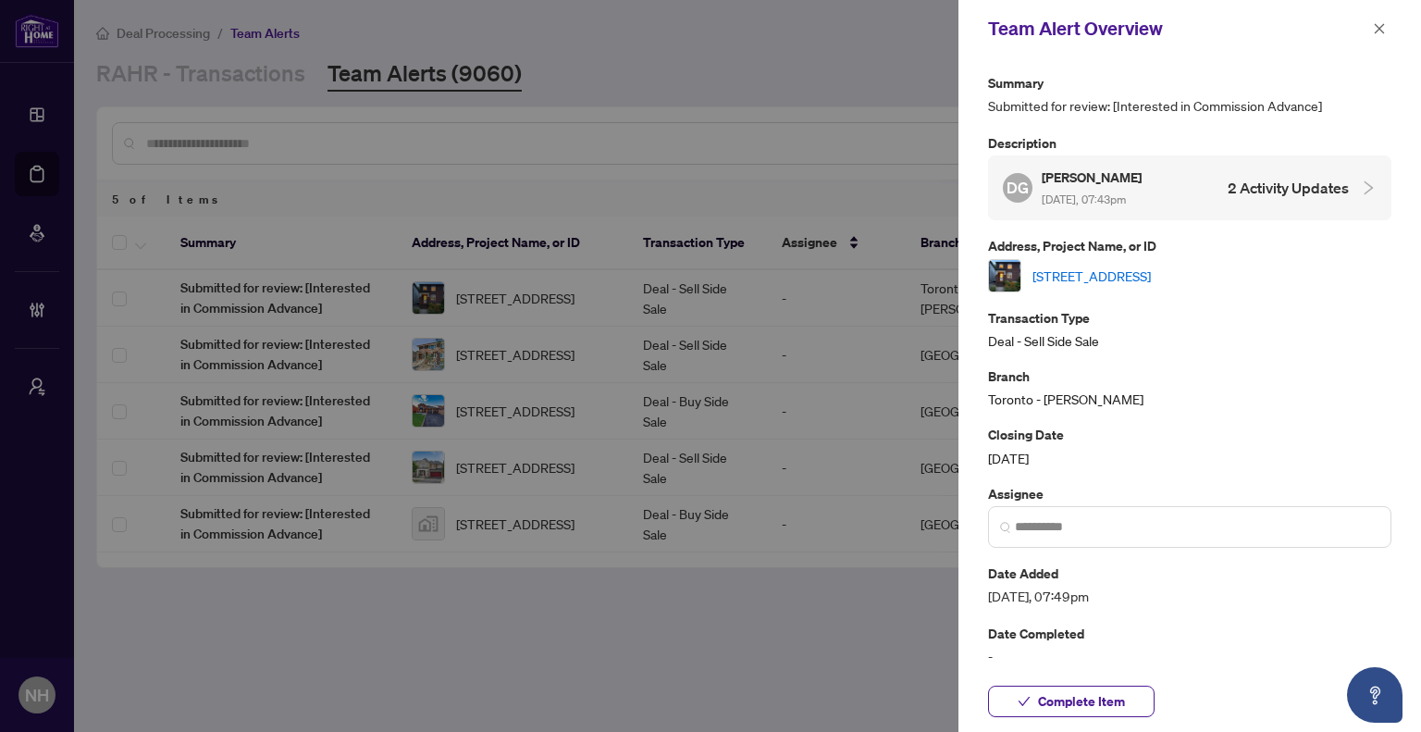
click at [1151, 274] on link "[STREET_ADDRESS]" at bounding box center [1092, 276] width 118 height 20
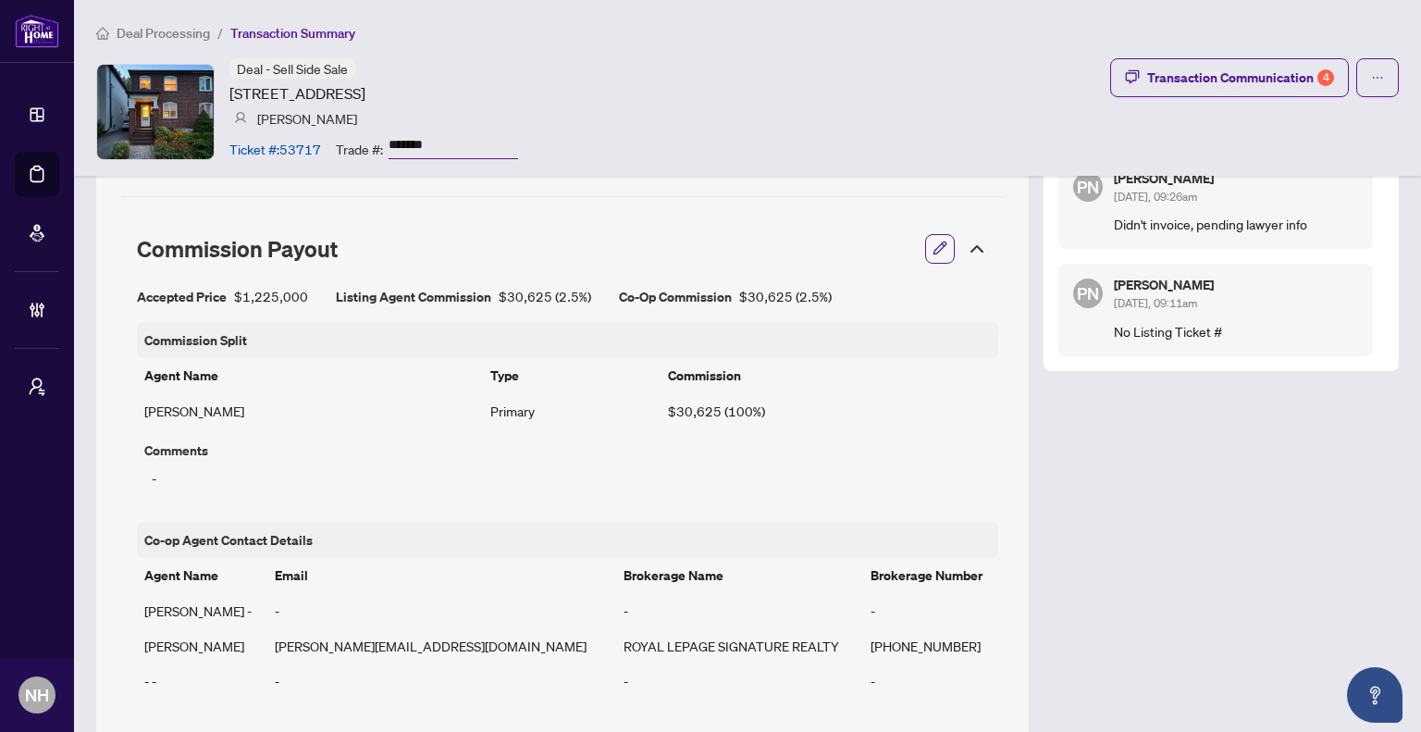
scroll to position [925, 0]
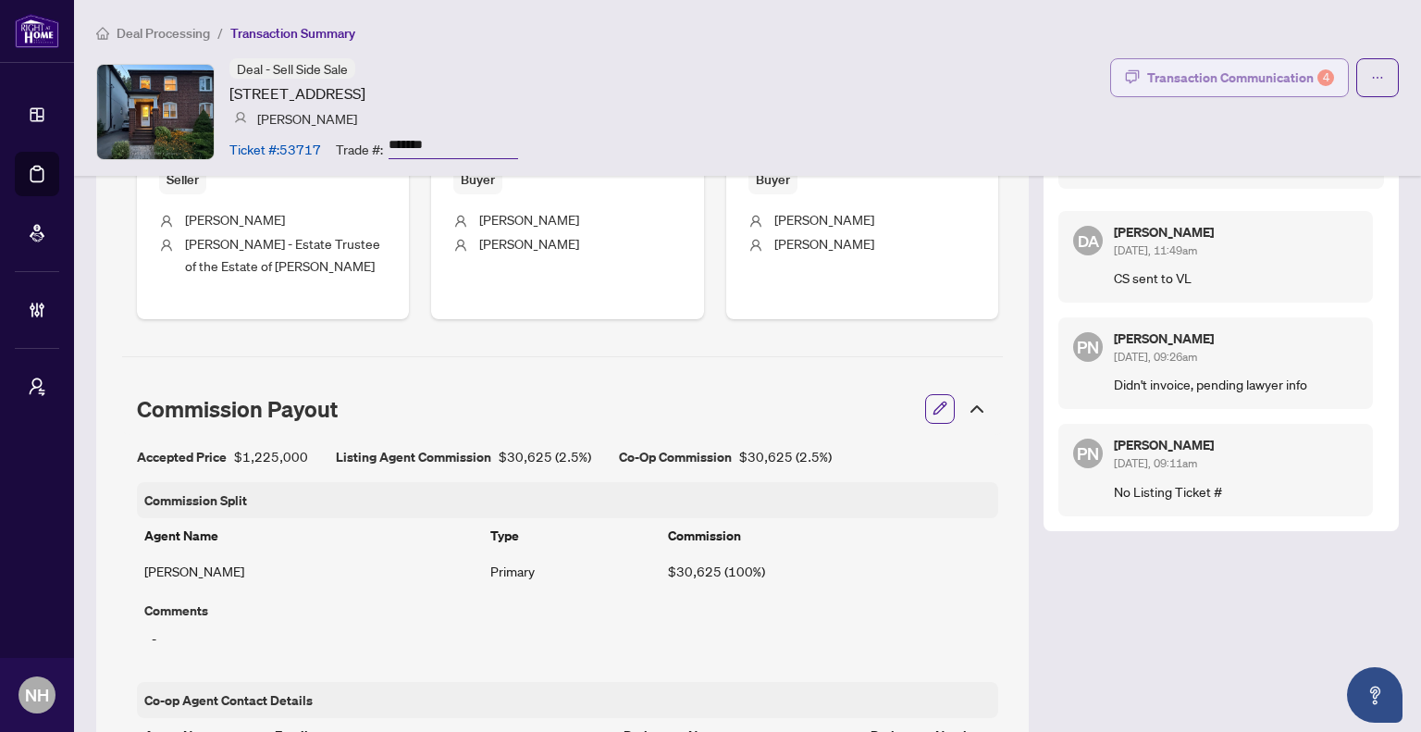
click at [1190, 81] on div "Transaction Communication 4" at bounding box center [1241, 78] width 187 height 30
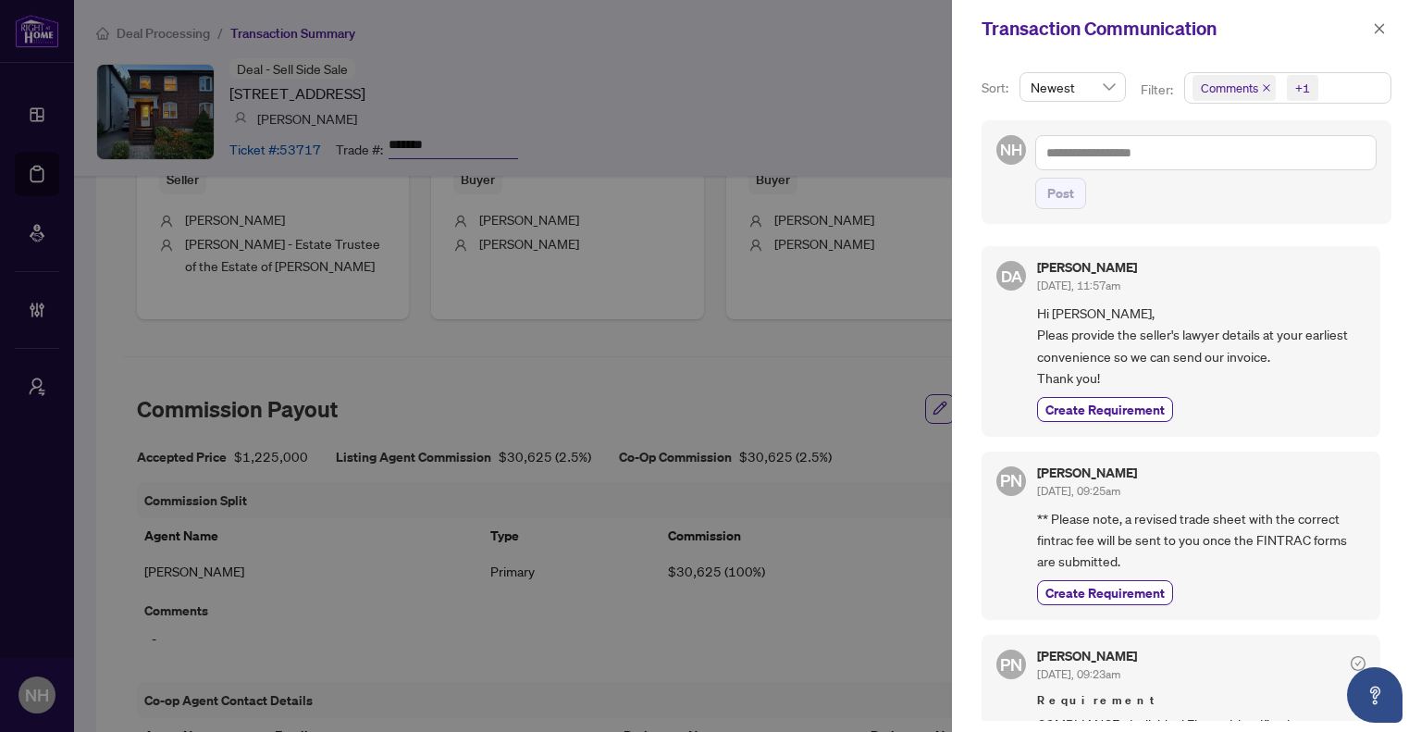
click at [1262, 88] on icon "close" at bounding box center [1266, 87] width 9 height 9
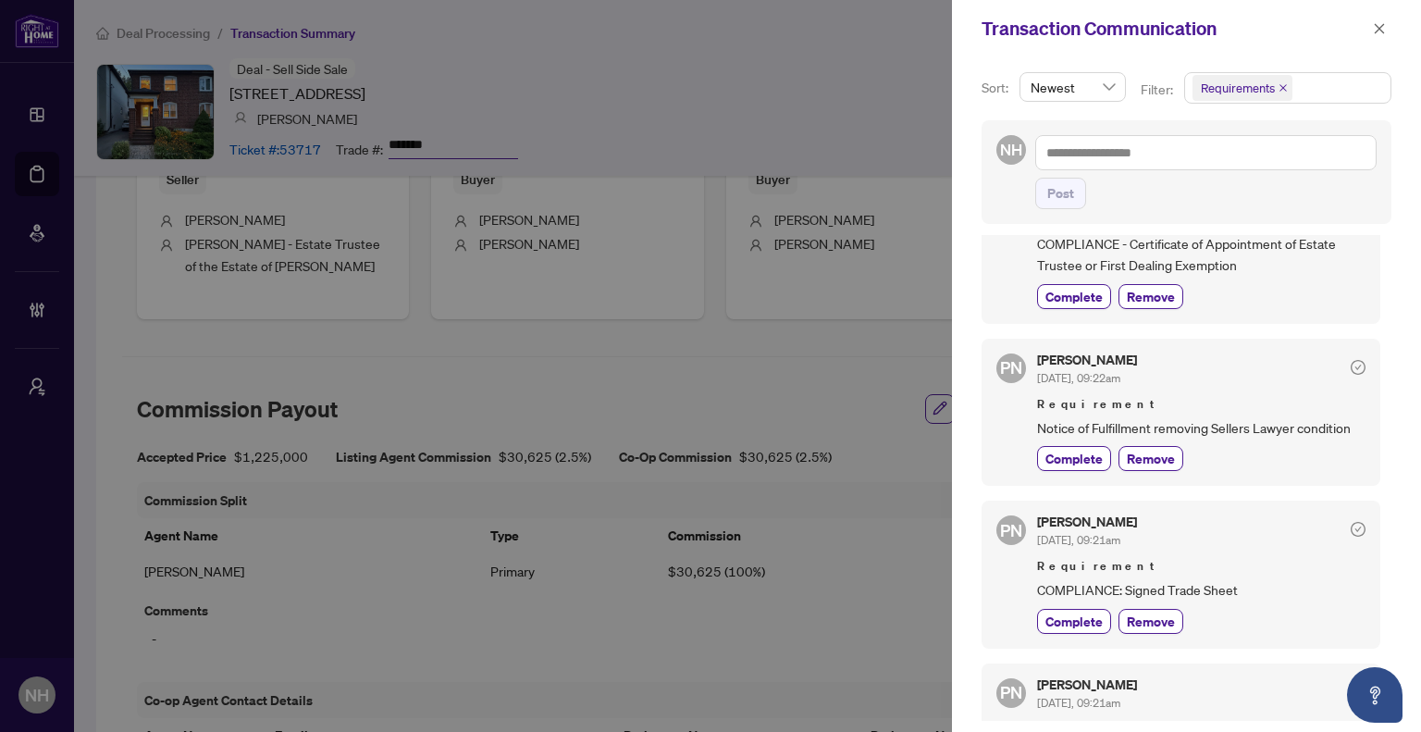
scroll to position [185, 0]
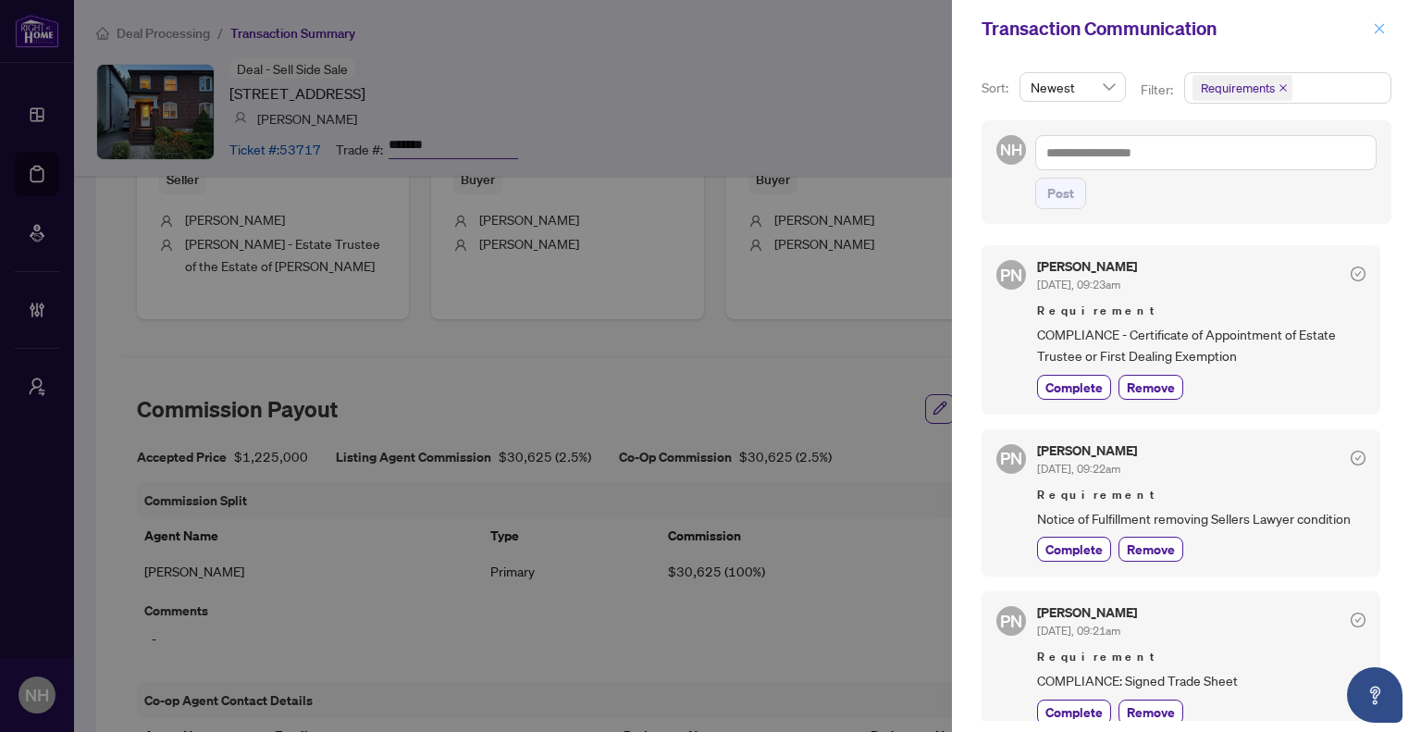
click at [1382, 28] on icon "close" at bounding box center [1379, 28] width 13 height 13
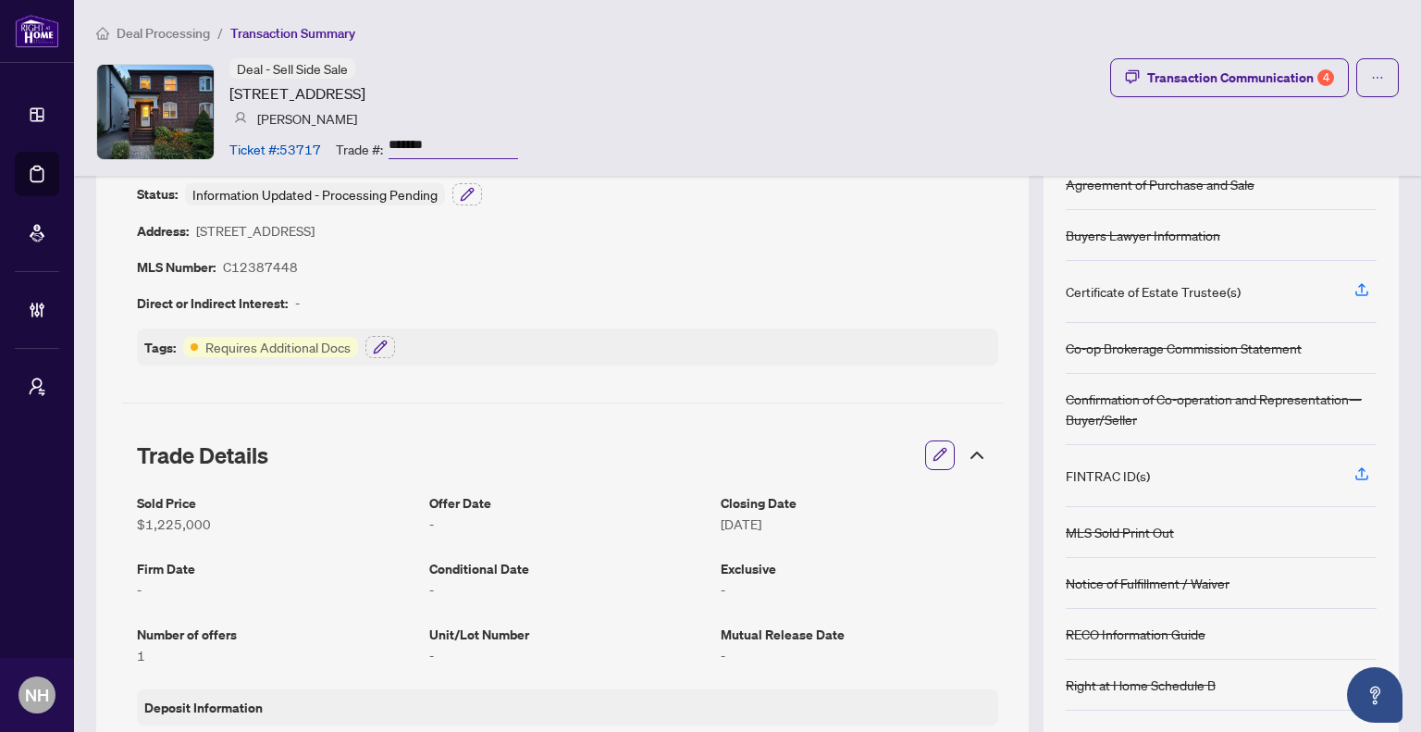
scroll to position [0, 0]
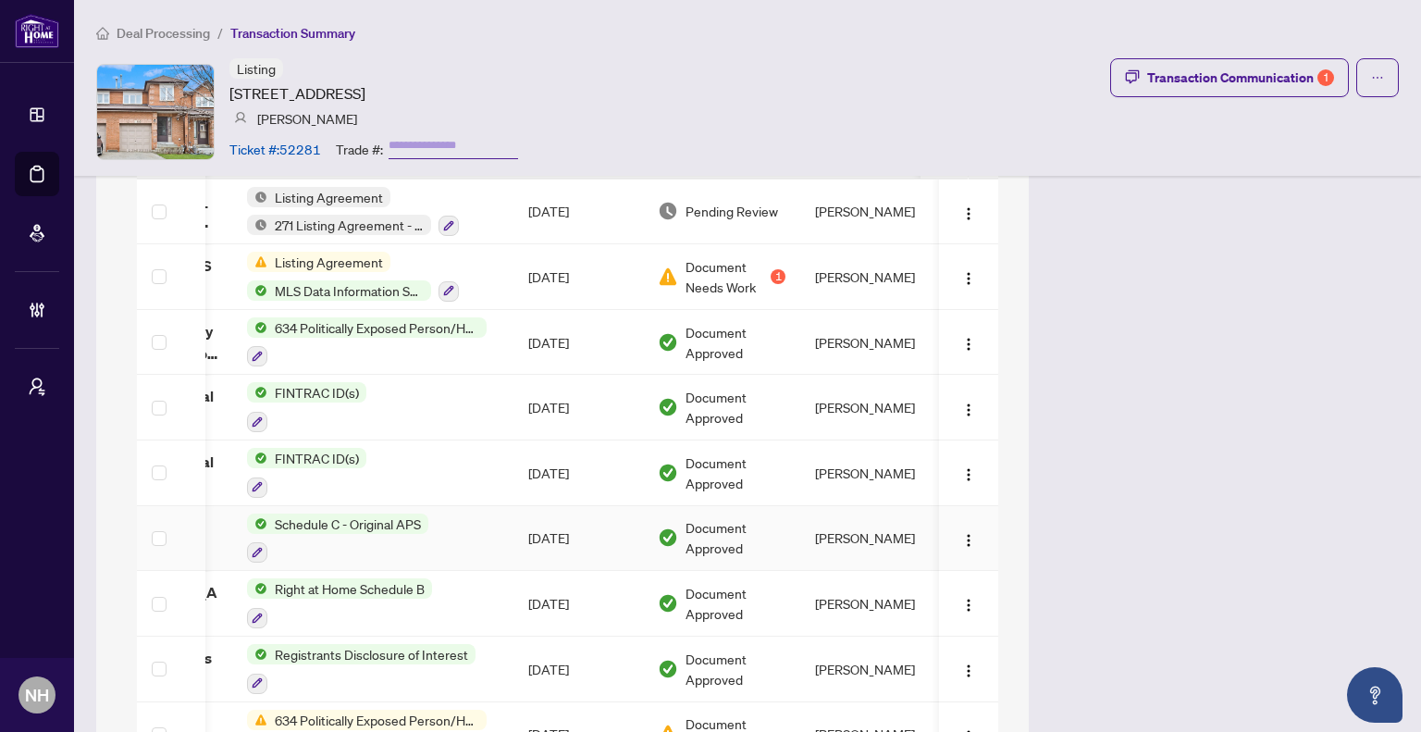
scroll to position [1203, 0]
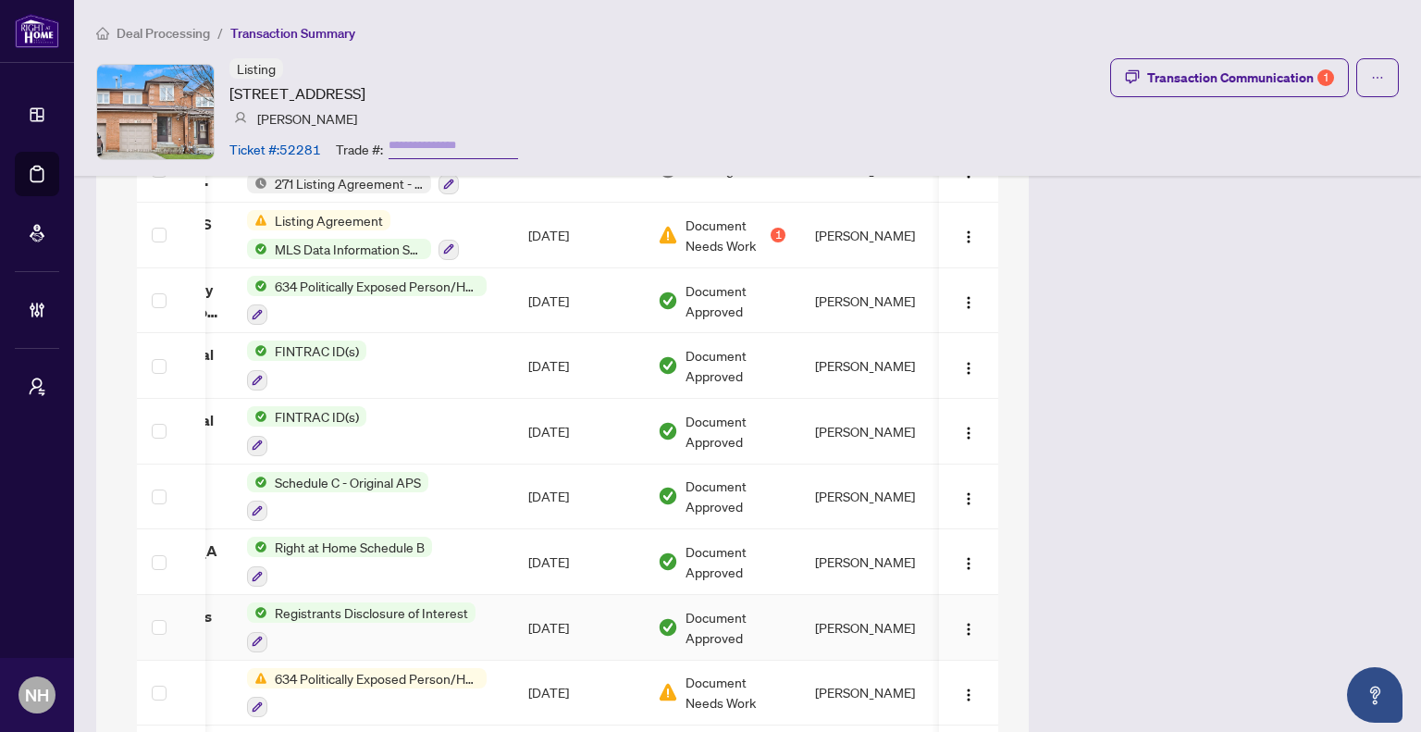
click at [515, 595] on td "Sep/09/2025" at bounding box center [579, 628] width 130 height 66
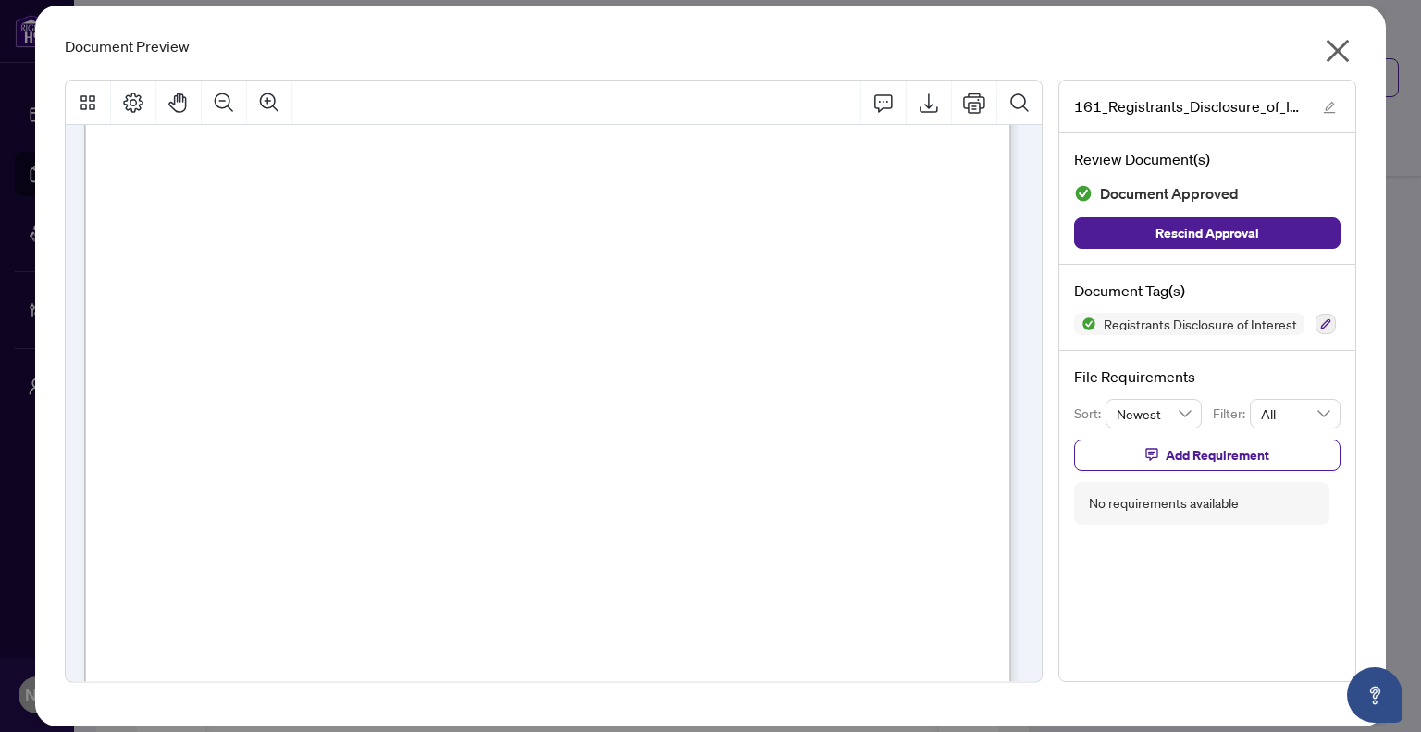
scroll to position [0, 0]
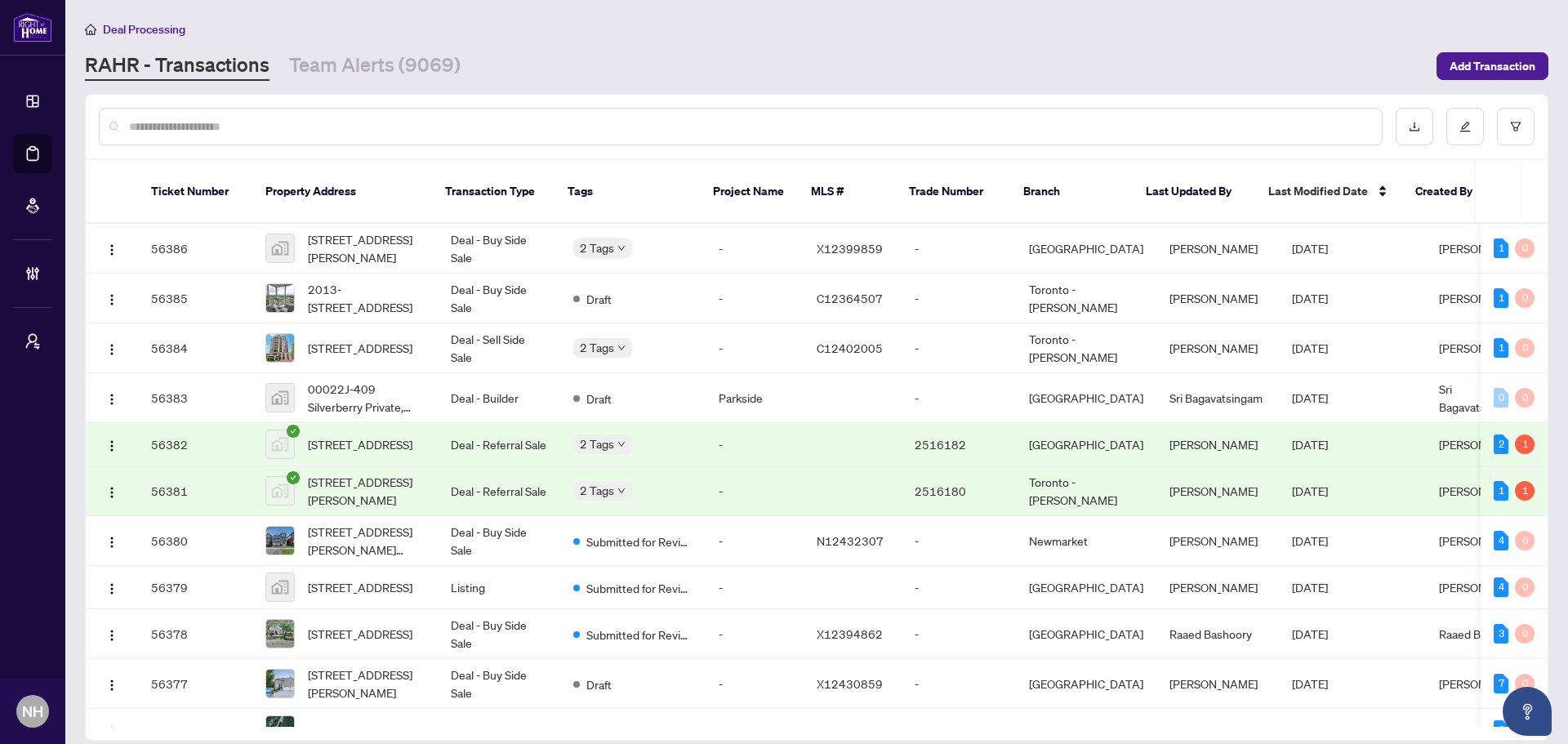
click at [289, 126] on input "text" at bounding box center [748, 126] width 1240 height 18
paste input "*********"
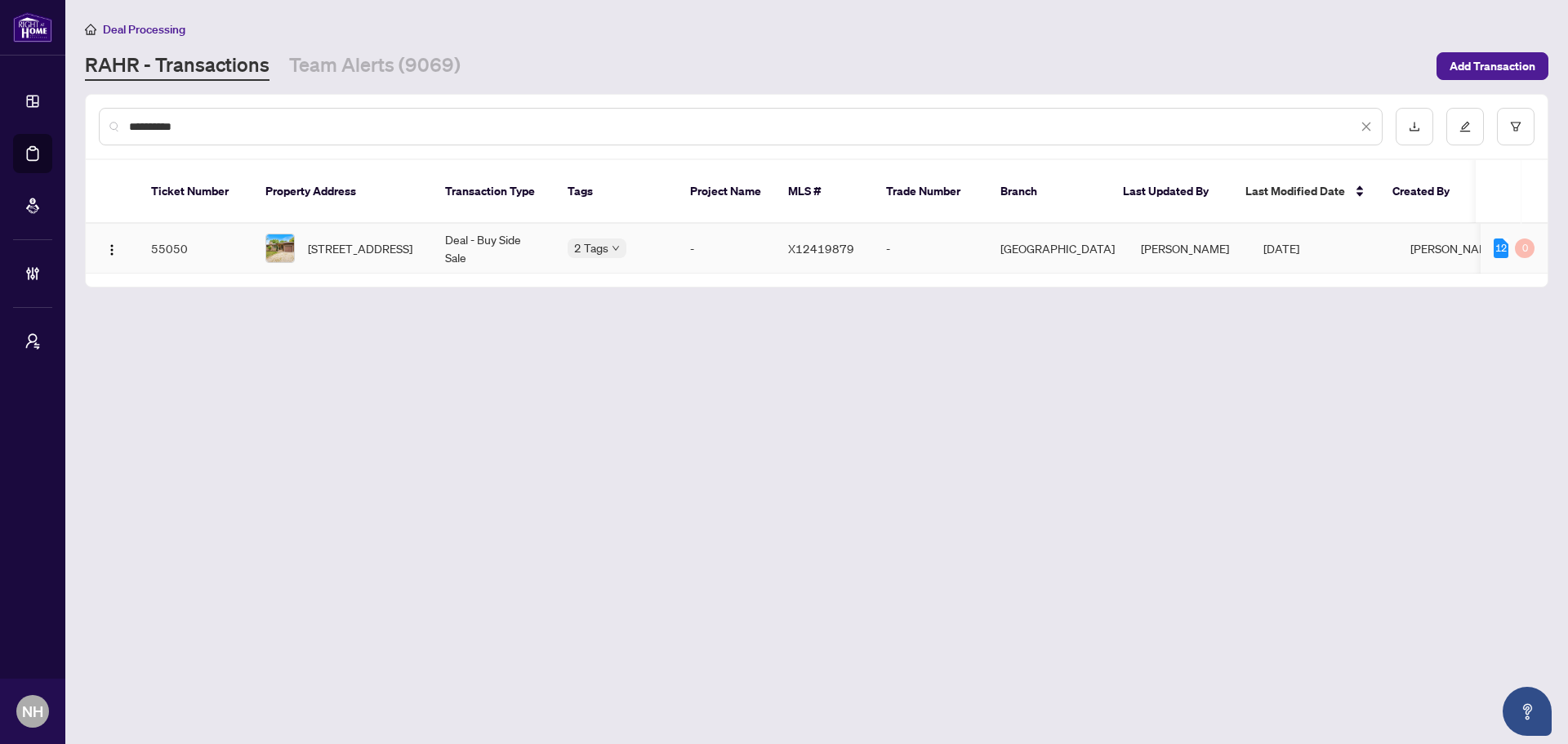
type input "*********"
click at [356, 239] on span "680 Clare Ave, Welland, Ontario L3C 3C1, Canada" at bounding box center [360, 248] width 104 height 18
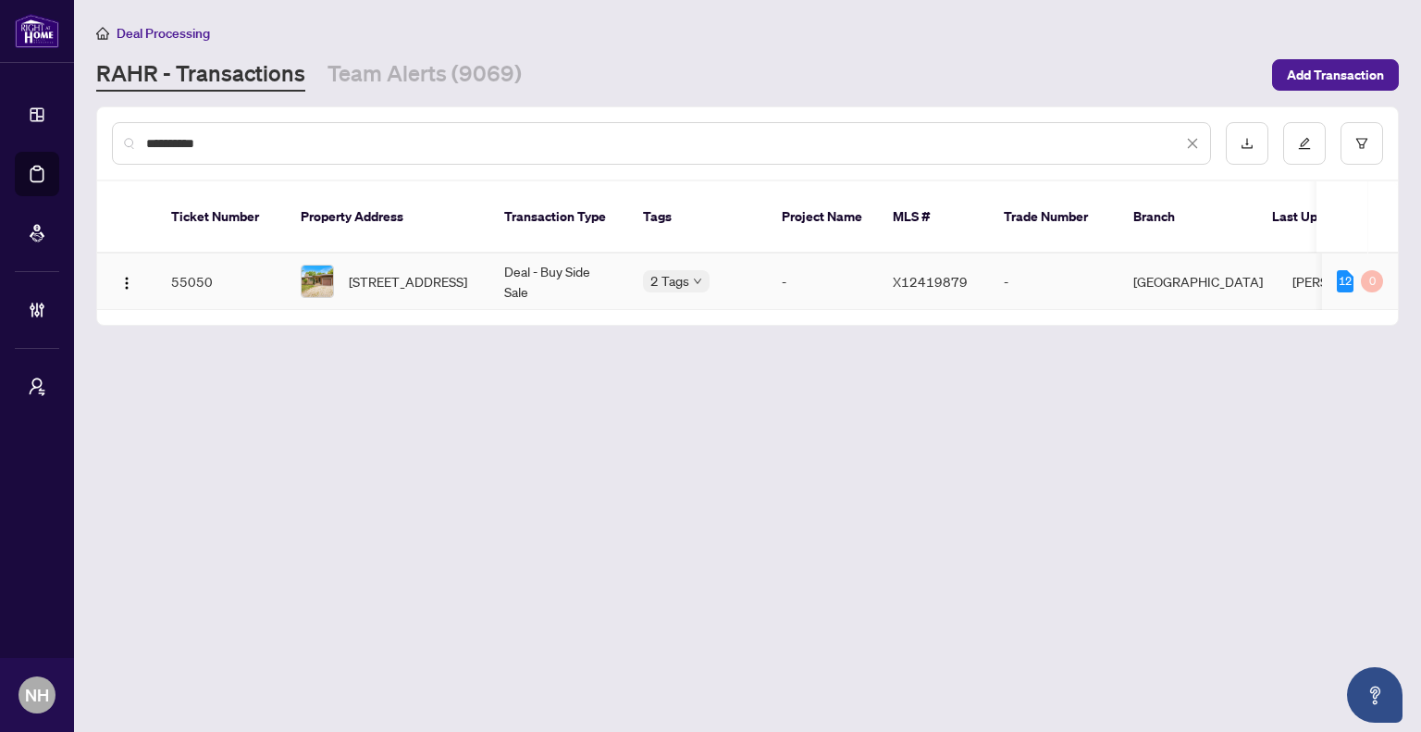
click at [385, 271] on span "680 Clare Ave, Welland, Ontario L3C 3C1, Canada" at bounding box center [408, 281] width 118 height 20
click at [403, 271] on span "680 Clare Ave, Welland, Ontario L3C 3C1, Canada" at bounding box center [408, 281] width 118 height 20
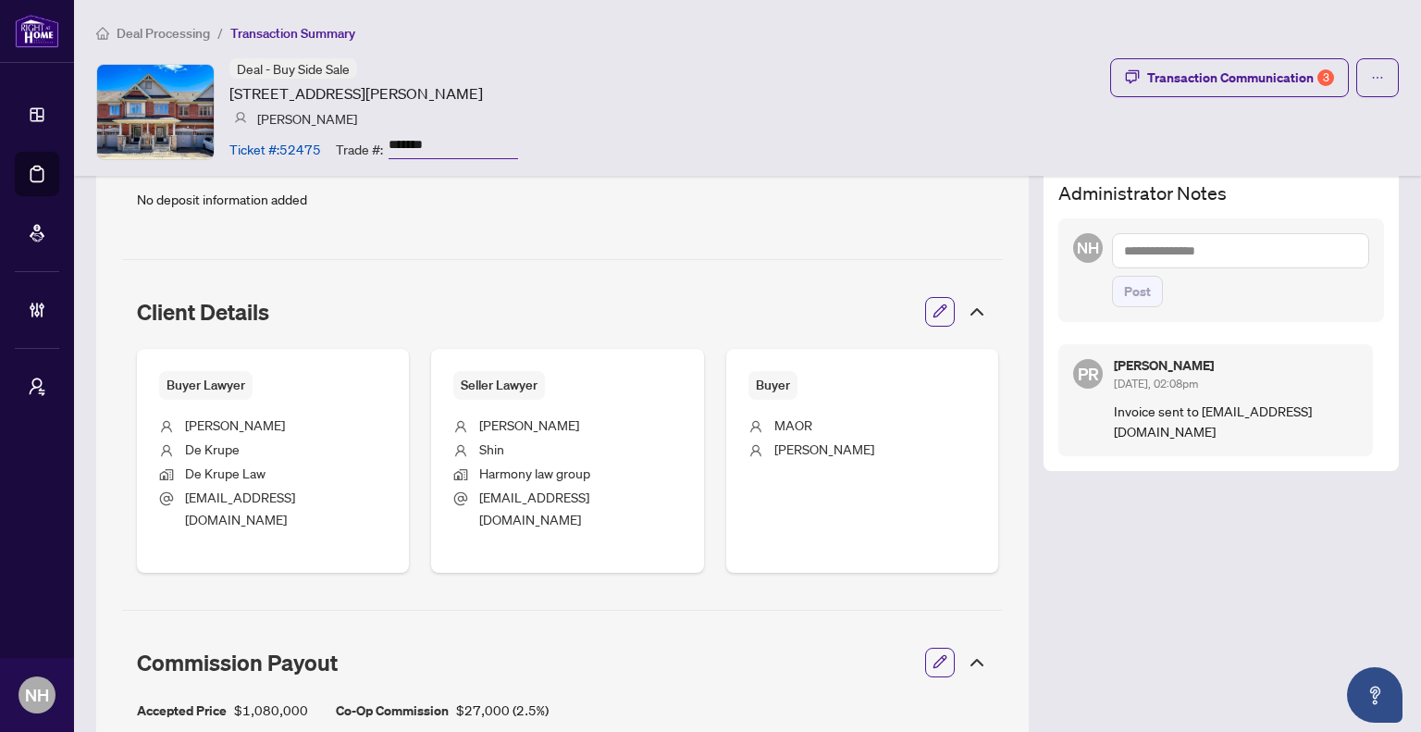
scroll to position [185, 0]
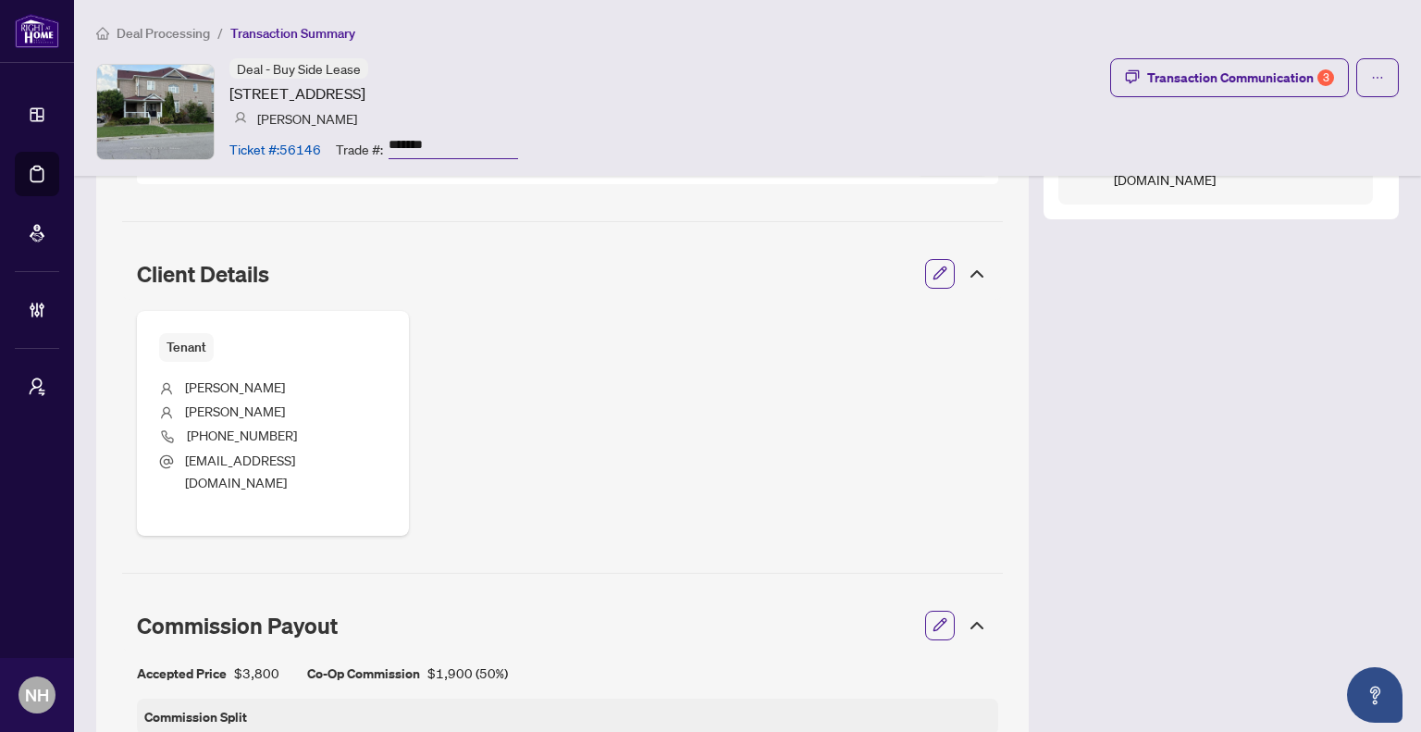
scroll to position [740, 0]
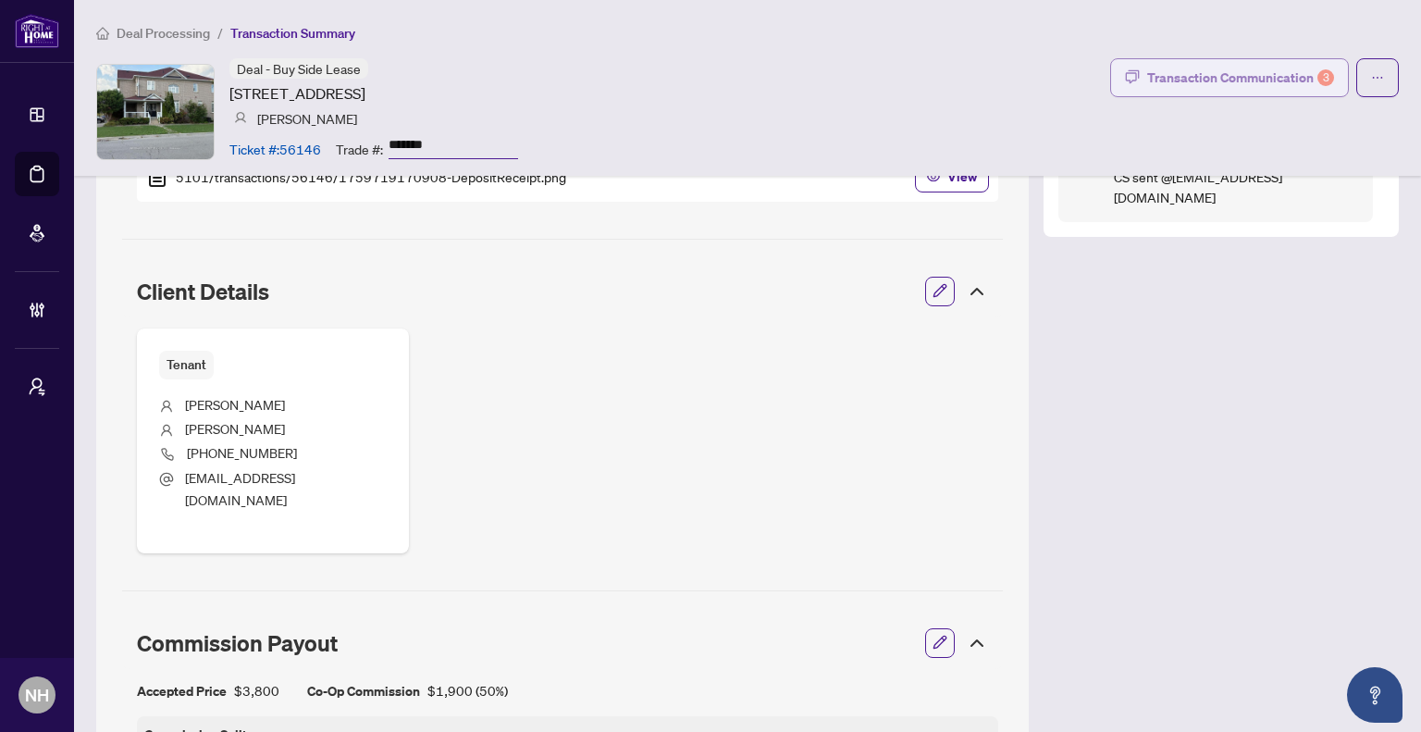
click at [1229, 73] on div "Transaction Communication 3" at bounding box center [1241, 78] width 187 height 30
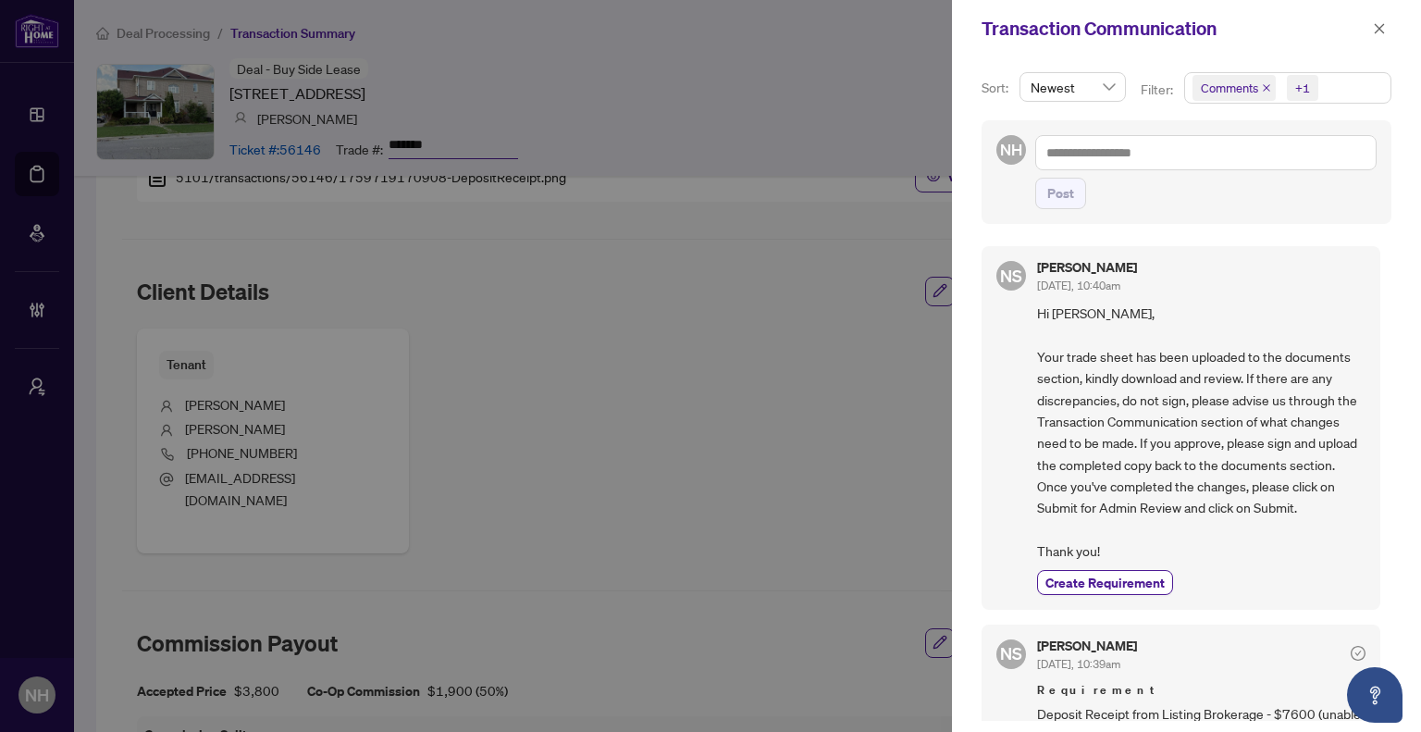
click at [1267, 84] on icon "close" at bounding box center [1266, 87] width 9 height 9
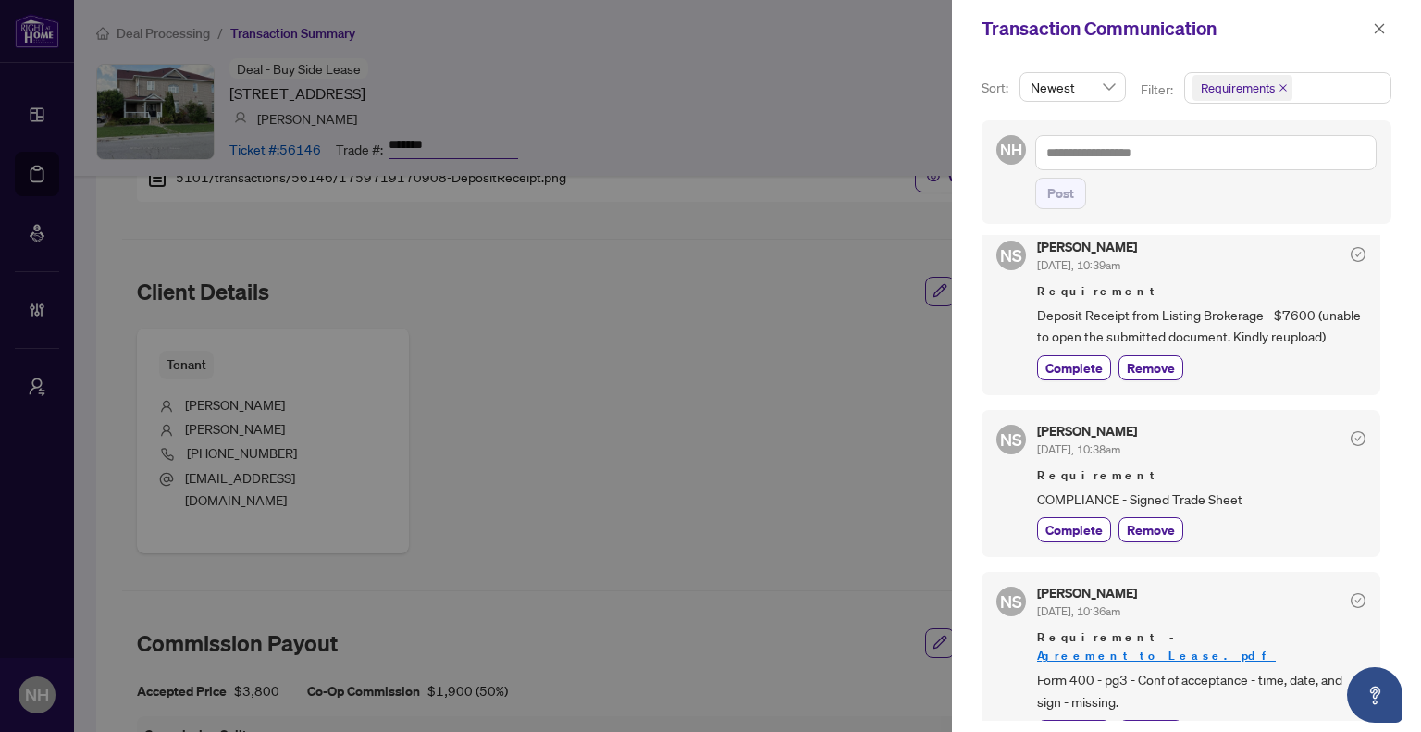
scroll to position [0, 0]
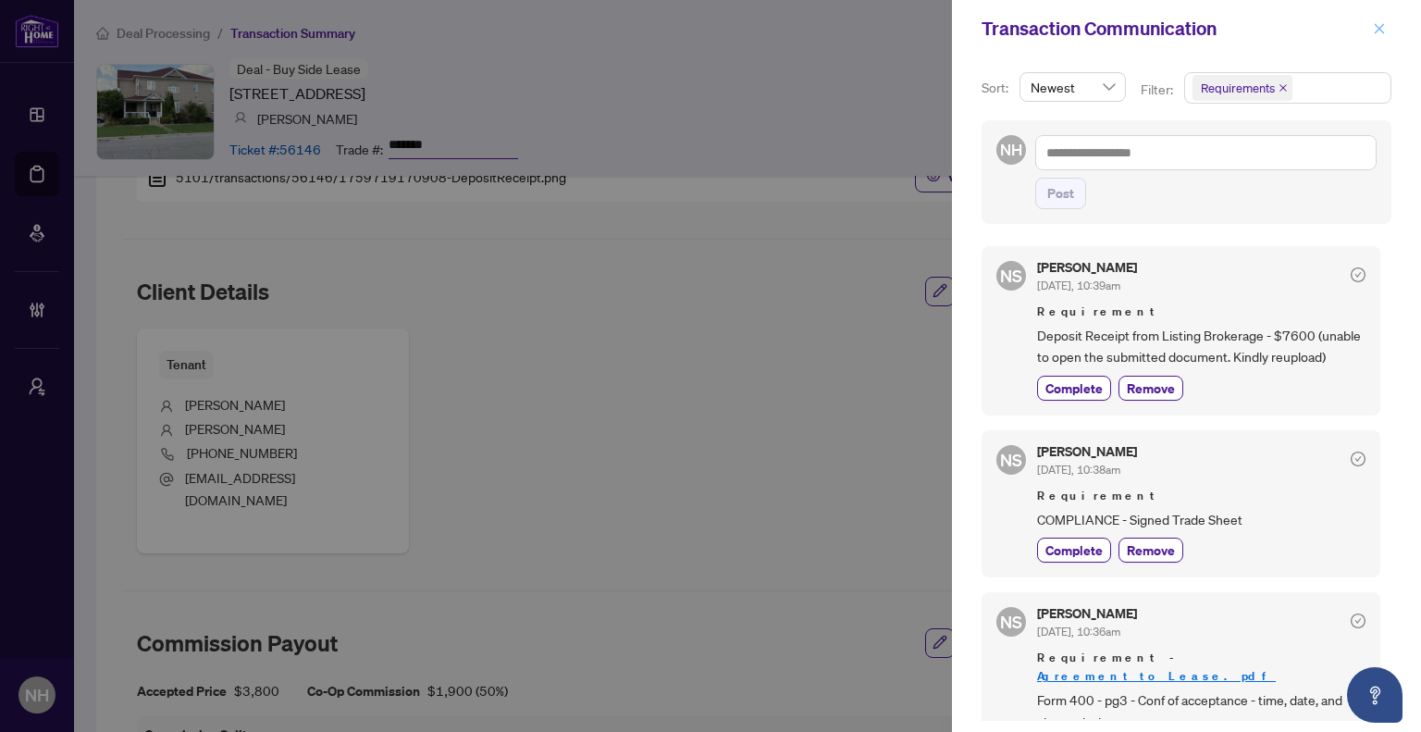
click at [1384, 22] on icon "close" at bounding box center [1379, 28] width 13 height 13
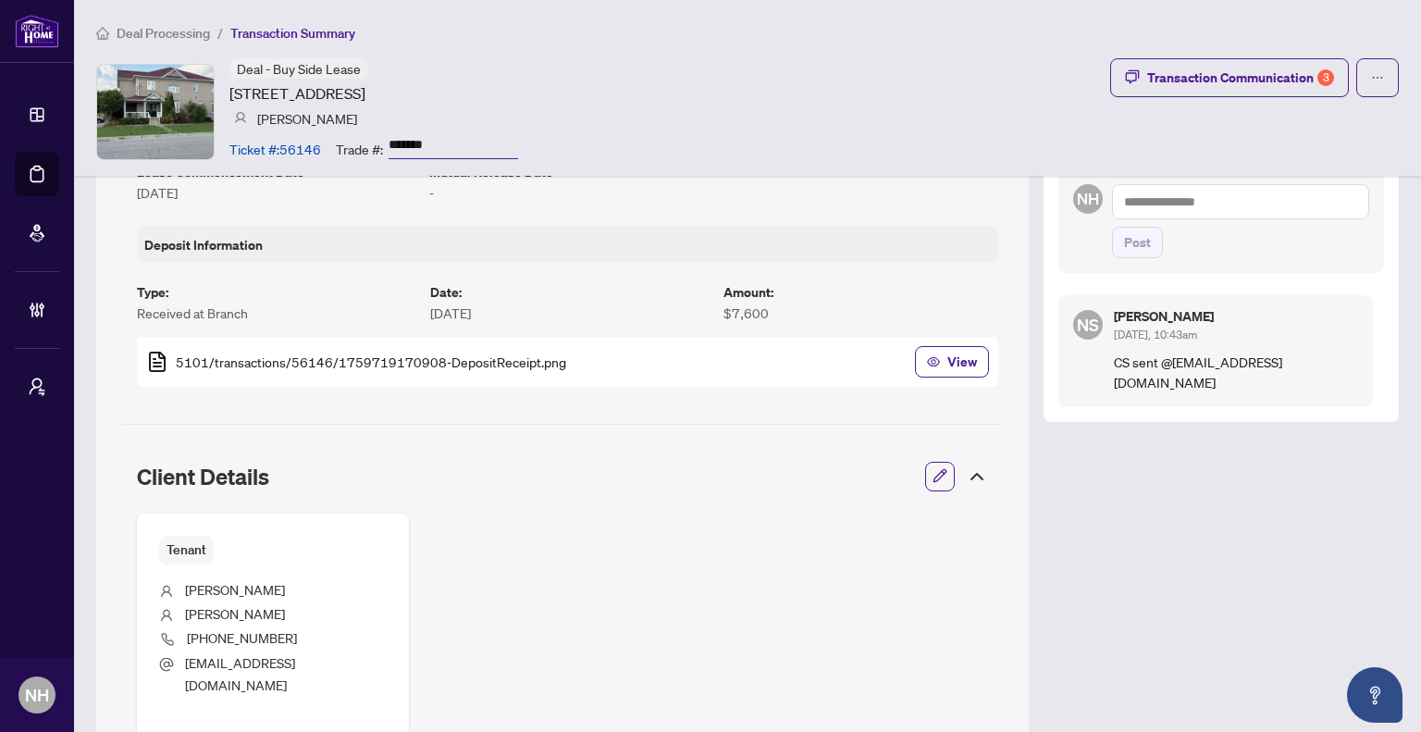
scroll to position [370, 0]
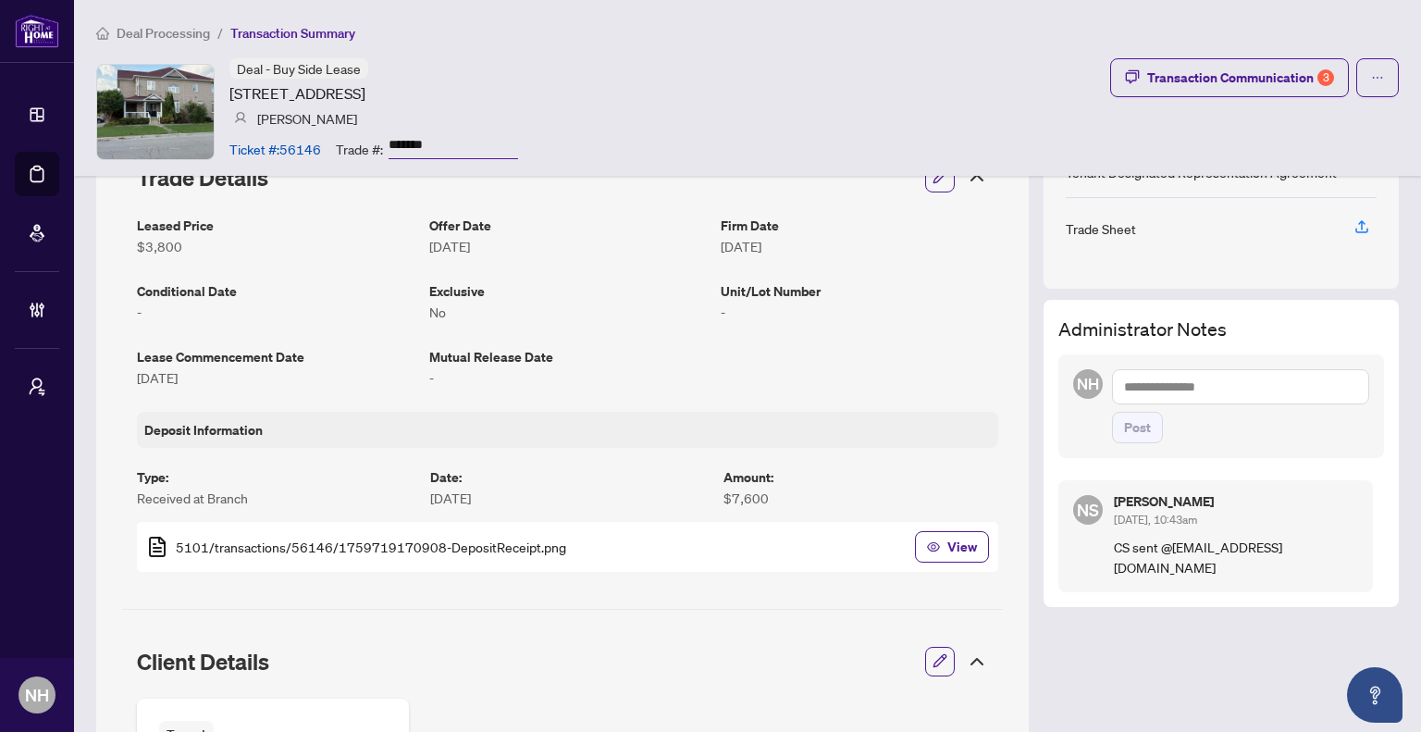
click at [254, 377] on article "[DATE]" at bounding box center [276, 377] width 278 height 20
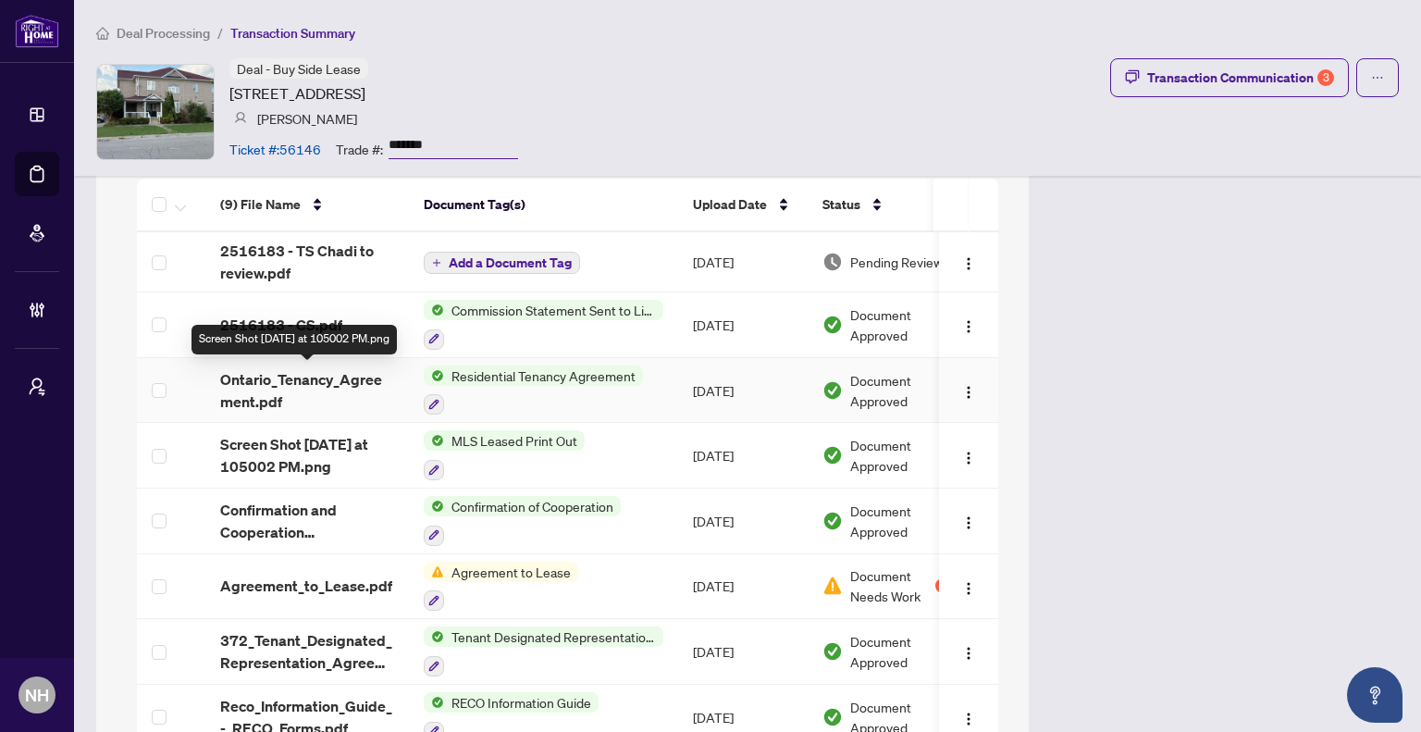
scroll to position [1666, 0]
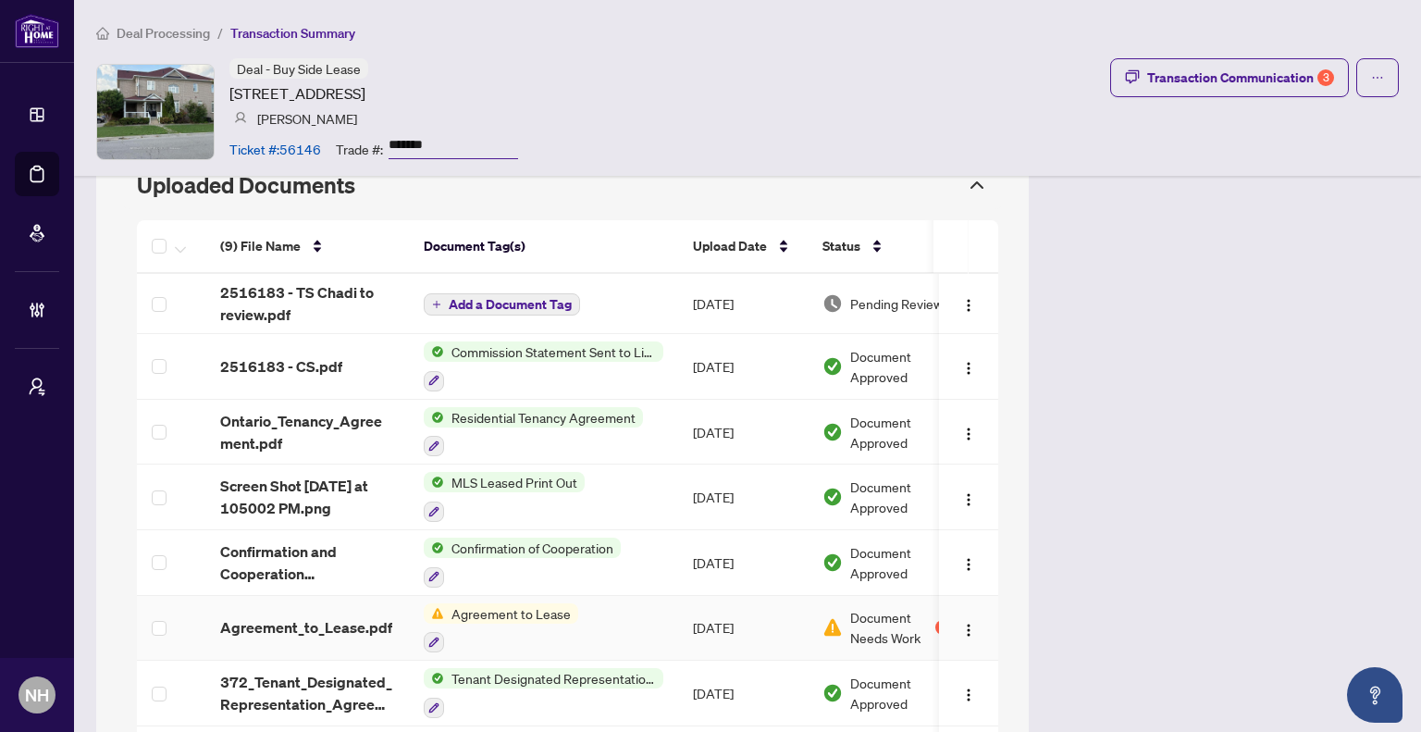
click at [349, 616] on span "Agreement_to_Lease.pdf" at bounding box center [306, 627] width 172 height 22
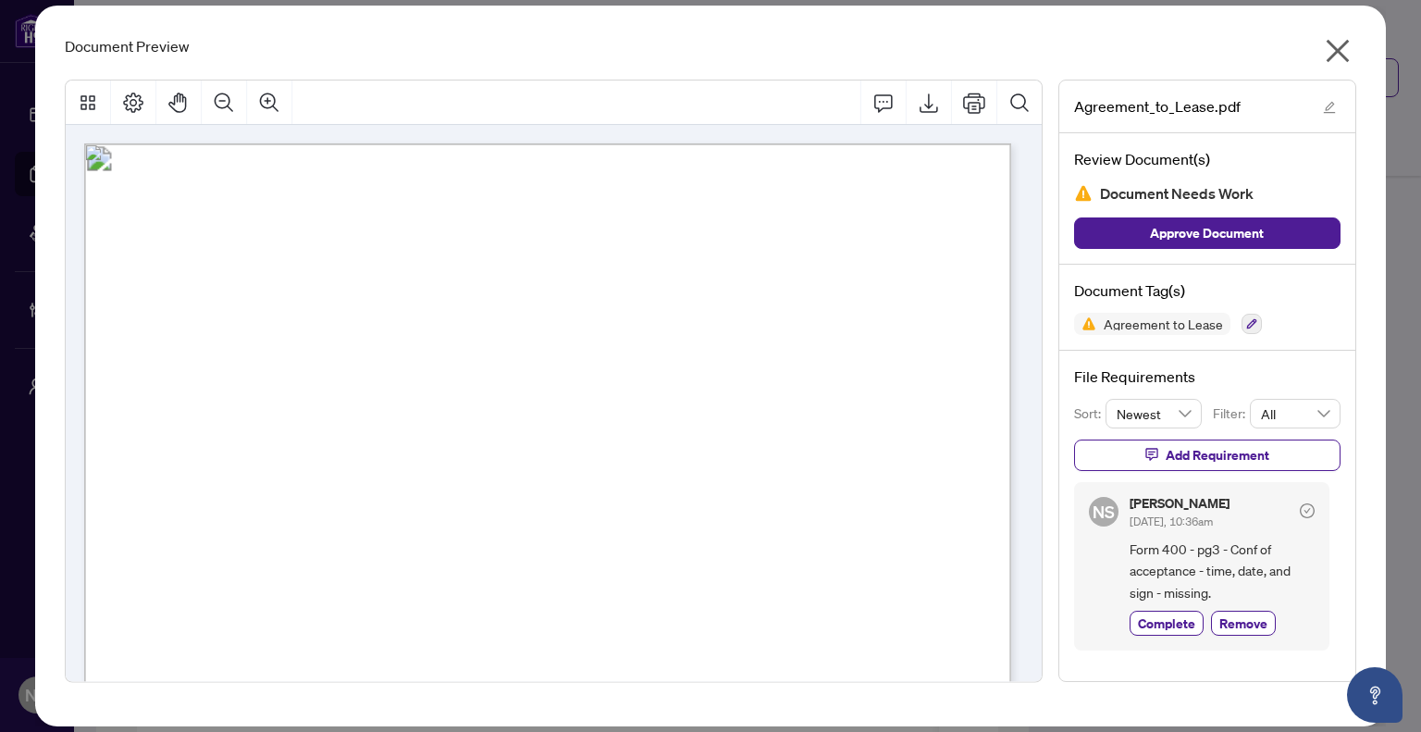
scroll to position [93, 0]
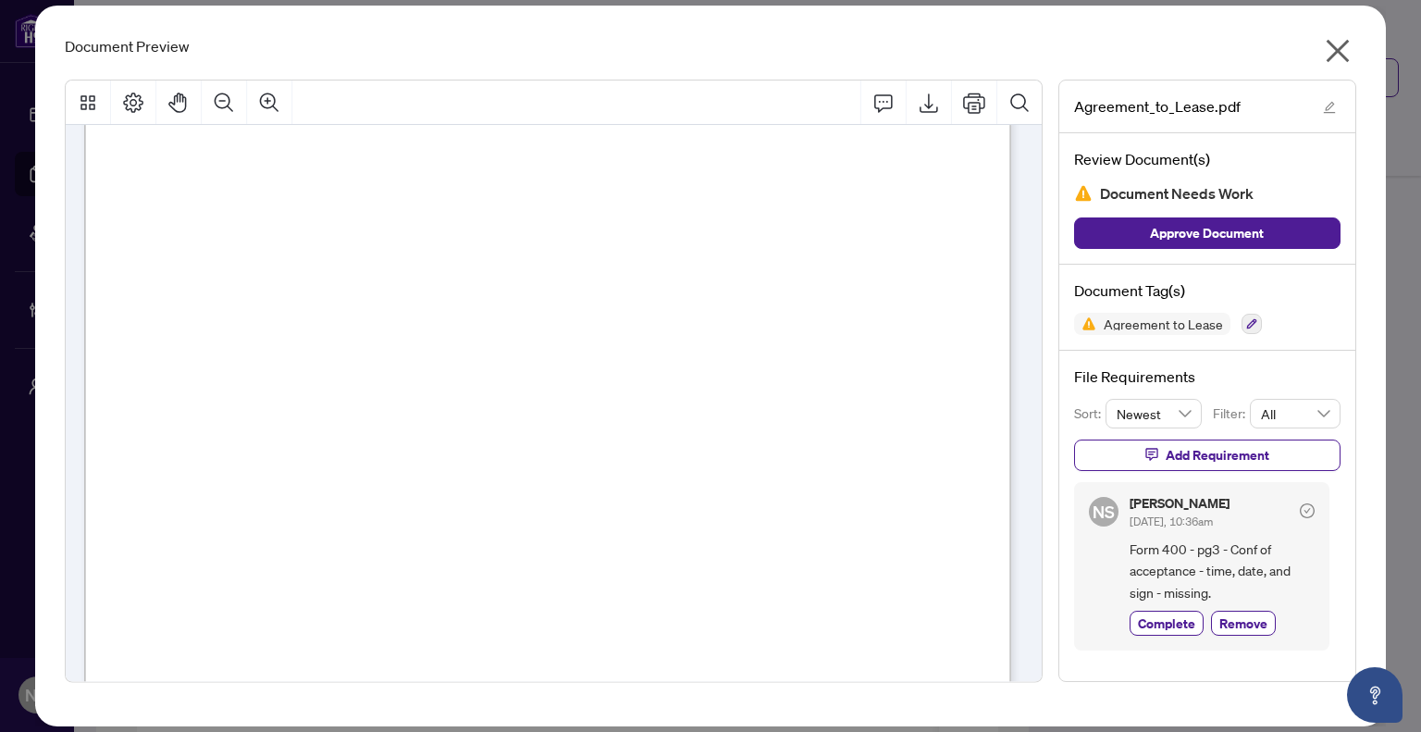
drag, startPoint x: 791, startPoint y: 435, endPoint x: 887, endPoint y: 436, distance: 95.3
click at [799, 436] on span "[DATE]" at bounding box center [774, 432] width 49 height 15
click at [799, 435] on span "[DATE]" at bounding box center [774, 432] width 49 height 15
drag, startPoint x: 843, startPoint y: 435, endPoint x: 672, endPoint y: 435, distance: 171.2
click at [672, 51] on p "Form 400 Revised 2022 Page 1 of 4 The trademarks REALTOR®, REALTORS®, MLS®, Mul…" at bounding box center [842, 51] width 1517 height 0
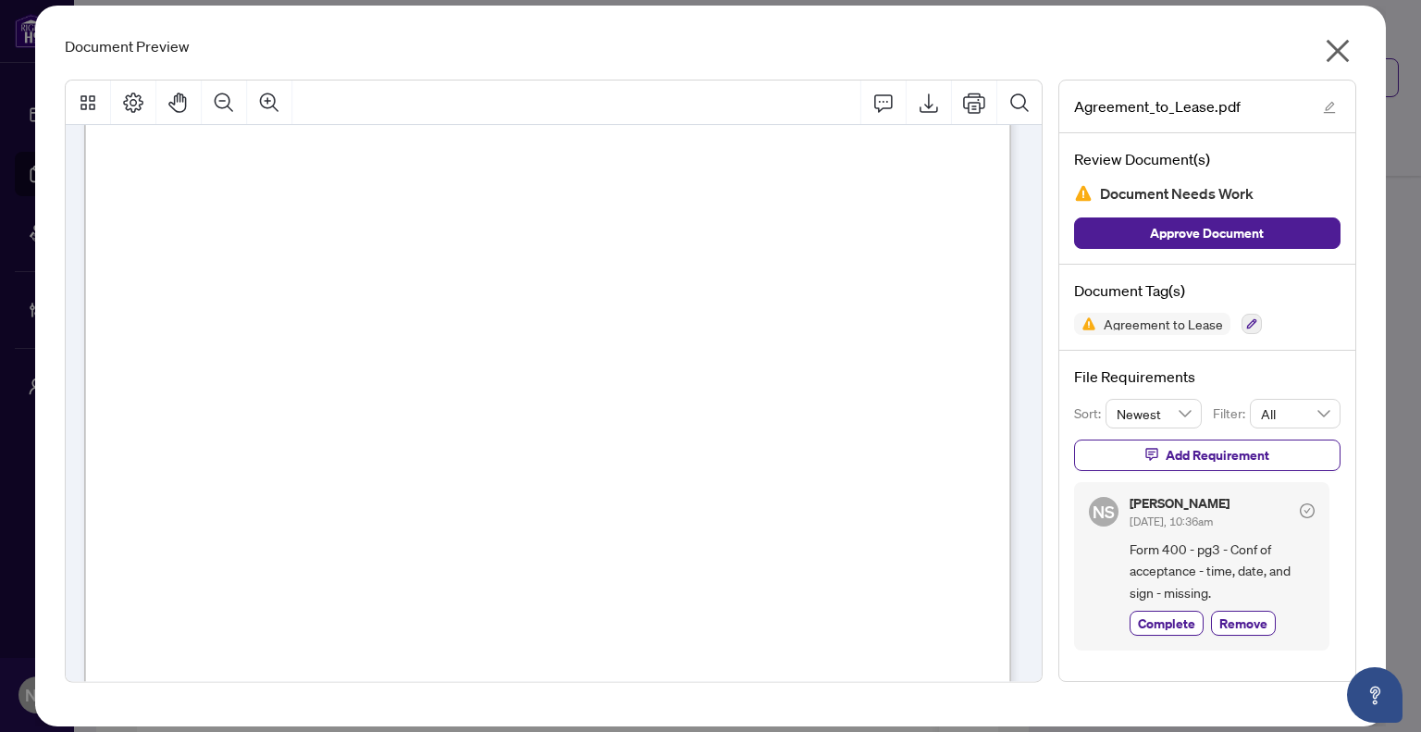
drag, startPoint x: 670, startPoint y: 436, endPoint x: 774, endPoint y: 447, distance: 104.2
click at [514, 436] on span "one year" at bounding box center [481, 432] width 65 height 15
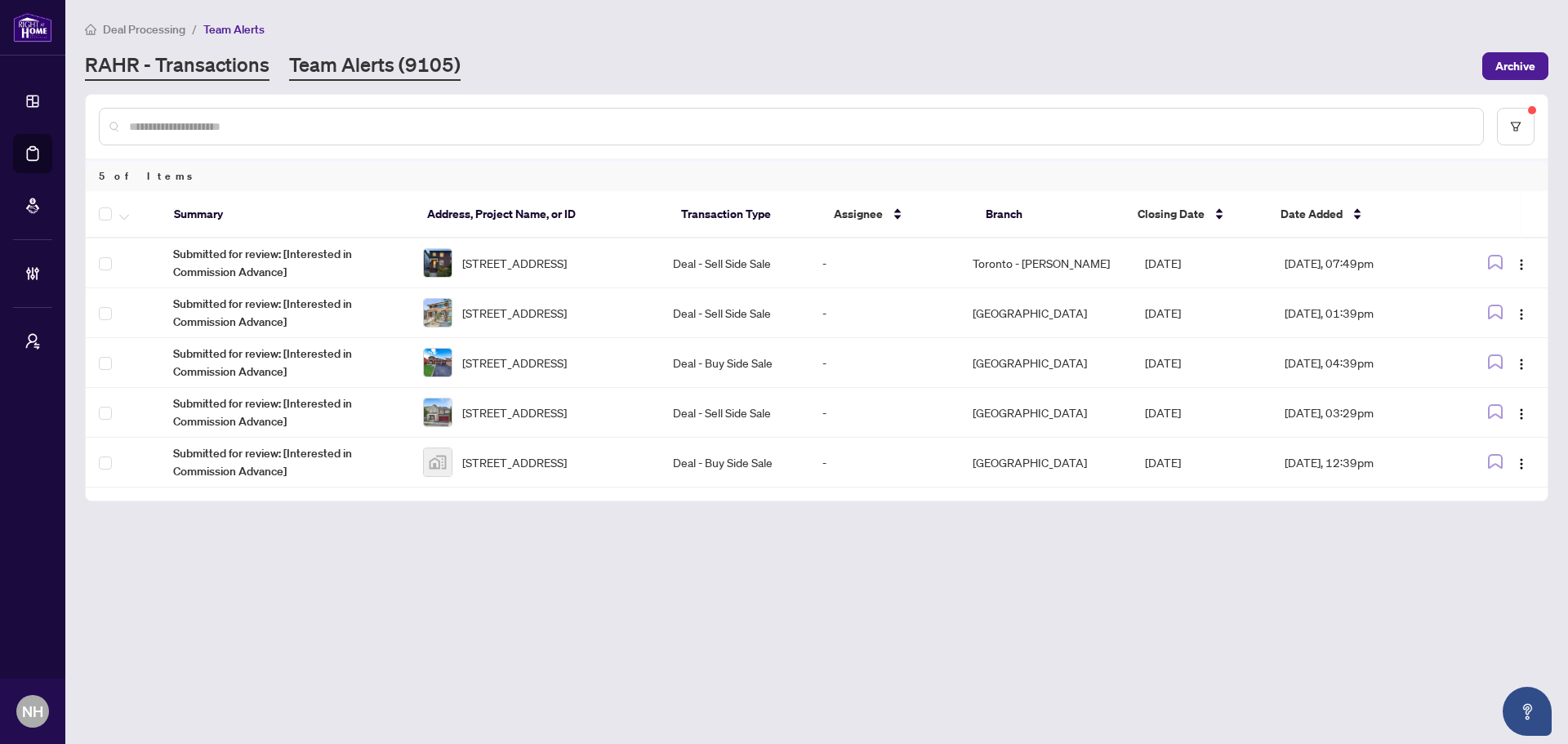
click at [209, 71] on link "RAHR - Transactions" at bounding box center [176, 65] width 184 height 29
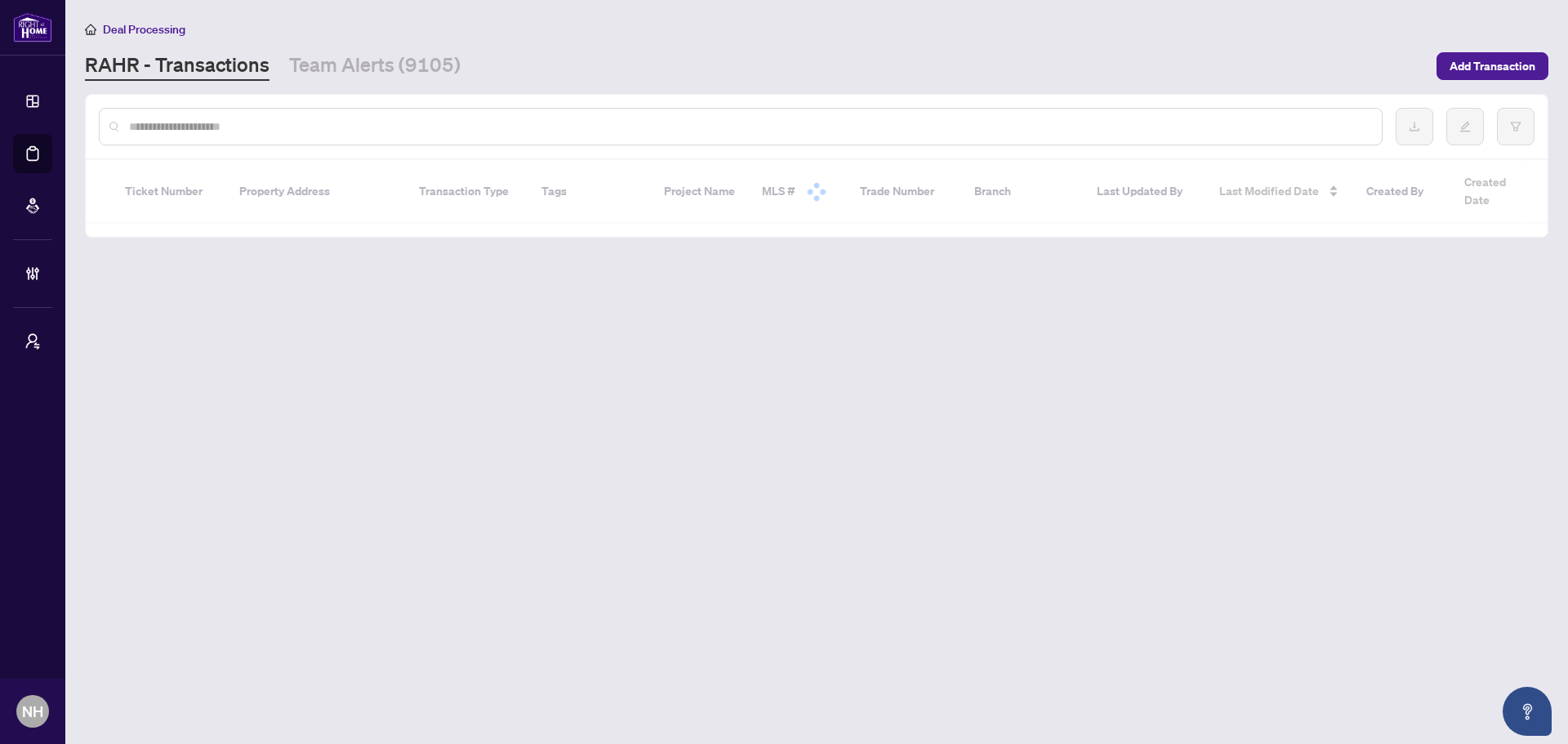
drag, startPoint x: 212, startPoint y: 116, endPoint x: 214, endPoint y: 132, distance: 16.1
click at [212, 120] on div at bounding box center [740, 126] width 1284 height 38
click at [214, 132] on input "text" at bounding box center [748, 126] width 1240 height 18
paste input "**********"
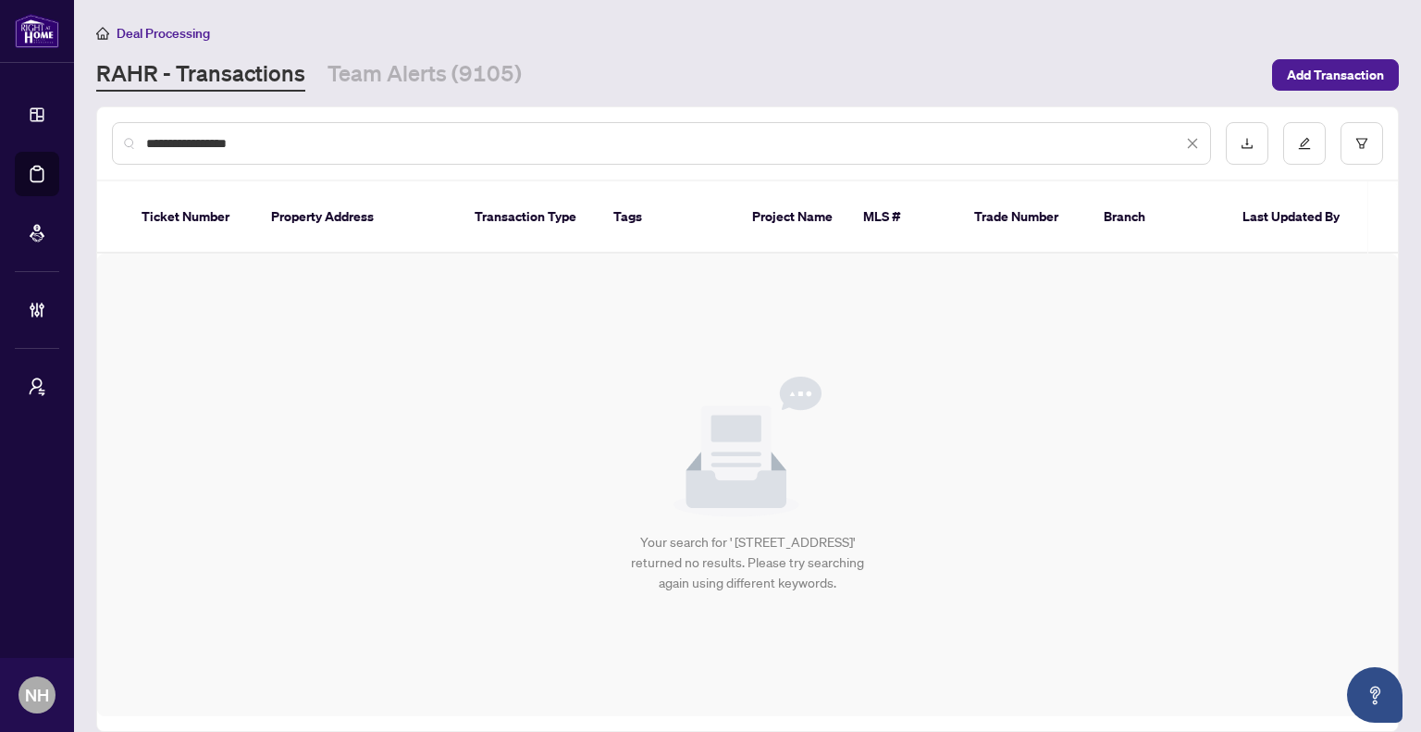
click at [359, 129] on div "**********" at bounding box center [661, 143] width 1099 height 43
drag, startPoint x: 297, startPoint y: 140, endPoint x: 49, endPoint y: 129, distance: 248.3
click at [49, 129] on div "**********" at bounding box center [710, 366] width 1421 height 732
paste input "text"
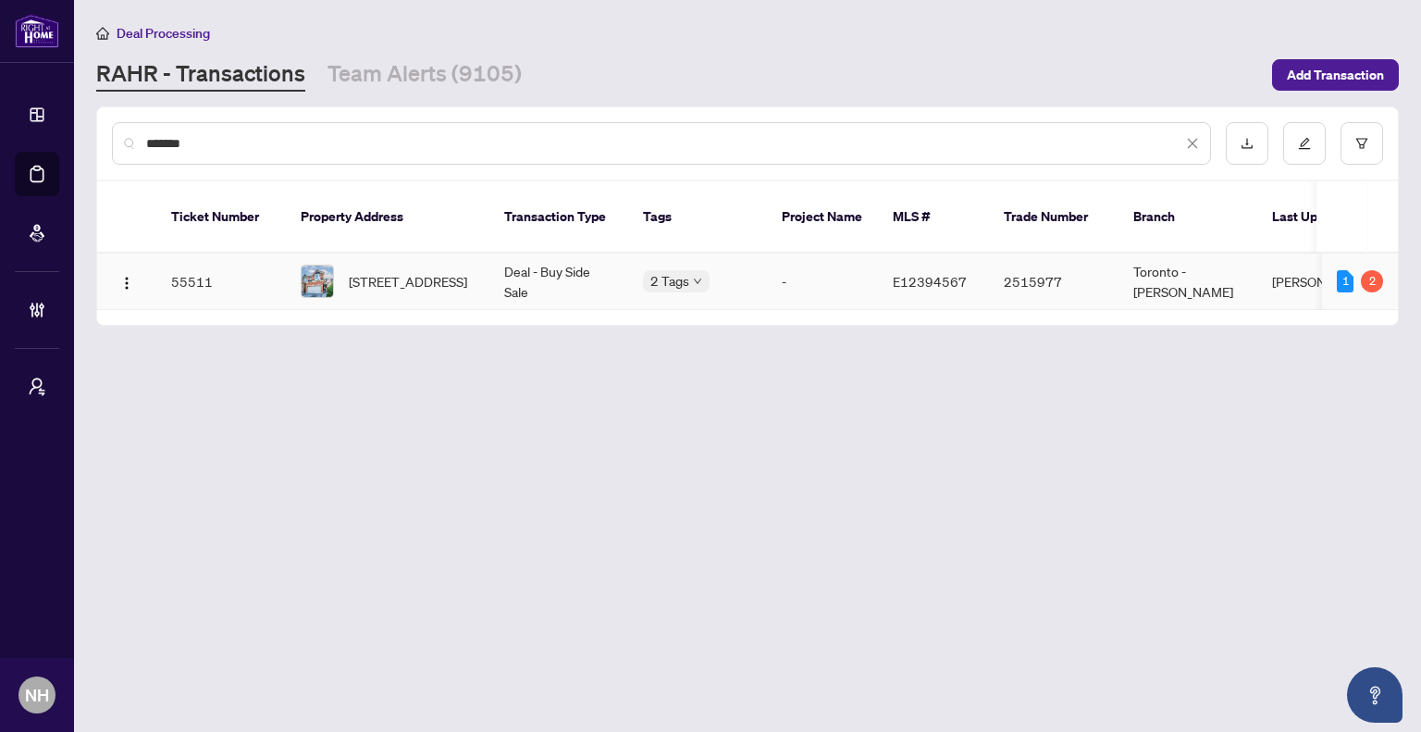
type input "*******"
click at [442, 273] on span "113 Bach Ave, Whitby, Ontario L1R 2P8, Canada" at bounding box center [408, 281] width 118 height 20
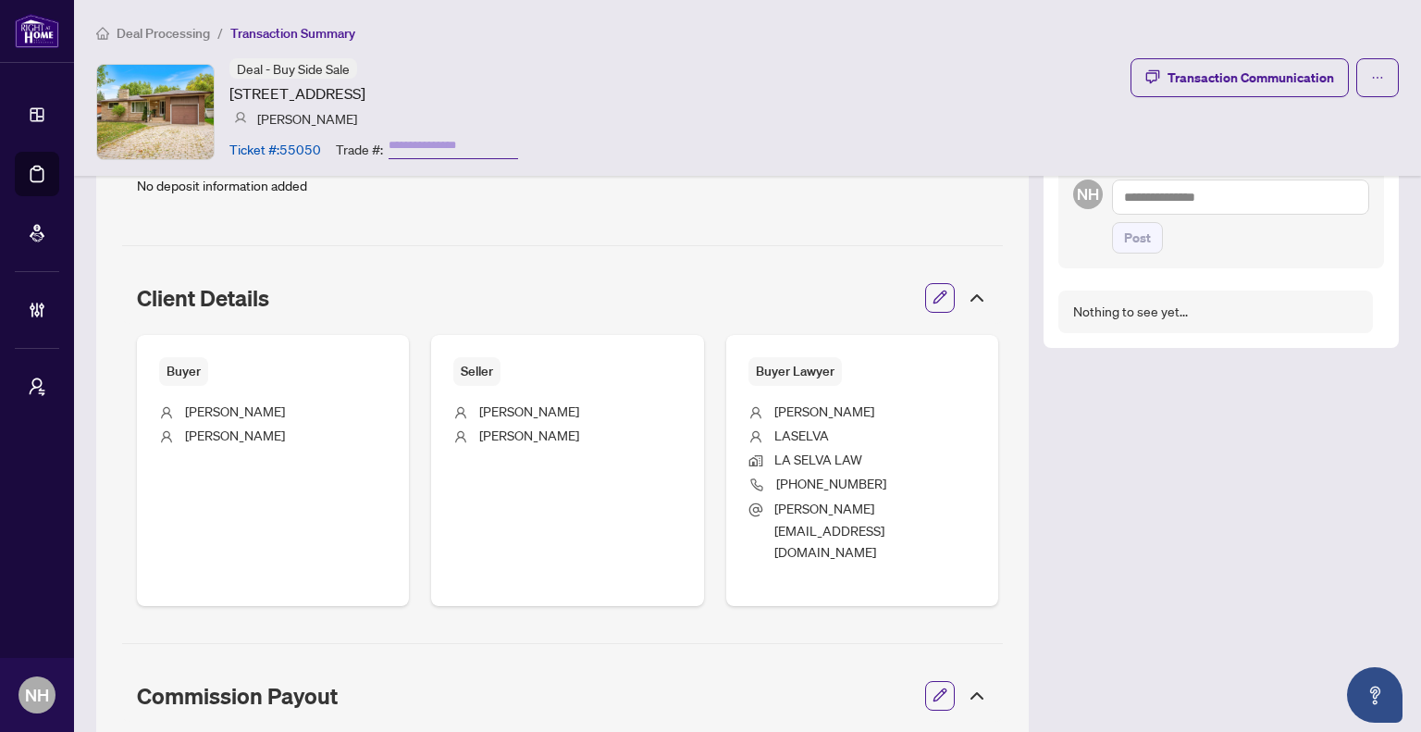
scroll to position [555, 0]
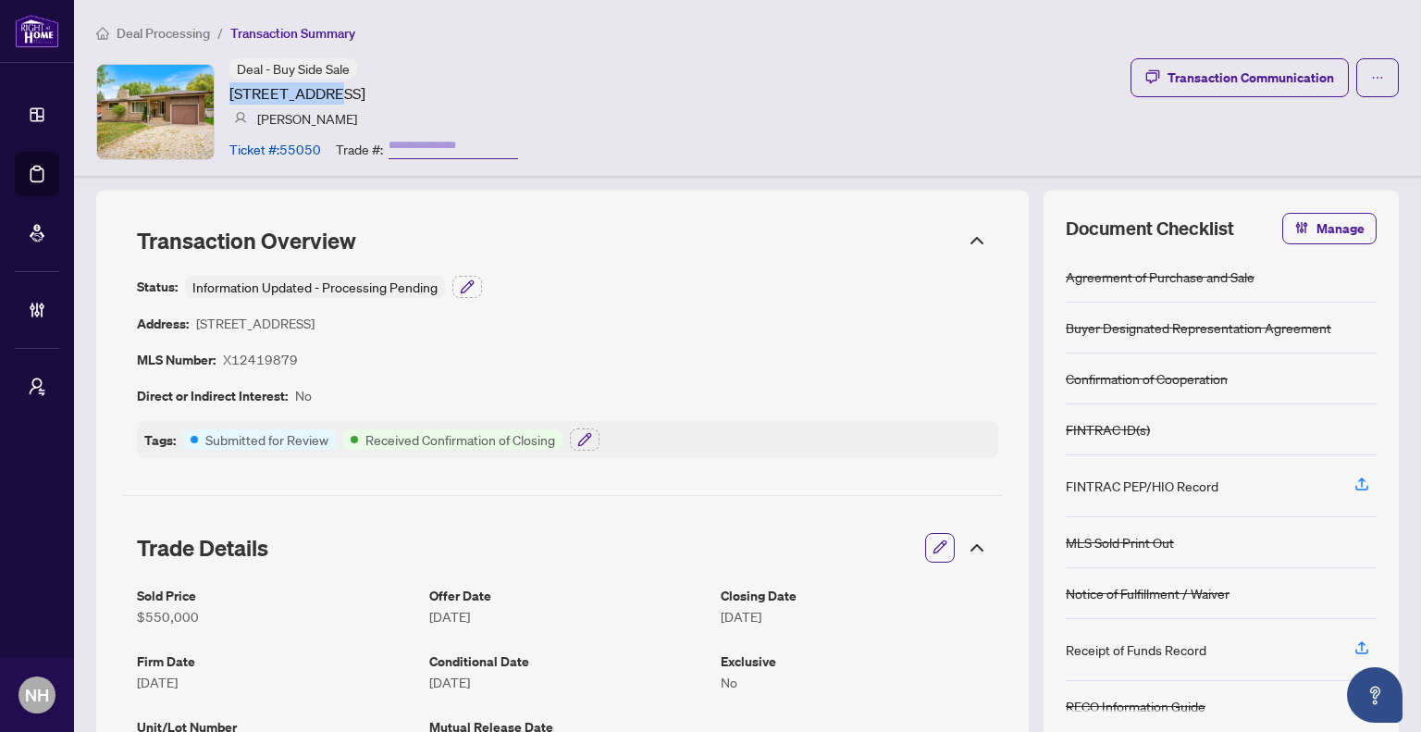
drag, startPoint x: 227, startPoint y: 92, endPoint x: 319, endPoint y: 92, distance: 92.5
click at [319, 92] on div "Deal - Buy Side Sale [STREET_ADDRESS] [PERSON_NAME] Ticket #: 55050 Trade #:" at bounding box center [307, 111] width 422 height 106
copy article "[STREET_ADDRESS]"
click at [284, 91] on article "[STREET_ADDRESS]" at bounding box center [298, 93] width 136 height 22
drag, startPoint x: 231, startPoint y: 95, endPoint x: 569, endPoint y: 95, distance: 337.8
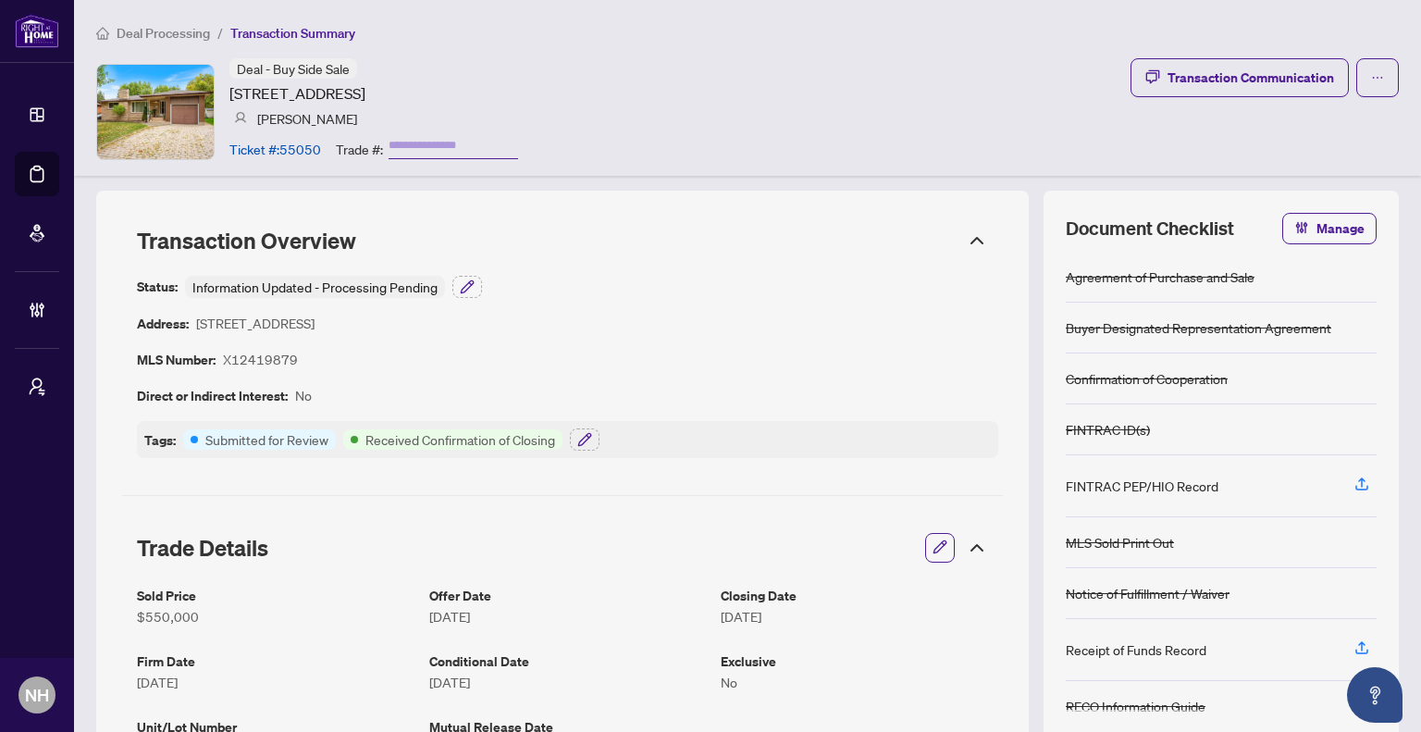
click at [569, 95] on div "Deal - Buy Side Sale [STREET_ADDRESS] [PERSON_NAME] Ticket #: 55050 Trade #: Tr…" at bounding box center [747, 111] width 1303 height 106
copy article "[STREET_ADDRESS]"
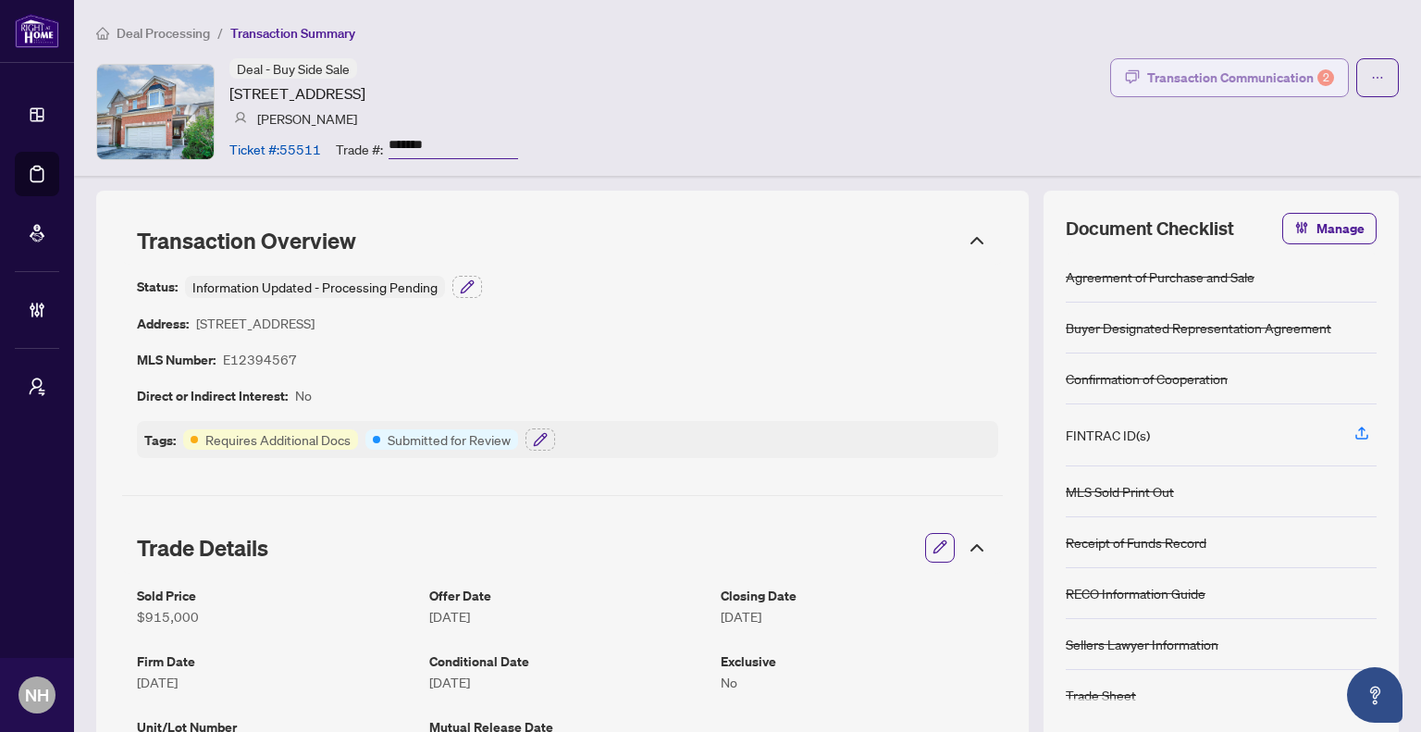
click at [1148, 84] on div "Transaction Communication 2" at bounding box center [1241, 78] width 187 height 30
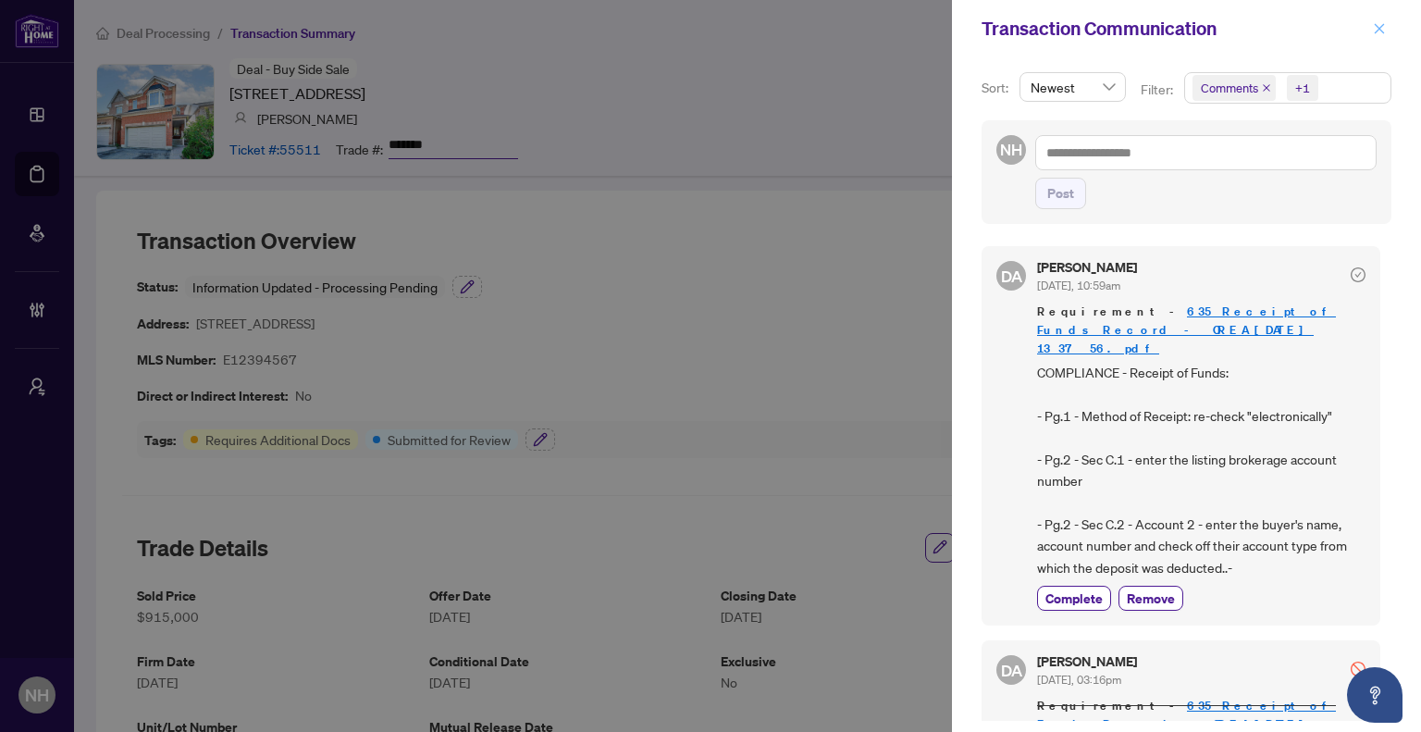
click at [1377, 31] on icon "close" at bounding box center [1379, 28] width 13 height 13
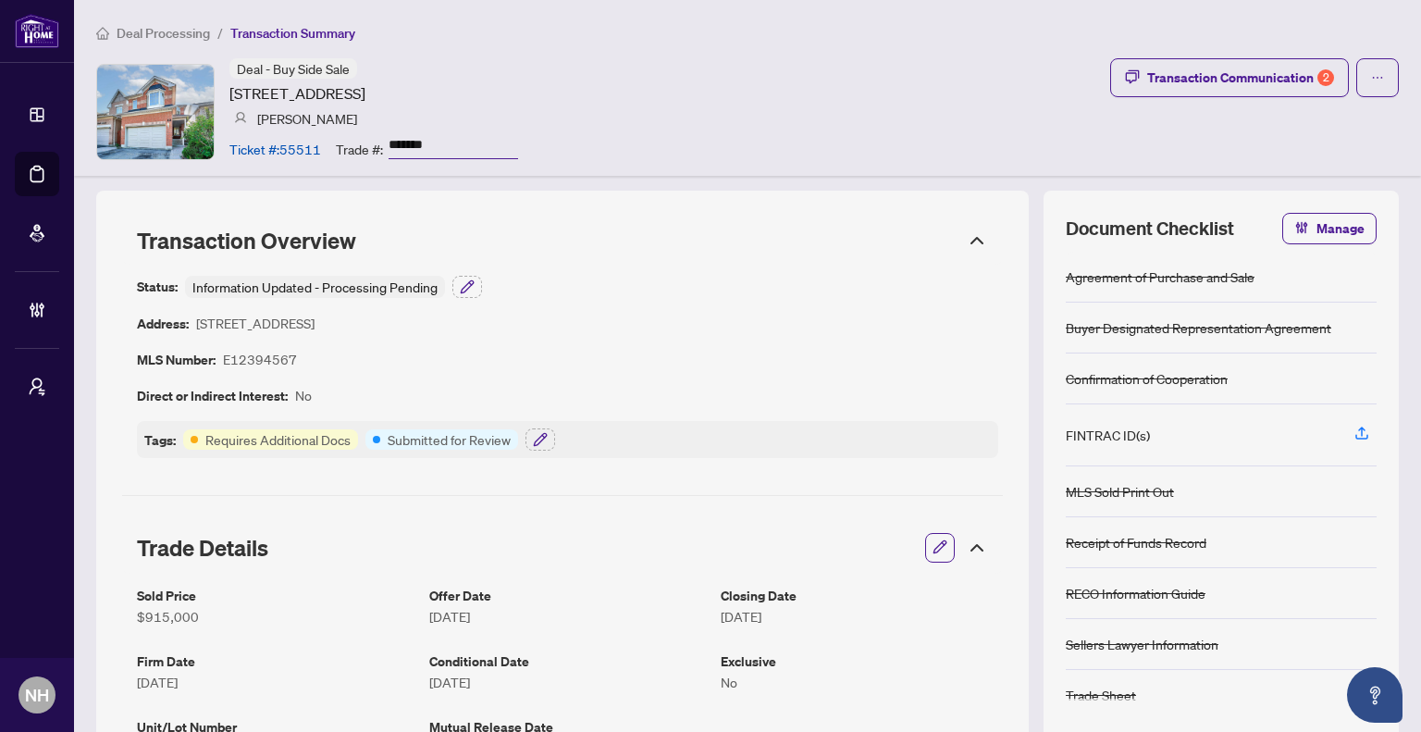
drag, startPoint x: 121, startPoint y: 24, endPoint x: 137, endPoint y: 13, distance: 19.3
click at [121, 25] on span "Deal Processing" at bounding box center [163, 33] width 93 height 17
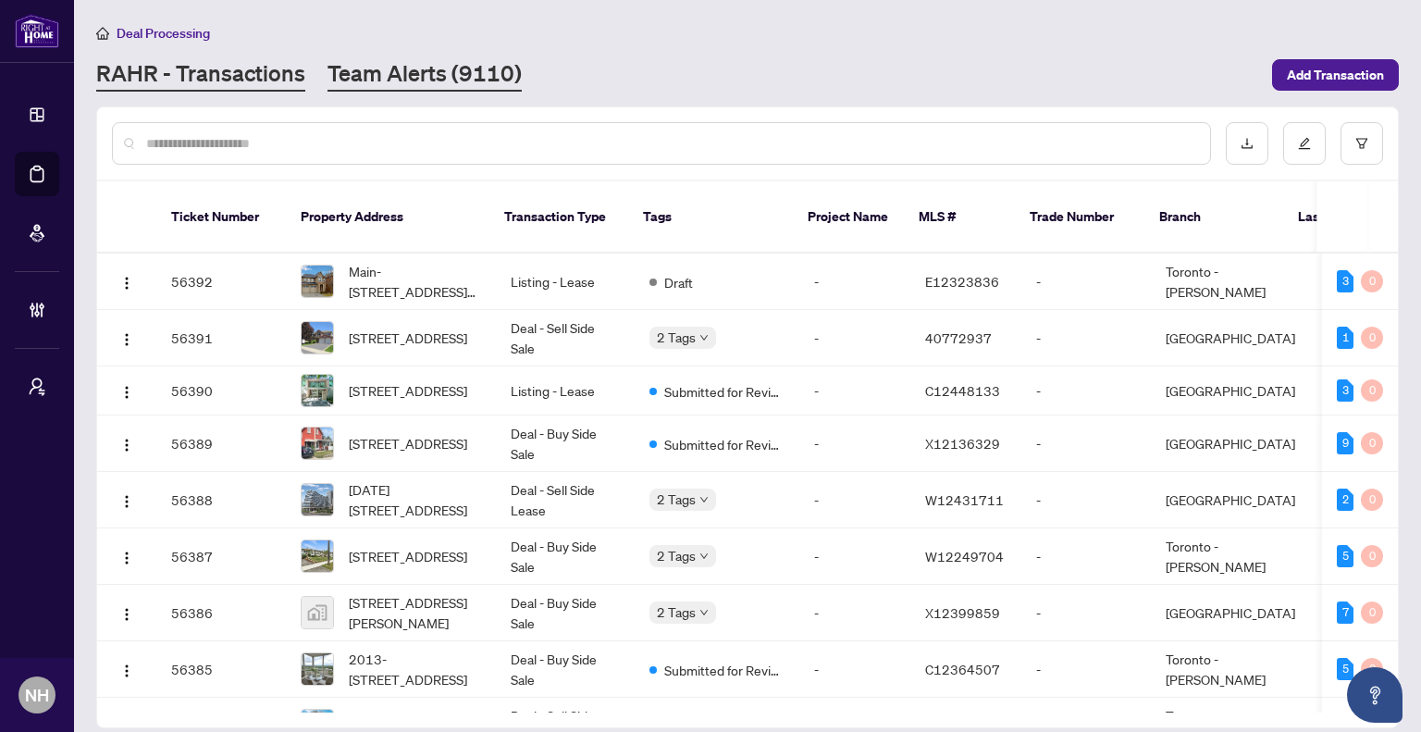
click at [489, 74] on link "Team Alerts (9110)" at bounding box center [425, 74] width 194 height 33
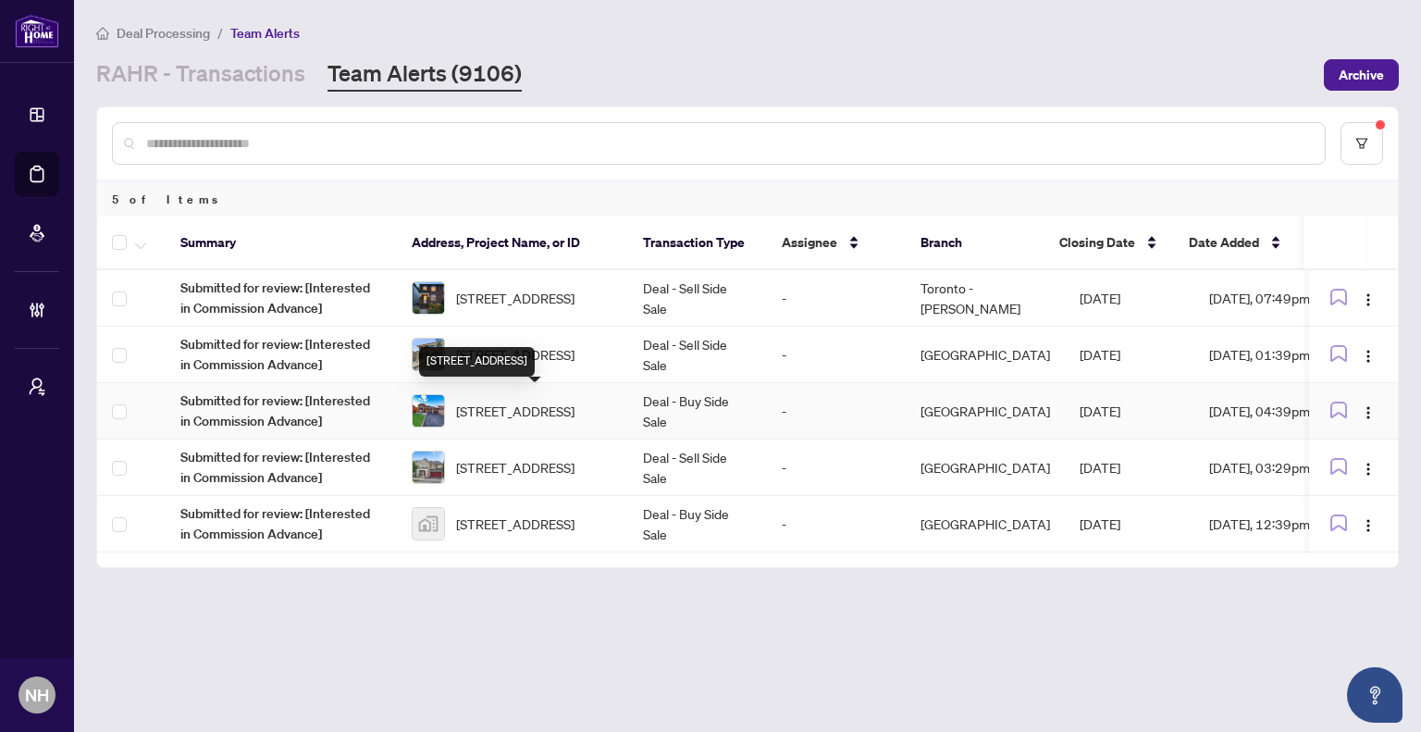
click at [521, 406] on span "[STREET_ADDRESS]" at bounding box center [515, 411] width 118 height 20
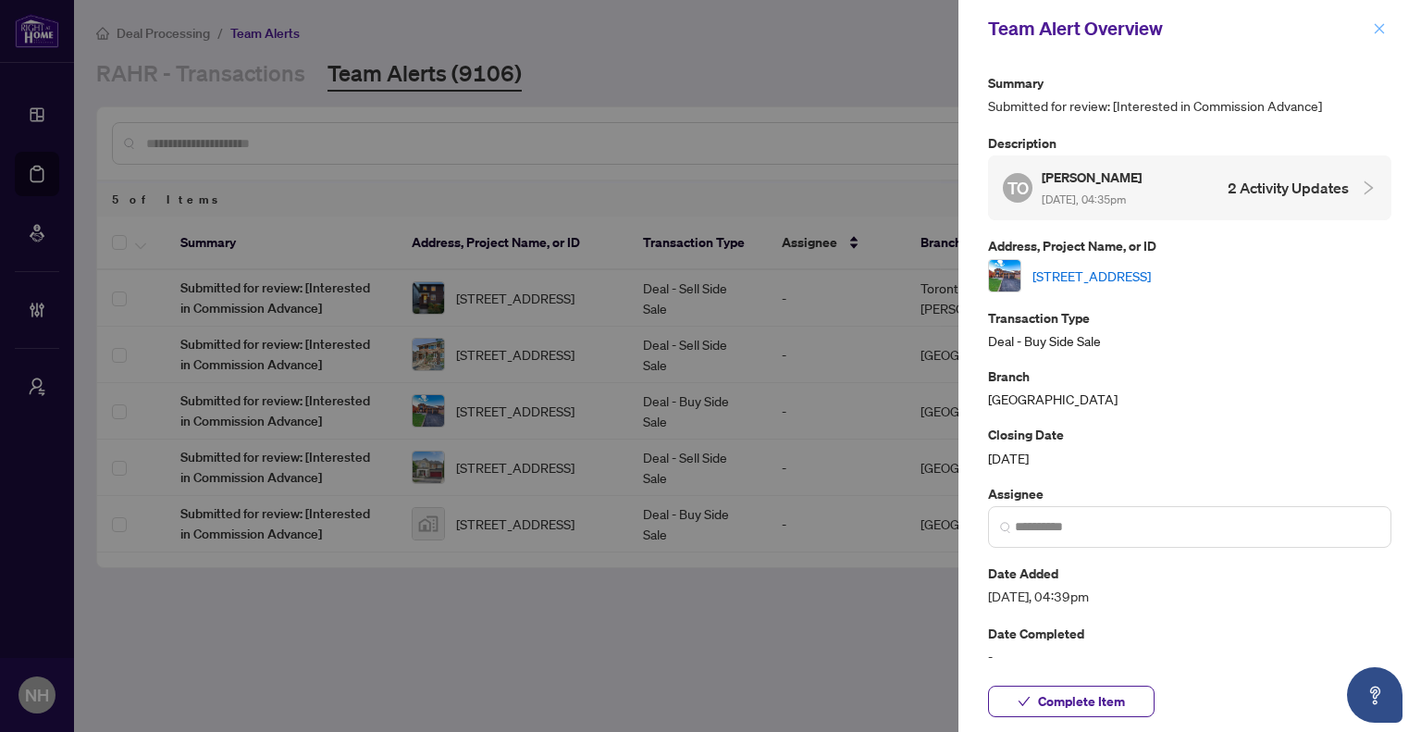
click at [1377, 24] on icon "close" at bounding box center [1379, 28] width 13 height 13
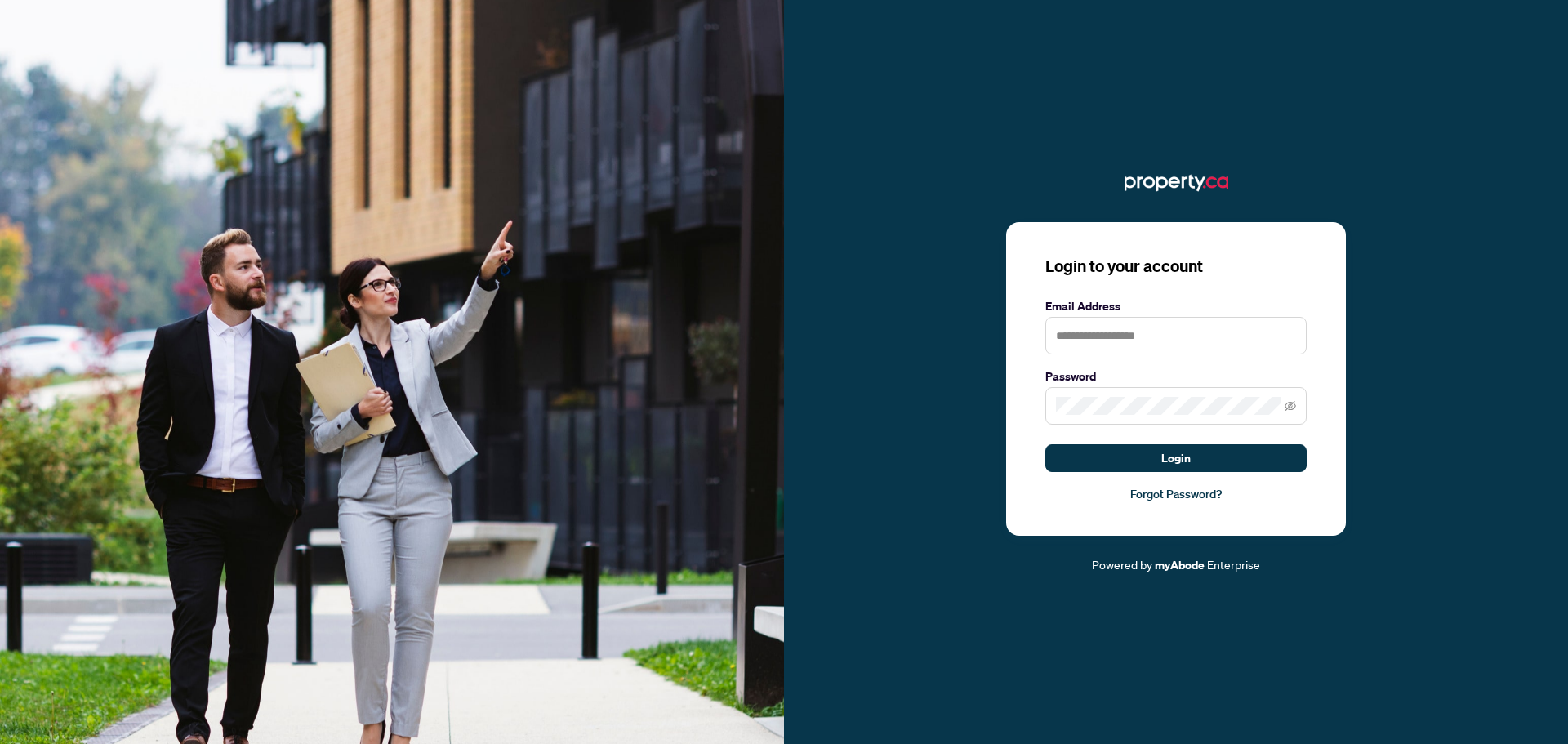
click at [1296, 328] on keeper-lock "Open Keeper Popup" at bounding box center [1287, 335] width 19 height 19
type input "**********"
drag, startPoint x: 1223, startPoint y: 442, endPoint x: 1227, endPoint y: 455, distance: 13.6
click at [1223, 442] on form "**********" at bounding box center [1176, 385] width 261 height 175
click at [1227, 457] on button "Login" at bounding box center [1176, 457] width 261 height 27
